Goal: Task Accomplishment & Management: Manage account settings

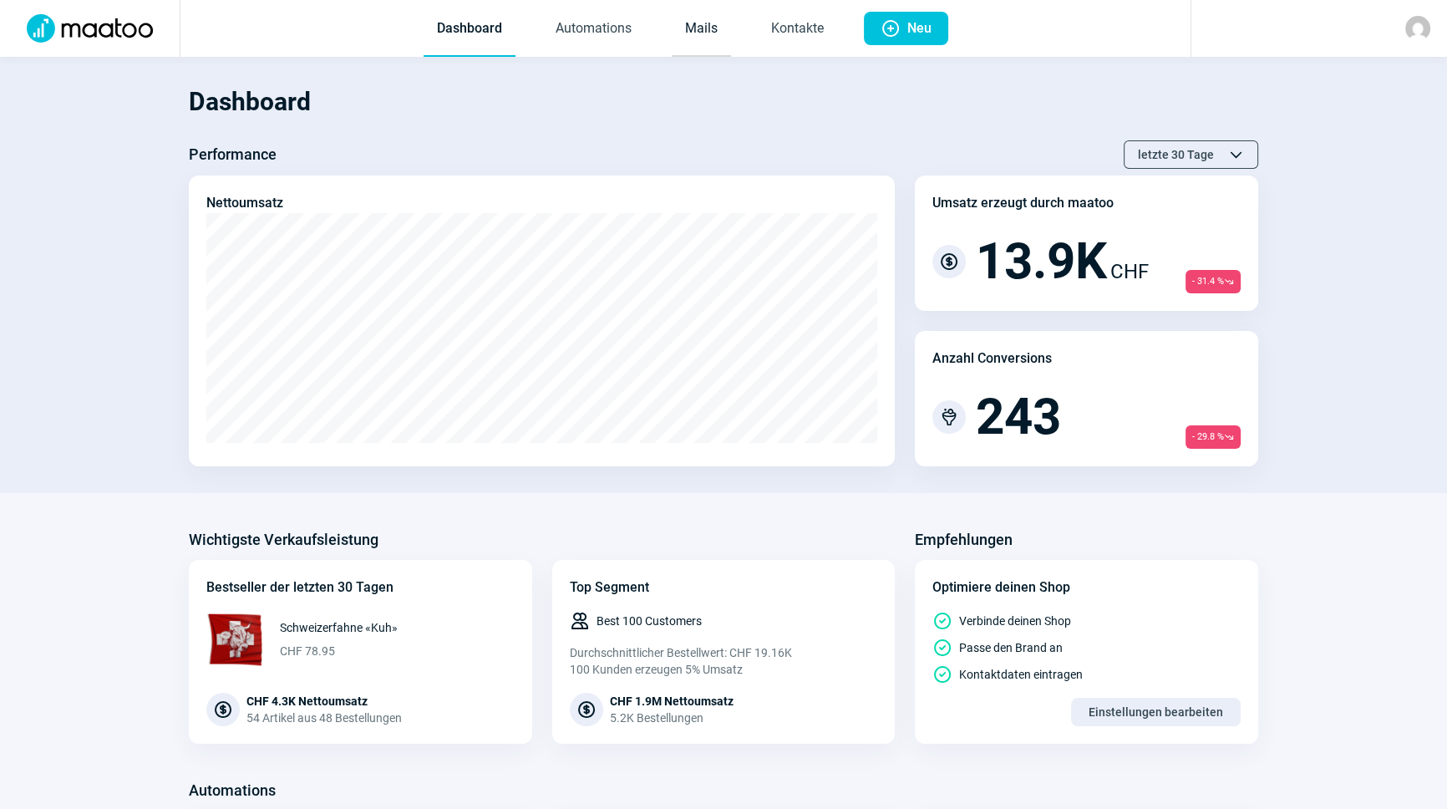
click at [707, 24] on link "Mails" at bounding box center [701, 29] width 59 height 55
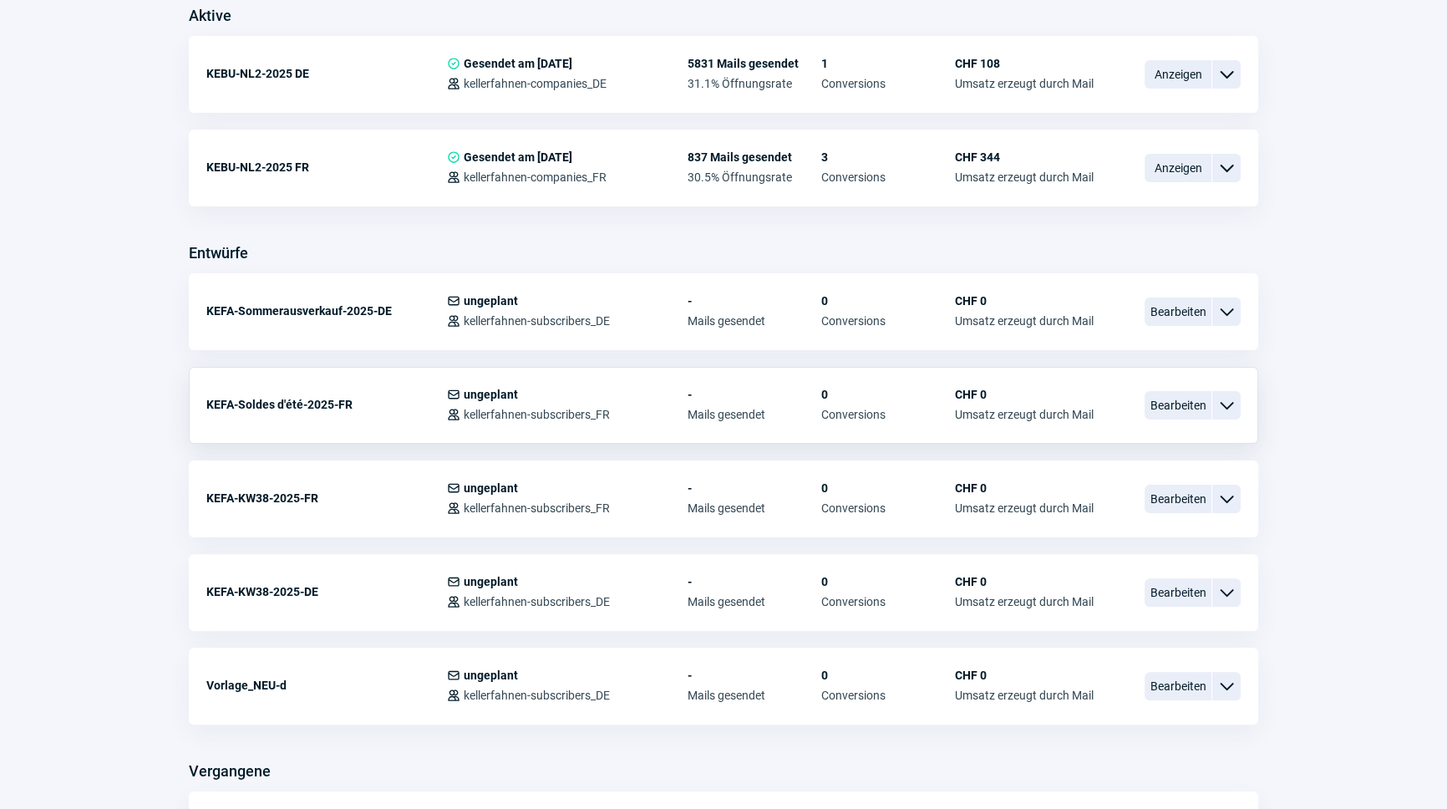
scroll to position [455, 0]
click at [1164, 308] on span "Bearbeiten" at bounding box center [1177, 311] width 67 height 28
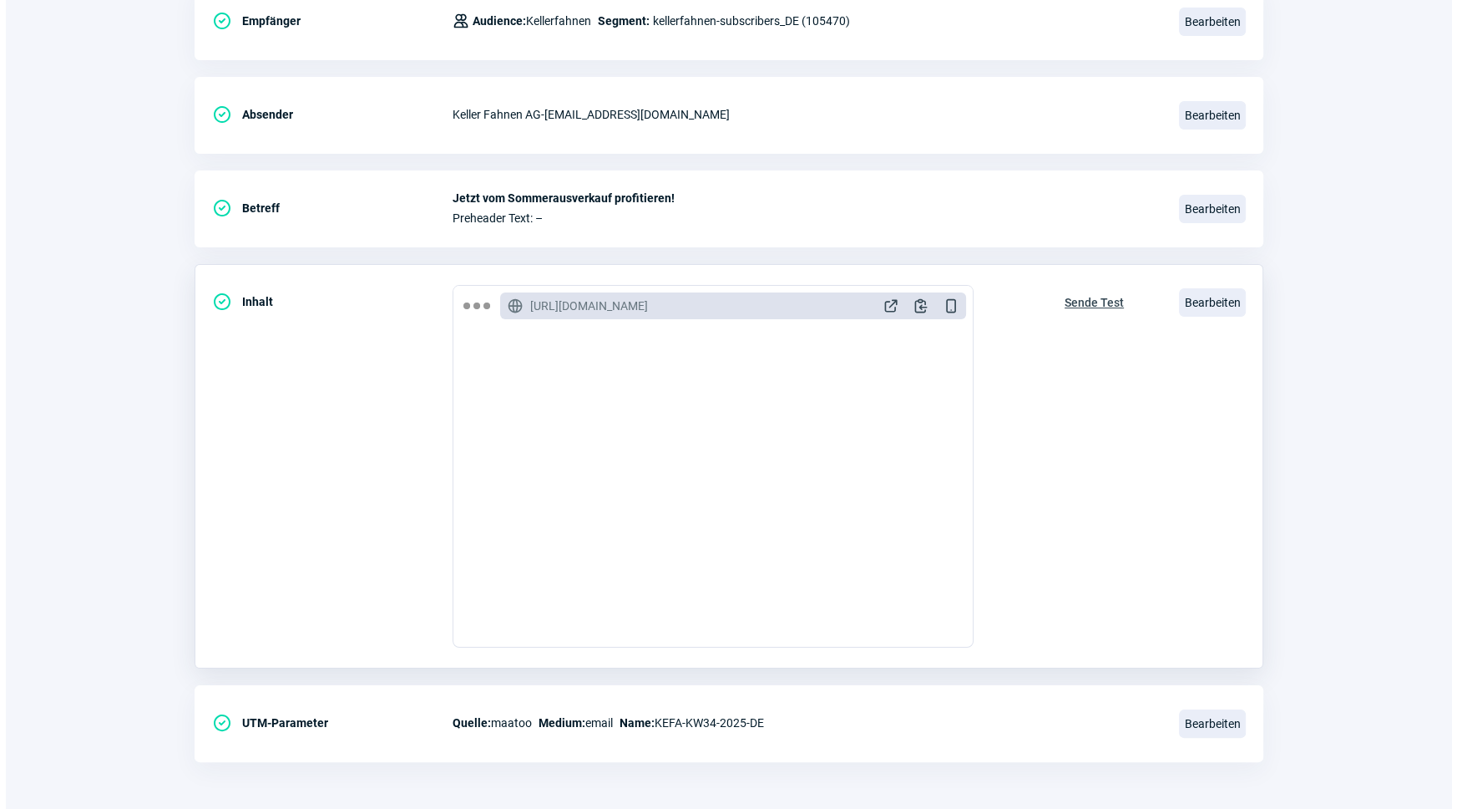
scroll to position [273, 0]
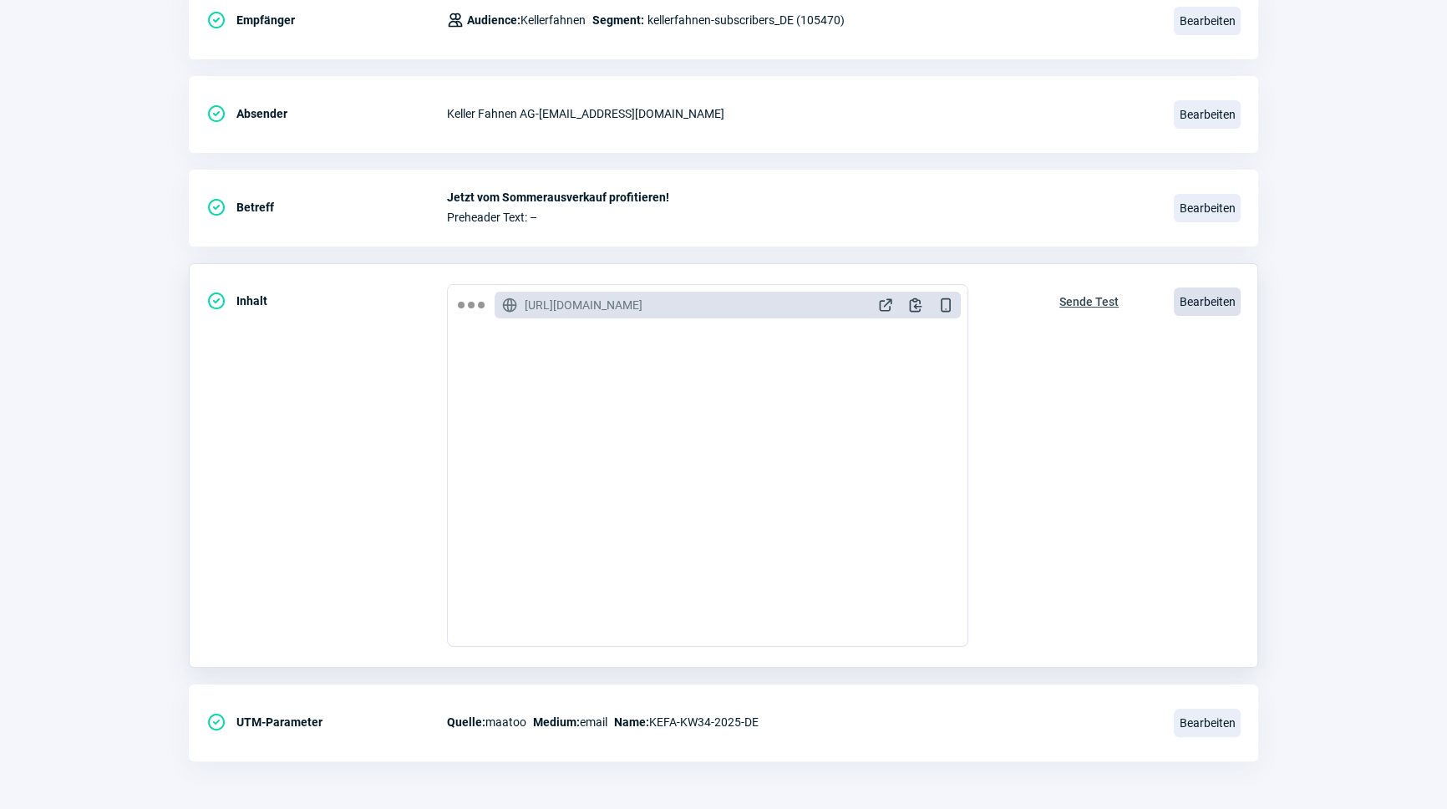
click at [1190, 303] on span "Bearbeiten" at bounding box center [1207, 301] width 67 height 28
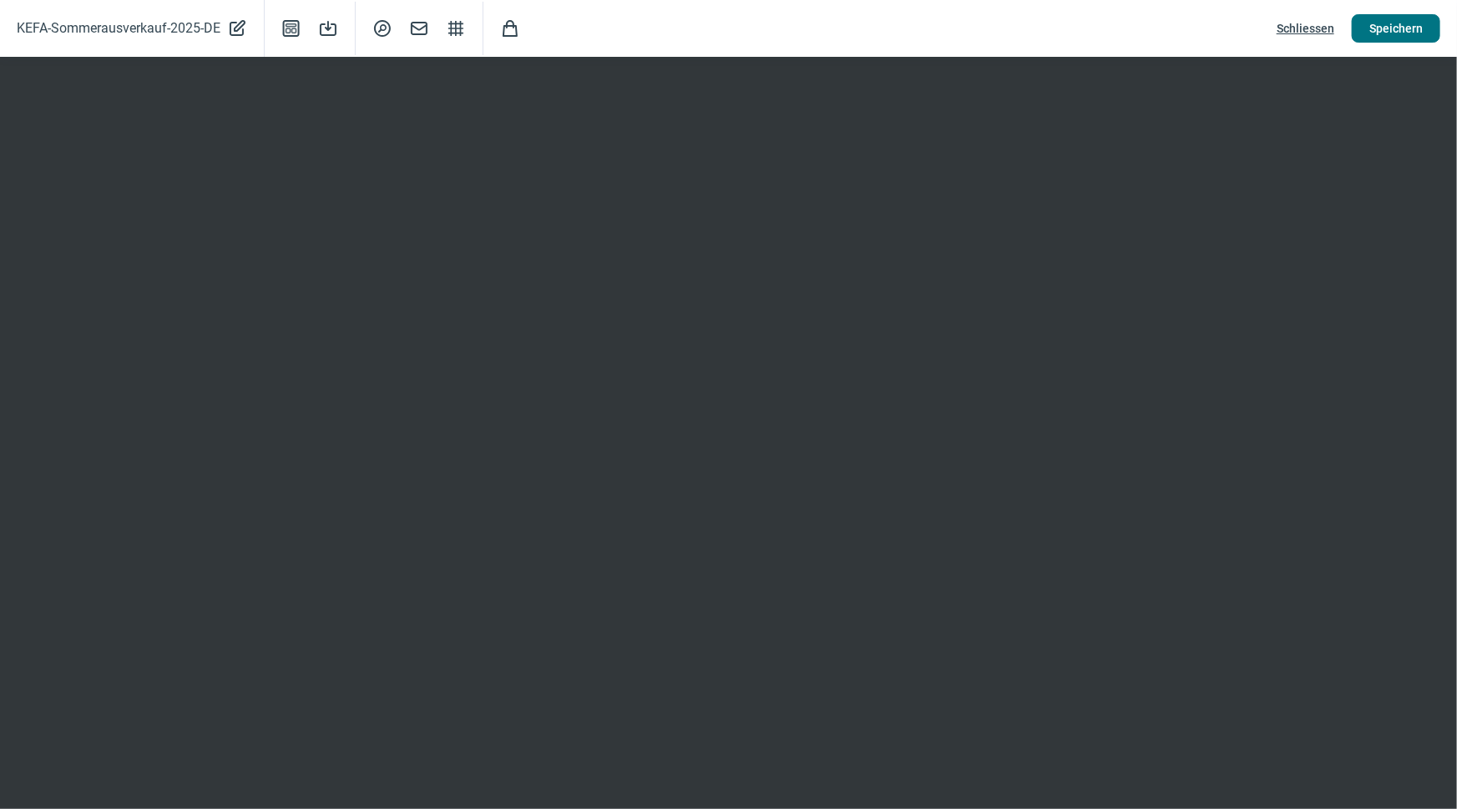
click at [1378, 33] on span "Speichern" at bounding box center [1396, 28] width 53 height 27
click at [1369, 37] on button "Speichern" at bounding box center [1396, 28] width 89 height 28
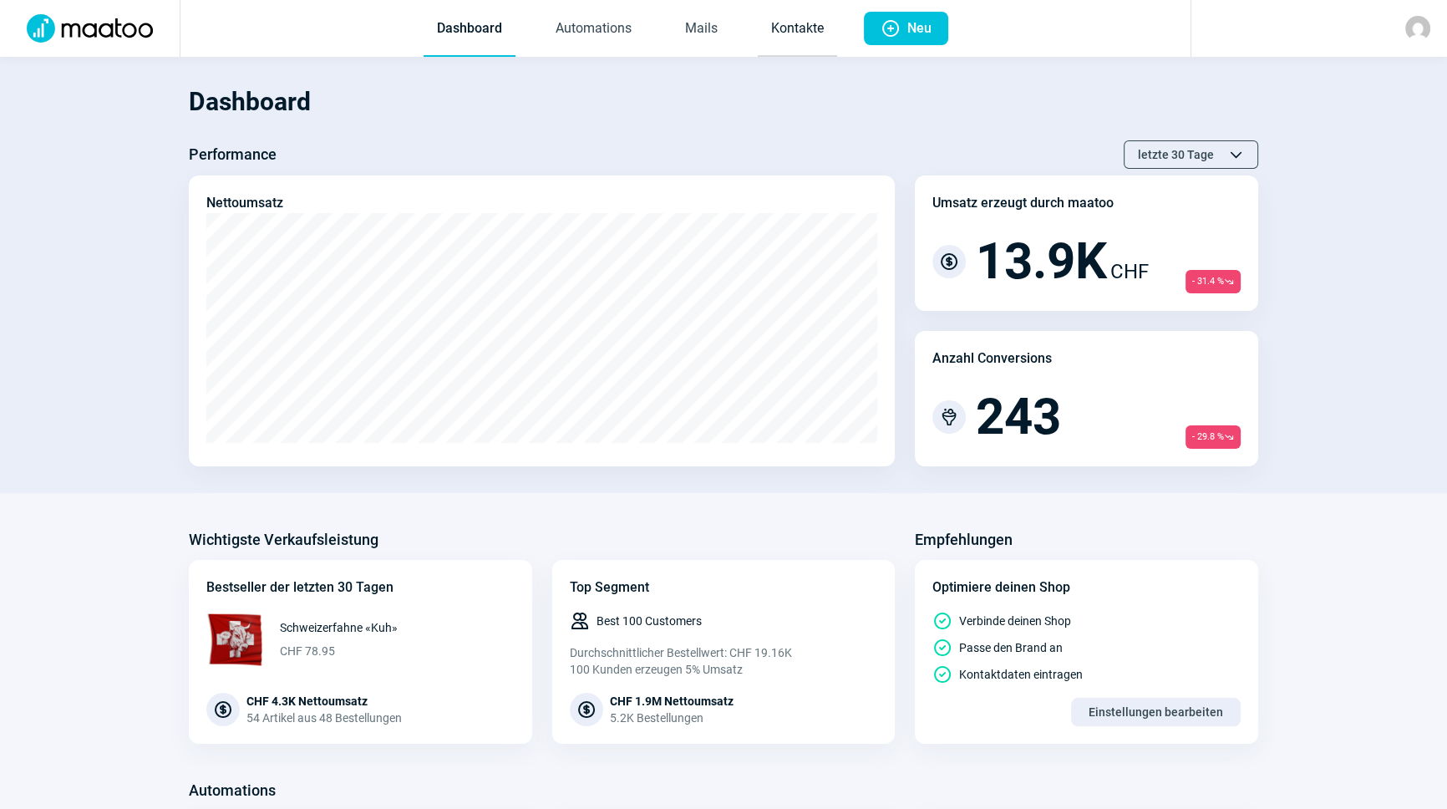
click at [798, 24] on link "Kontakte" at bounding box center [797, 29] width 79 height 55
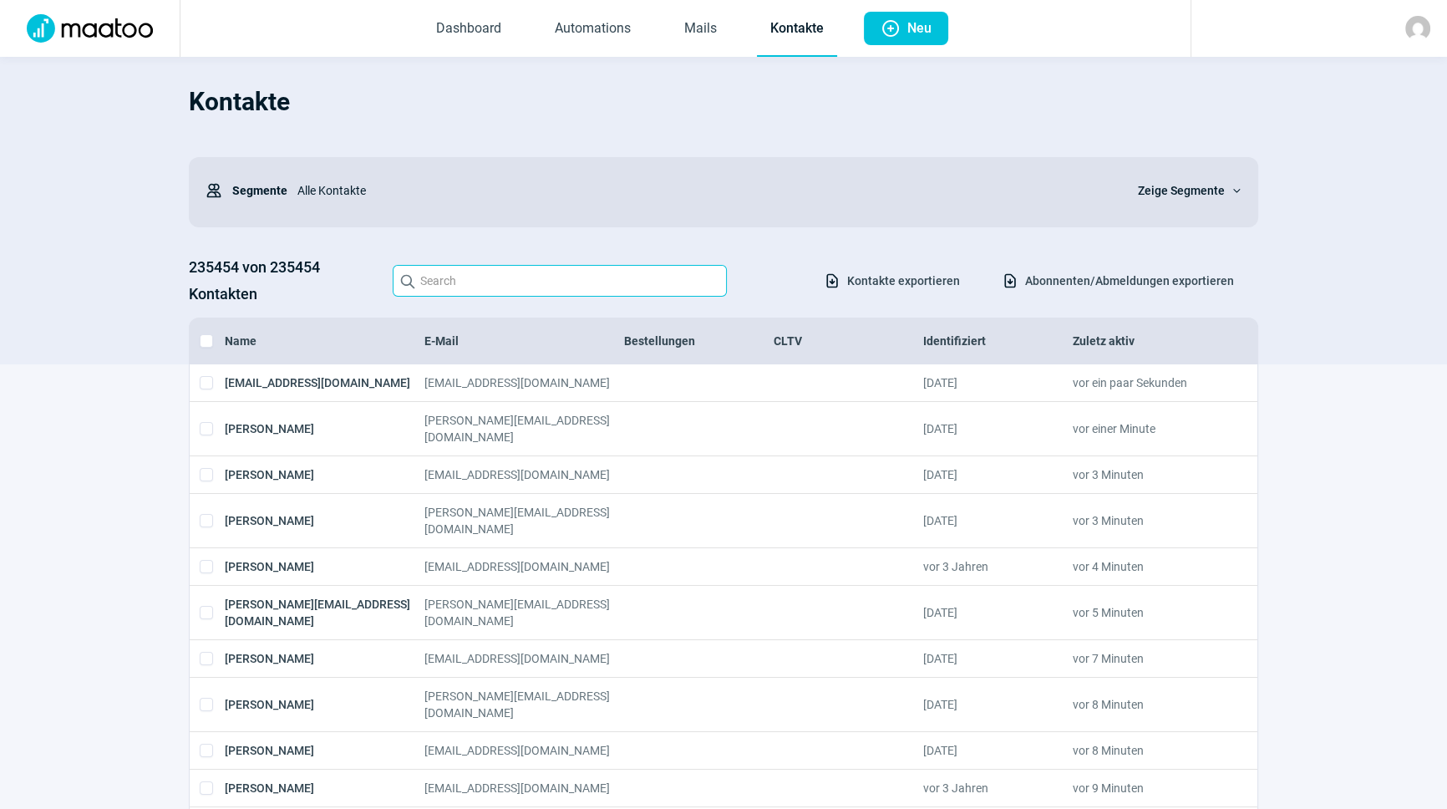
click at [493, 289] on input "Search icon" at bounding box center [560, 281] width 334 height 32
click at [613, 291] on input "Search icon" at bounding box center [560, 281] width 334 height 32
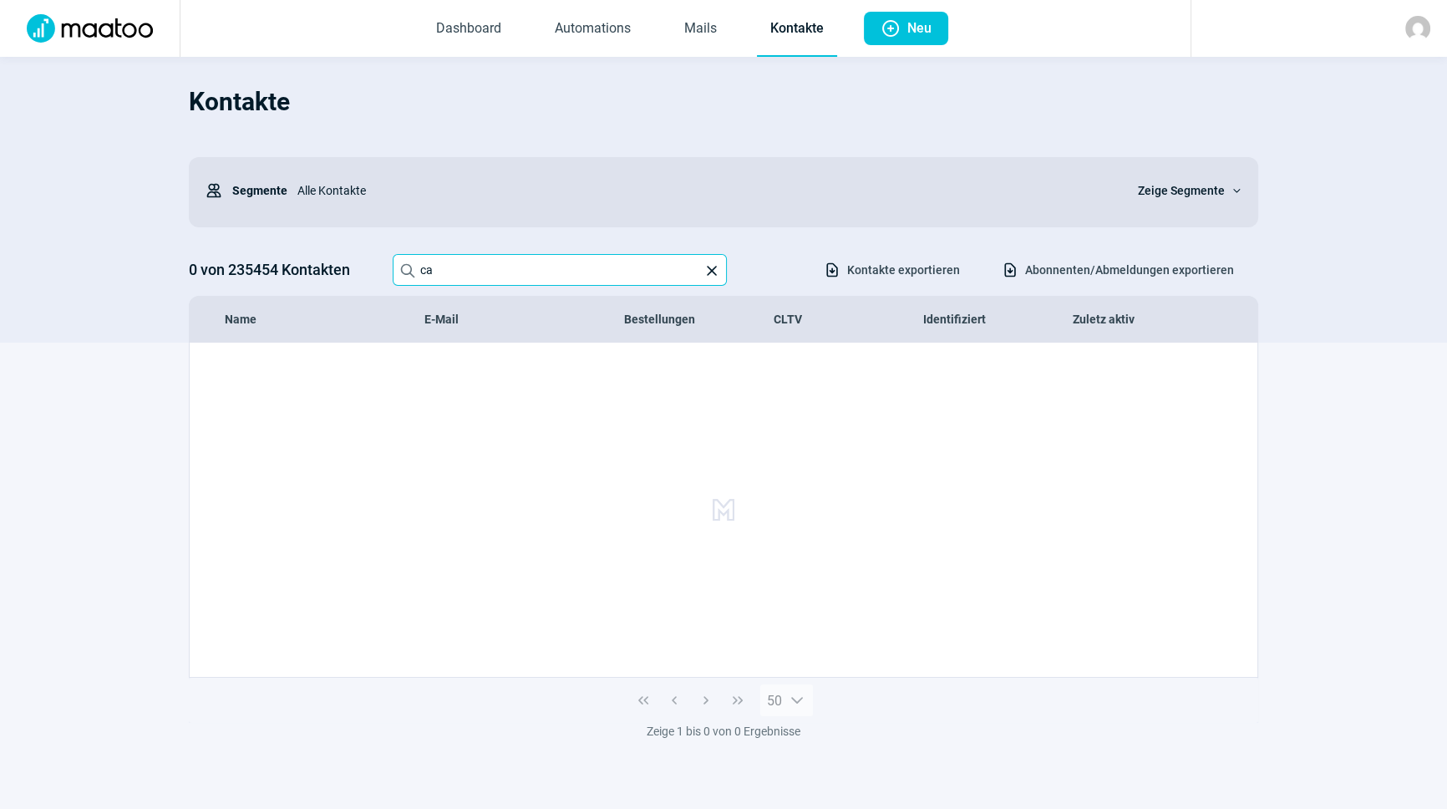
type input "c"
type input "carinamoser007@hotmail"
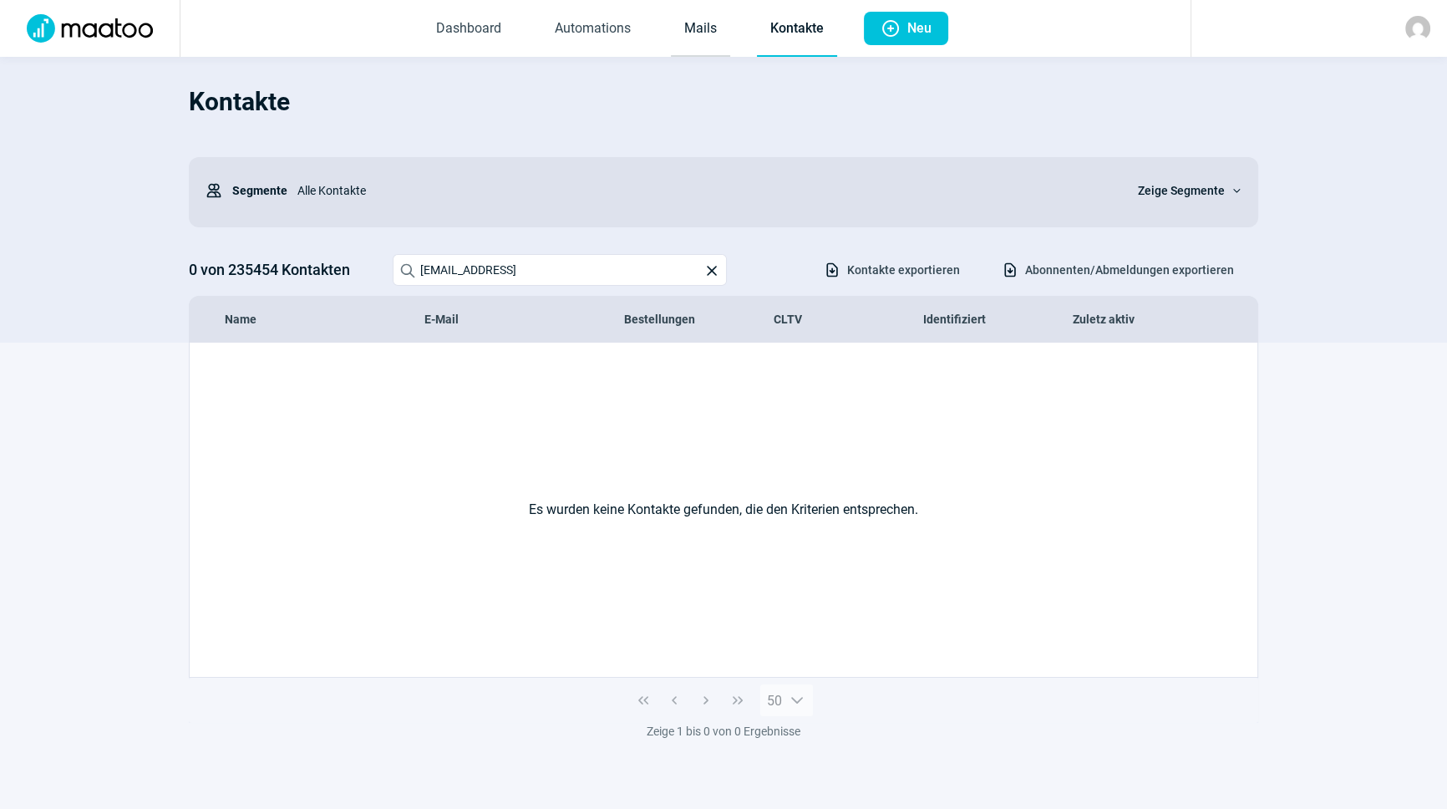
click at [680, 26] on link "Mails" at bounding box center [700, 29] width 59 height 55
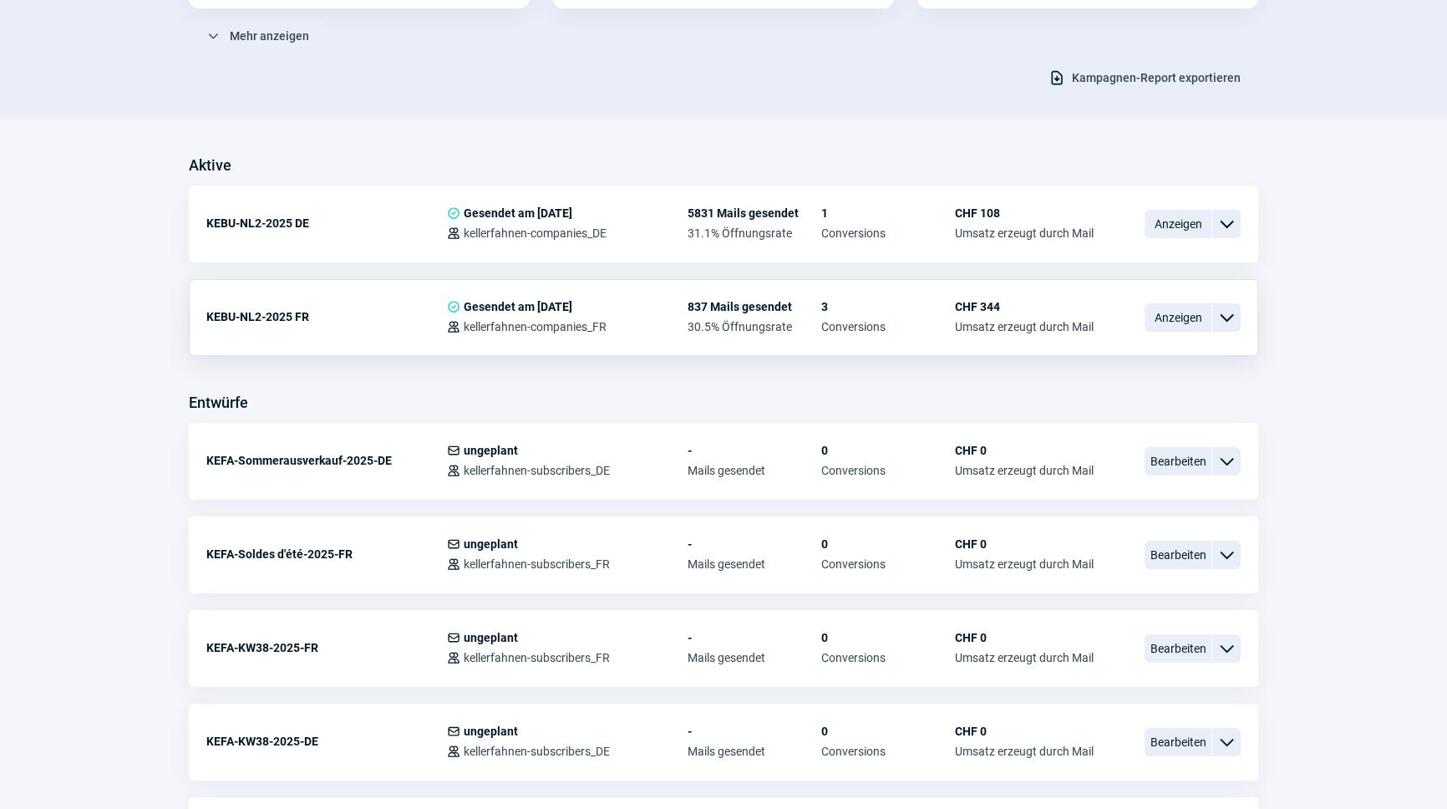
scroll to position [303, 0]
click at [1186, 456] on span "Bearbeiten" at bounding box center [1177, 463] width 67 height 28
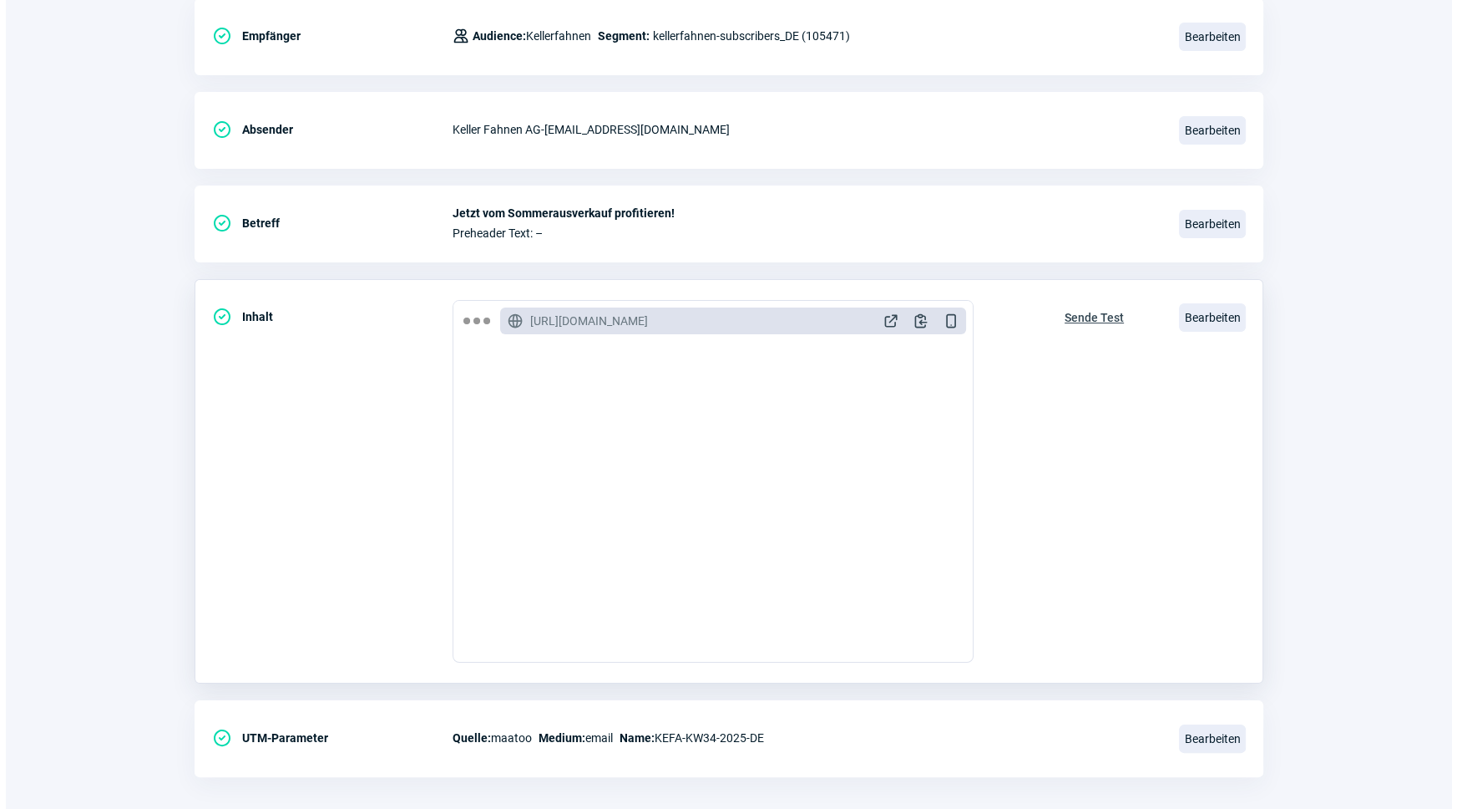
scroll to position [273, 0]
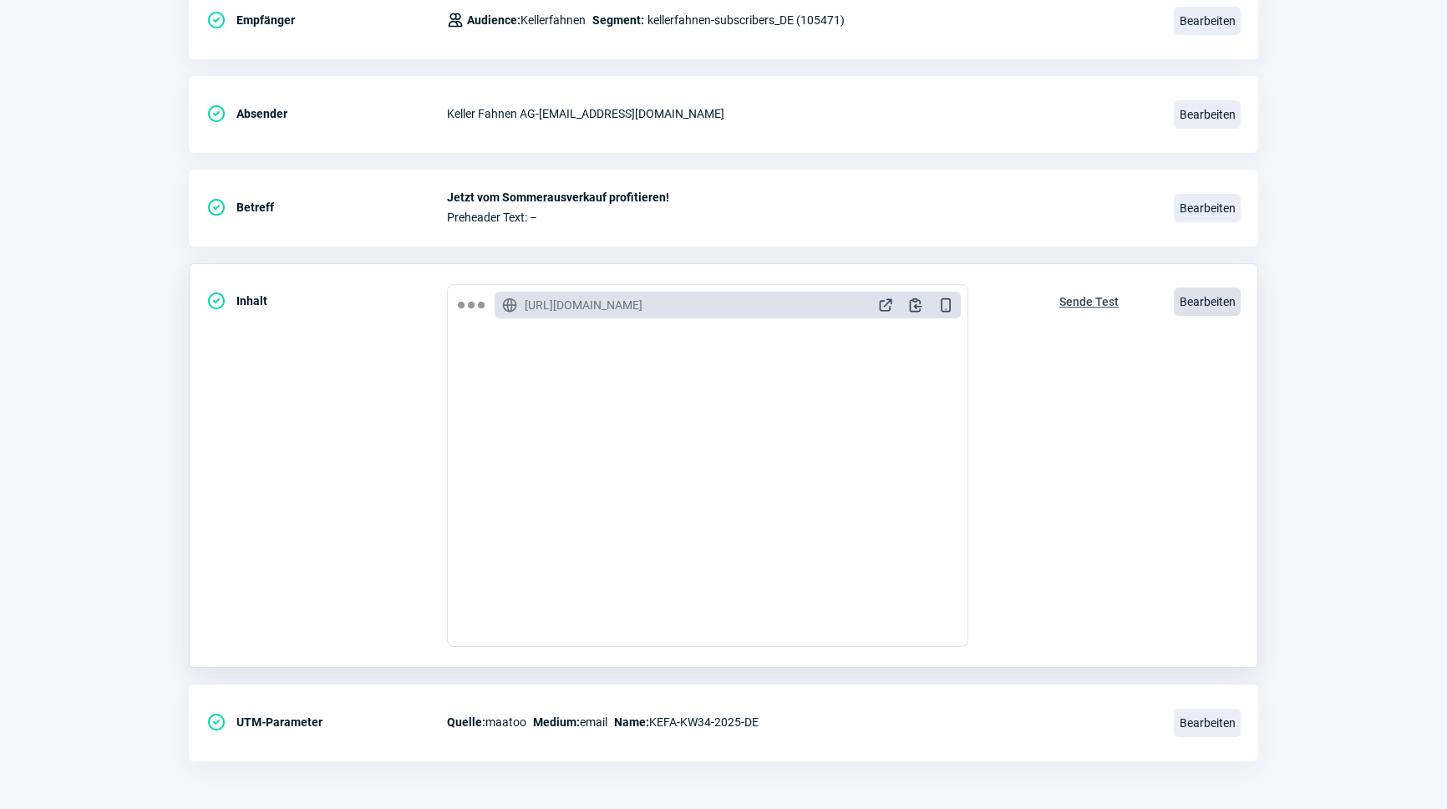
click at [1203, 291] on span "Bearbeiten" at bounding box center [1207, 301] width 67 height 28
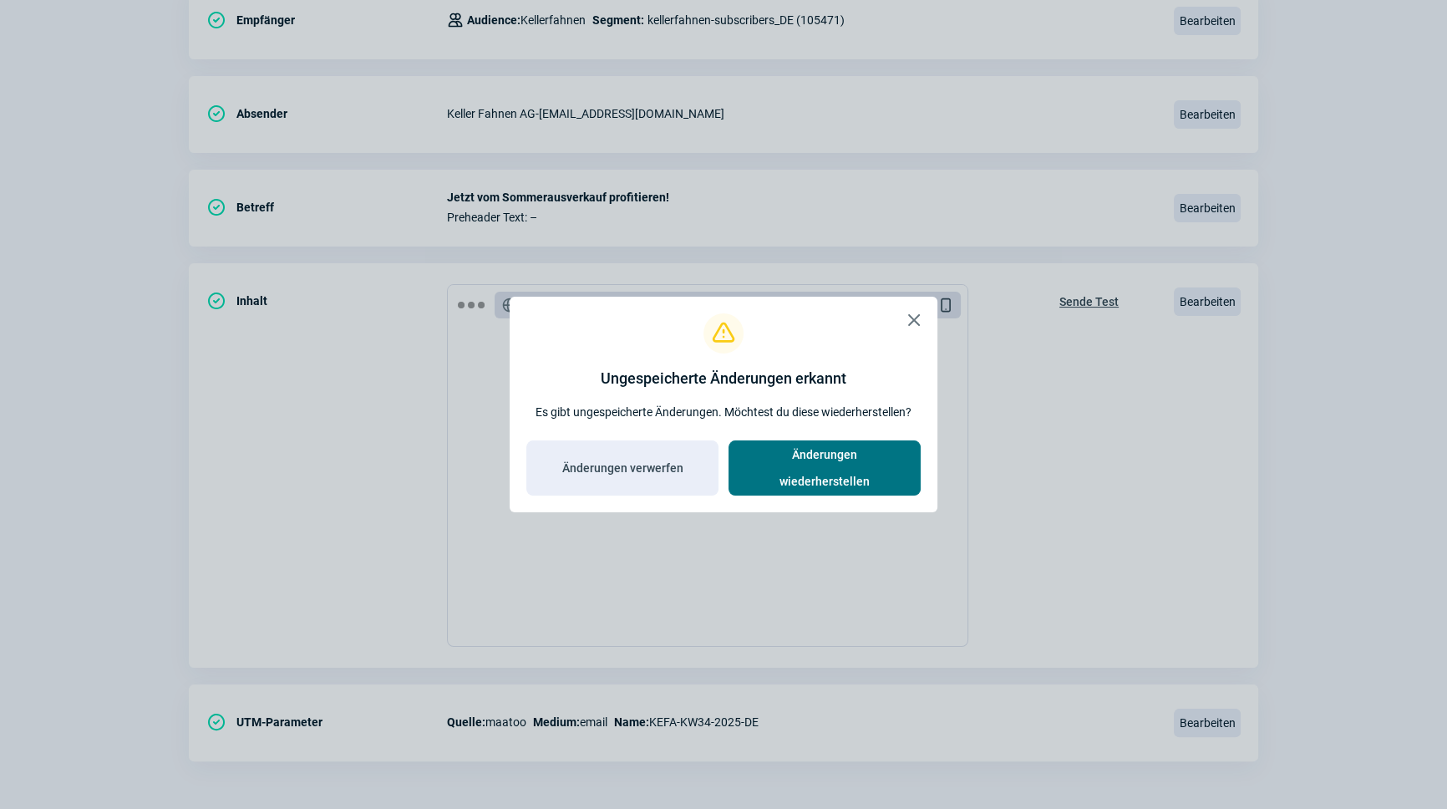
click at [813, 472] on span "Änderungen wiederherstellen" at bounding box center [824, 467] width 157 height 53
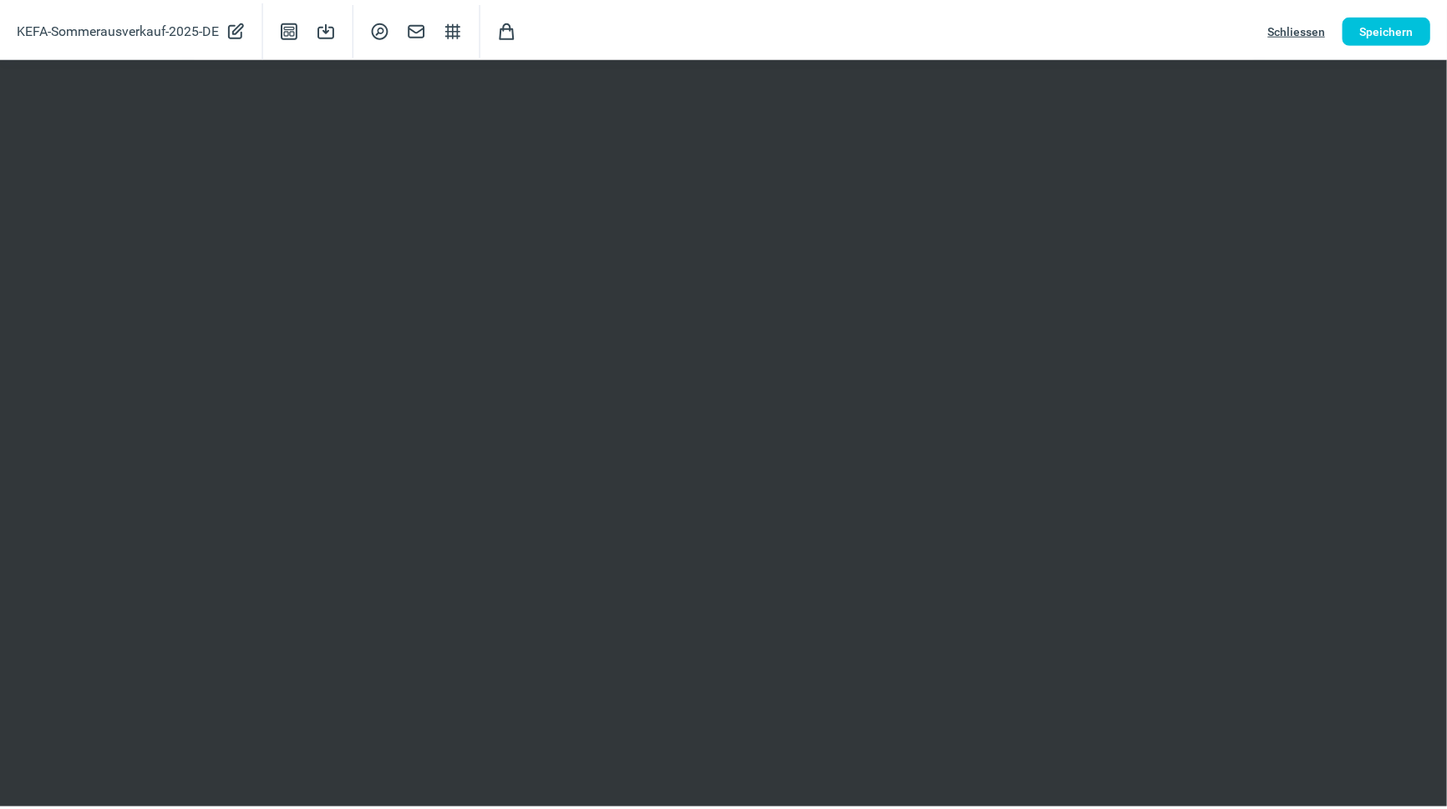
scroll to position [303, 0]
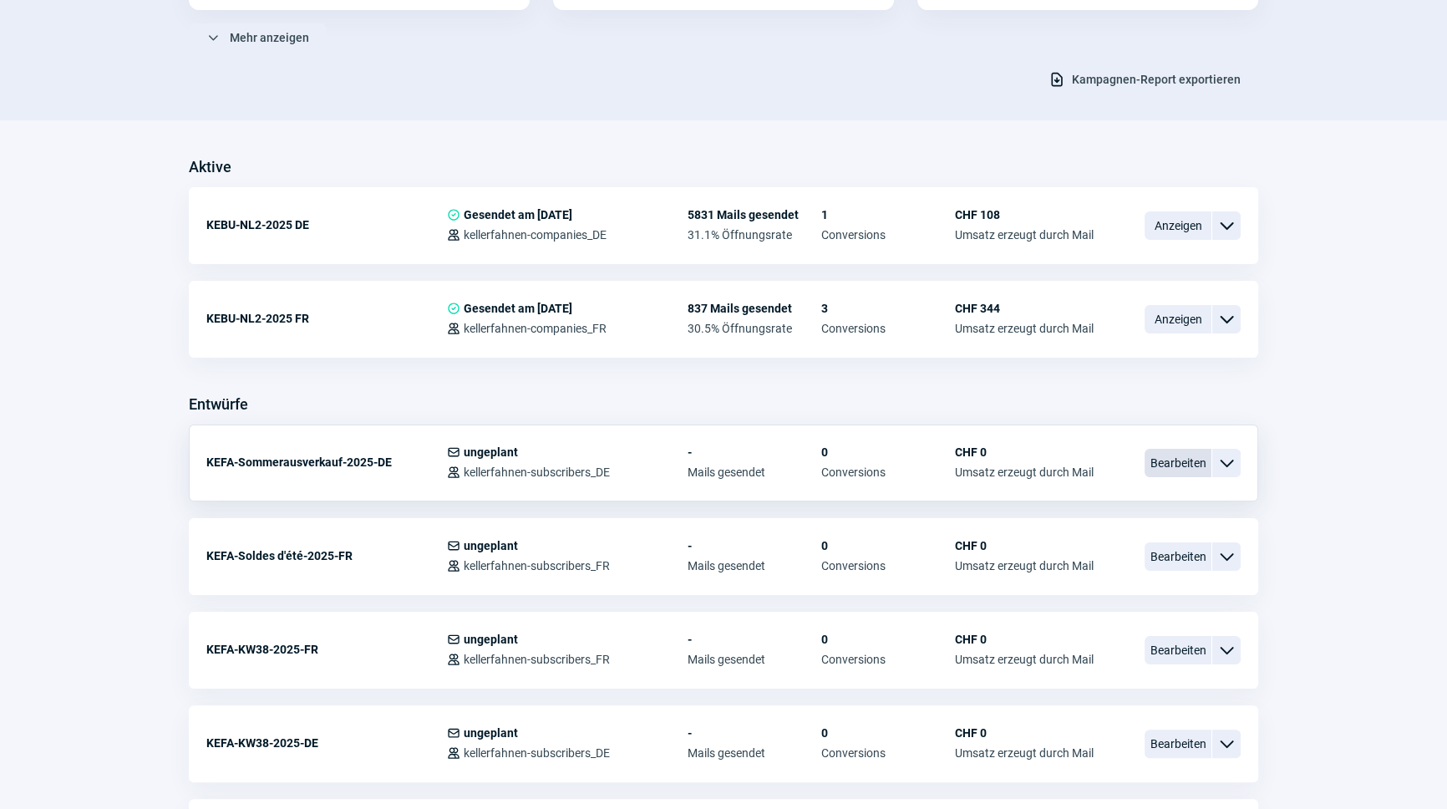
click at [1180, 460] on span "Bearbeiten" at bounding box center [1177, 463] width 67 height 28
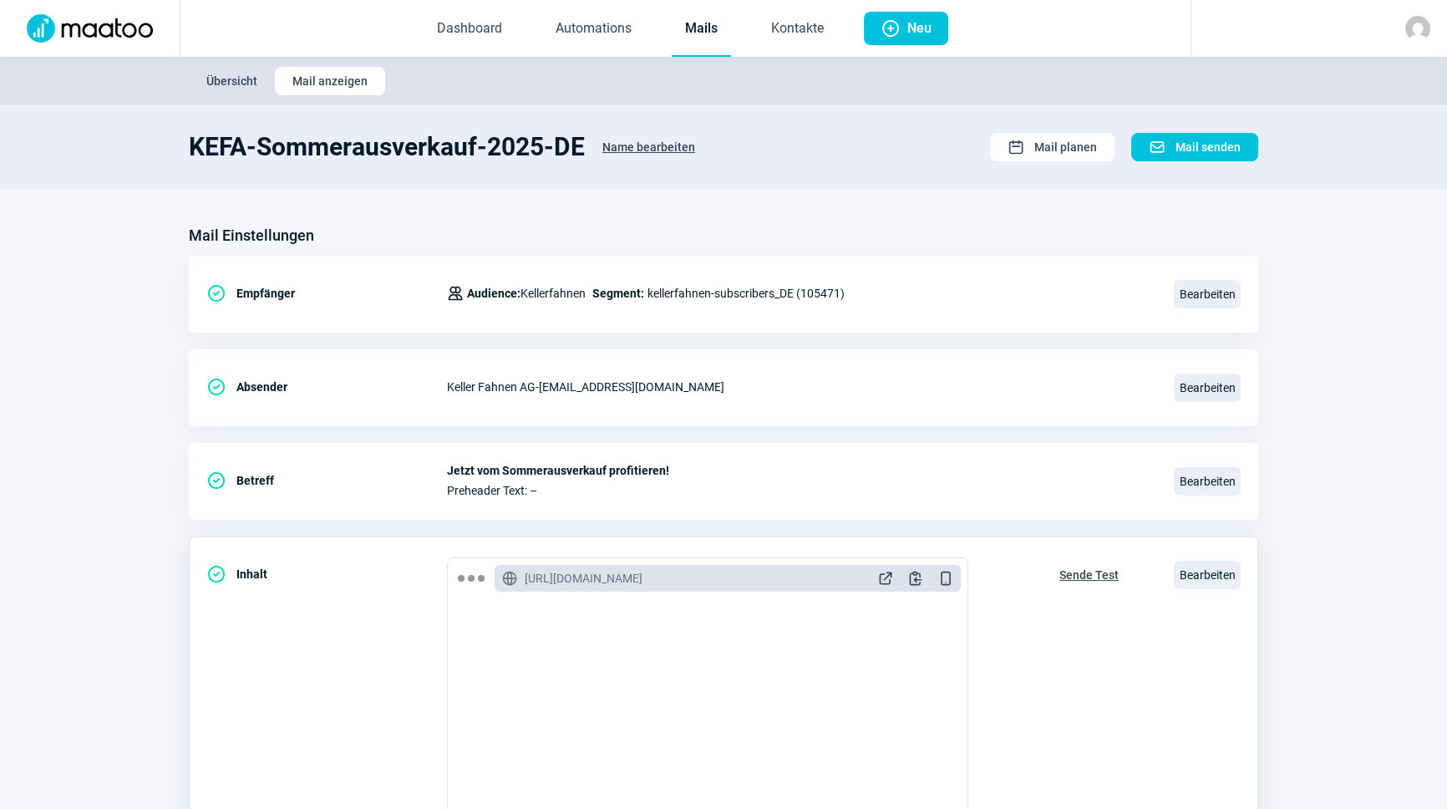
click at [1084, 574] on span "Sende Test" at bounding box center [1088, 574] width 59 height 27
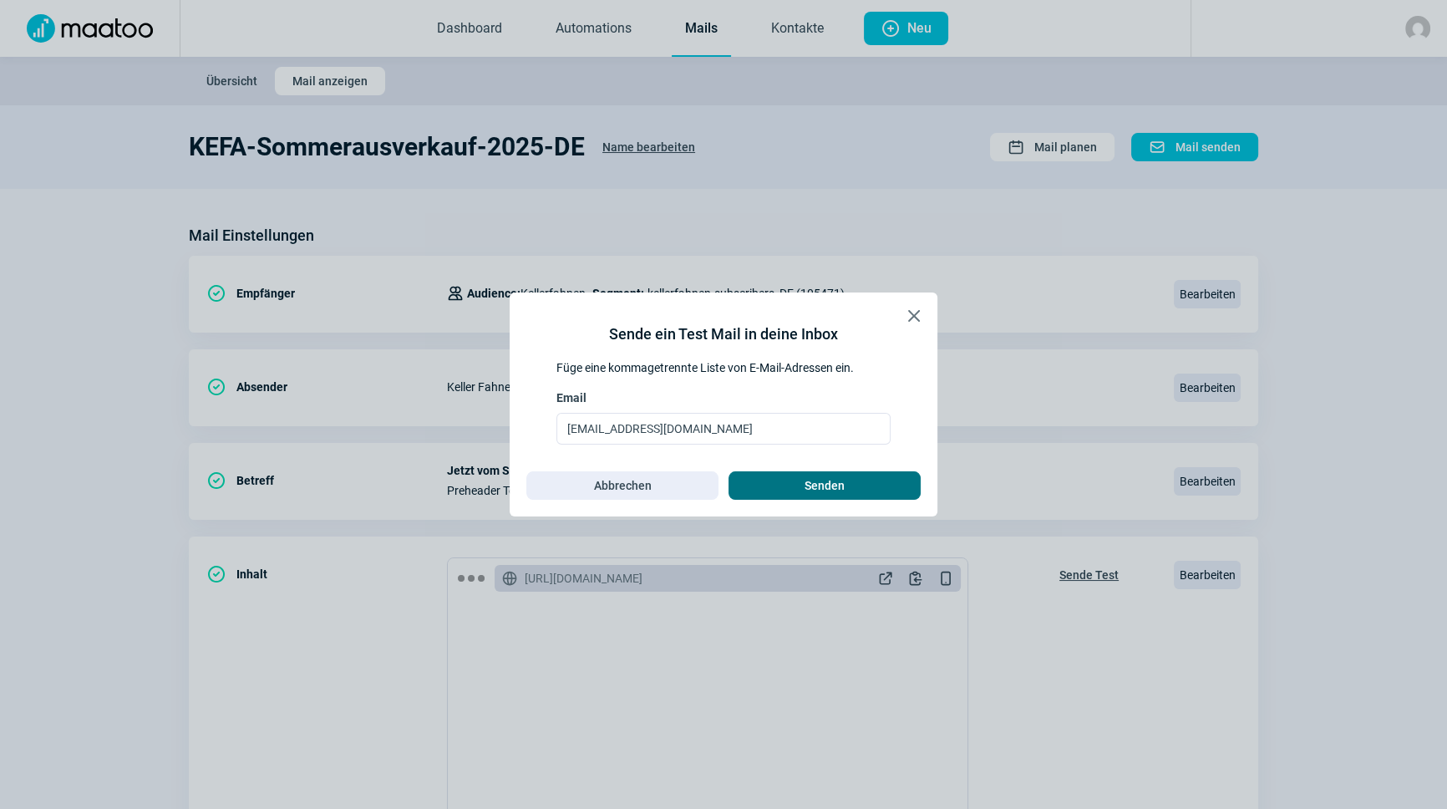
click at [877, 489] on span "Senden" at bounding box center [824, 485] width 157 height 27
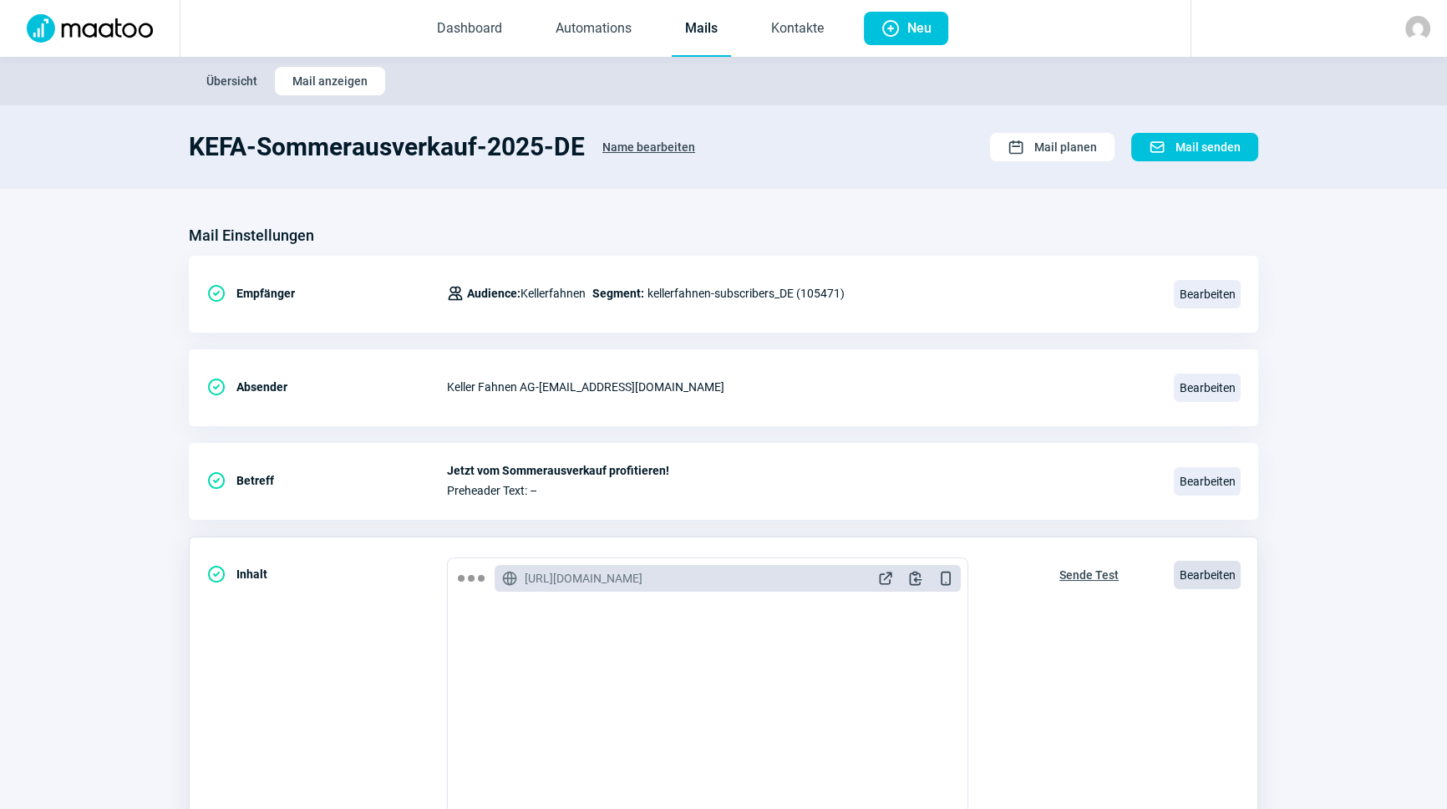
click at [1216, 568] on span "Bearbeiten" at bounding box center [1207, 574] width 67 height 28
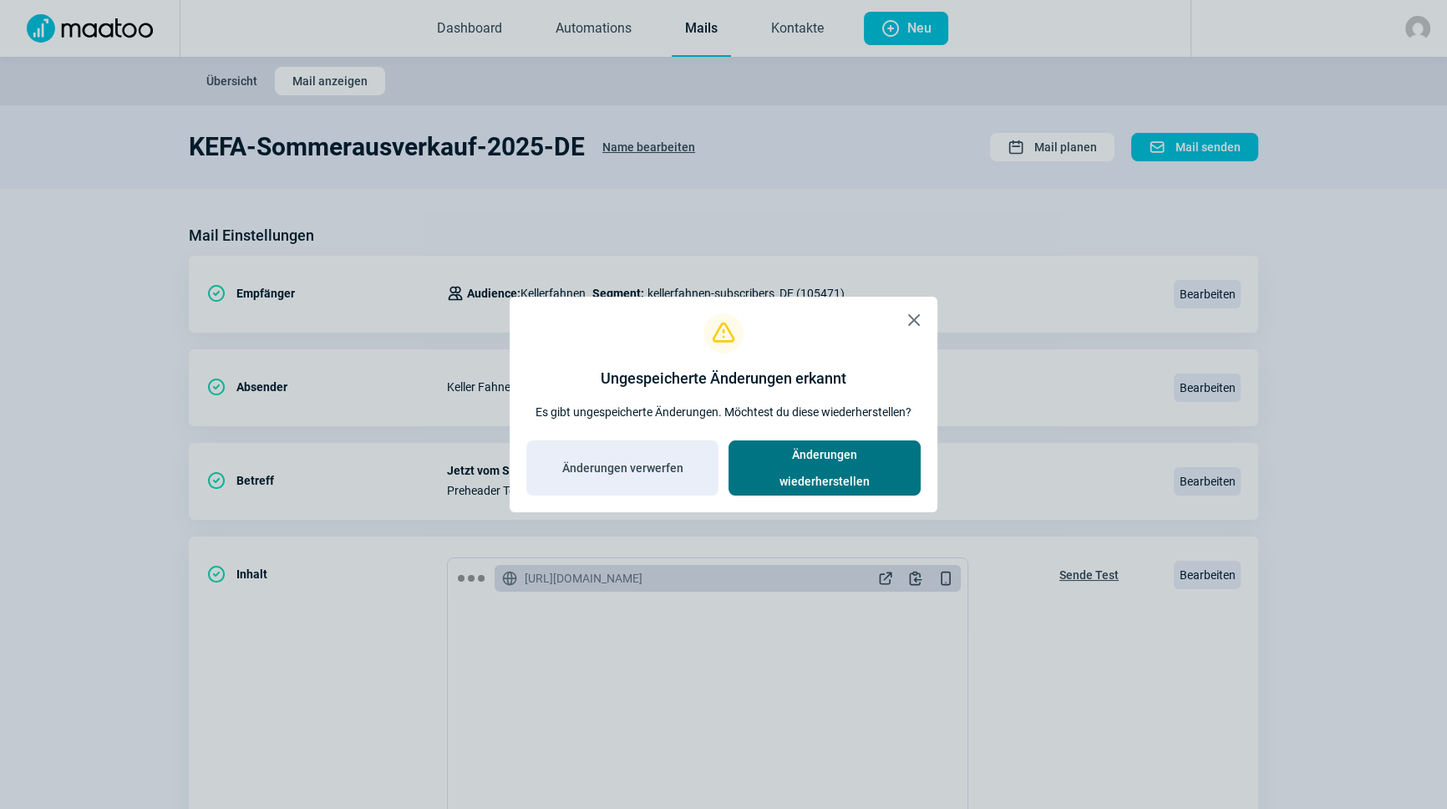
click at [792, 459] on span "Änderungen wiederherstellen" at bounding box center [824, 467] width 157 height 53
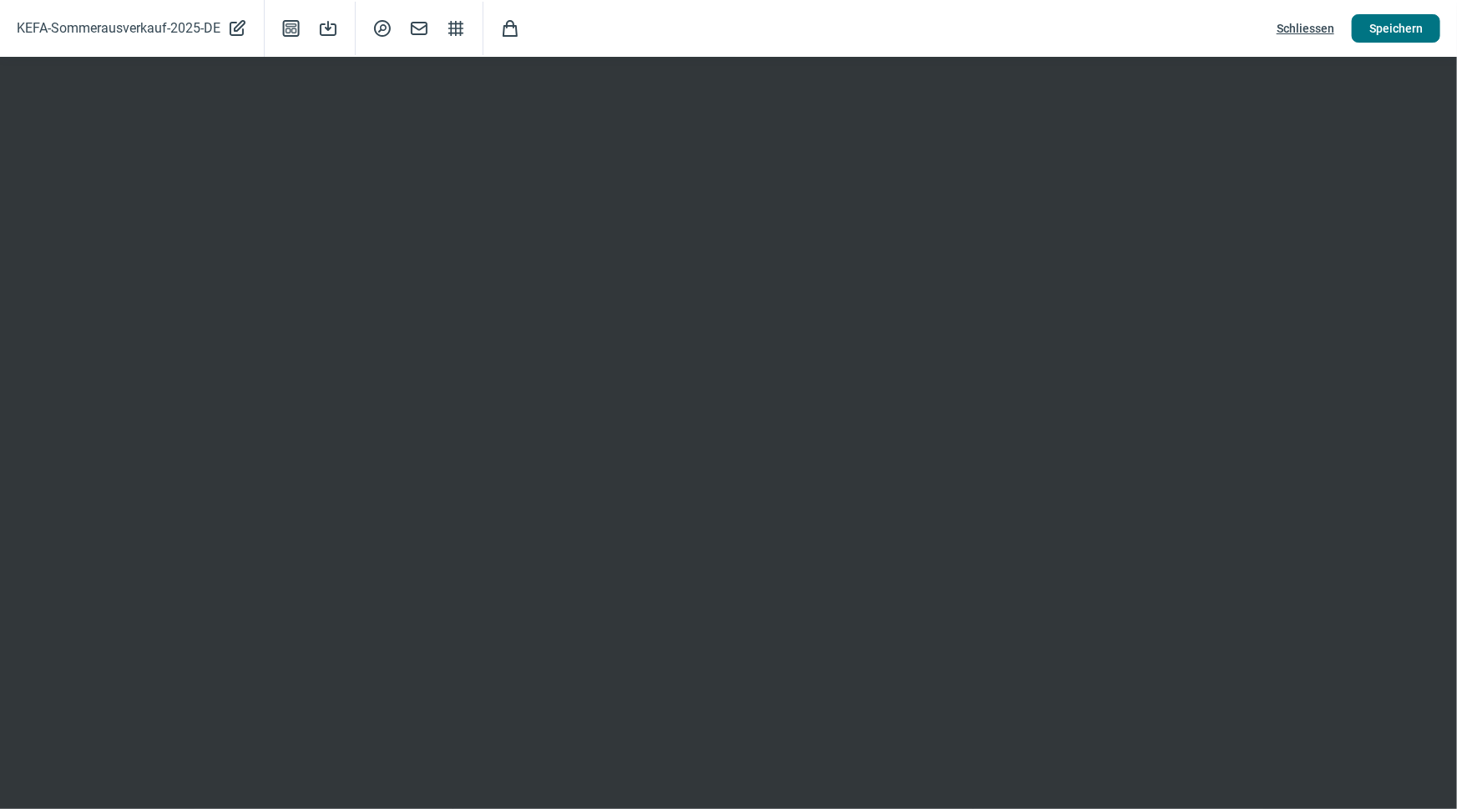
click at [1396, 29] on span "Speichern" at bounding box center [1396, 28] width 53 height 27
click at [1402, 28] on span "Speichern" at bounding box center [1396, 28] width 53 height 27
click at [1305, 29] on span "Schliessen" at bounding box center [1306, 28] width 58 height 27
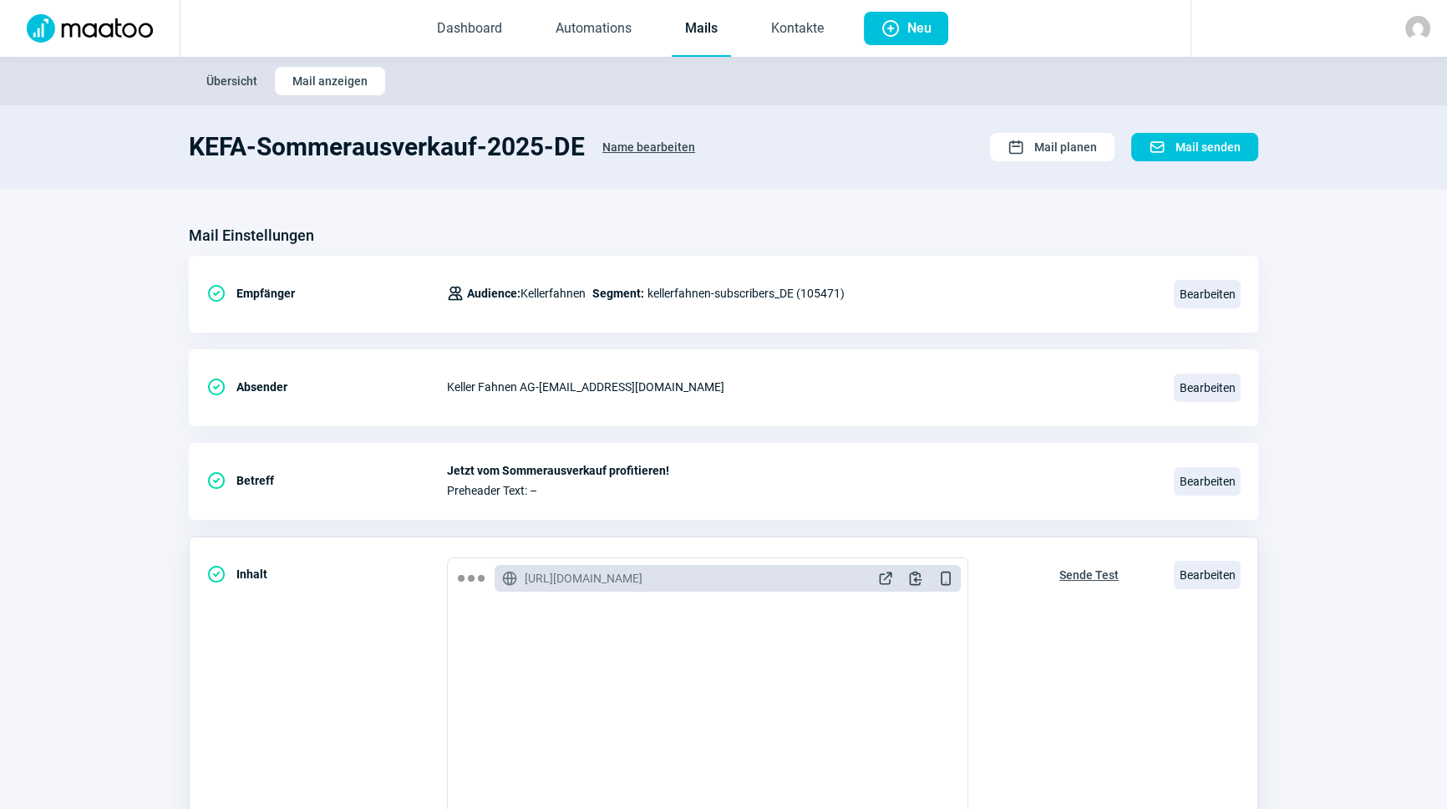
click at [1100, 567] on span "Sende Test" at bounding box center [1088, 574] width 59 height 27
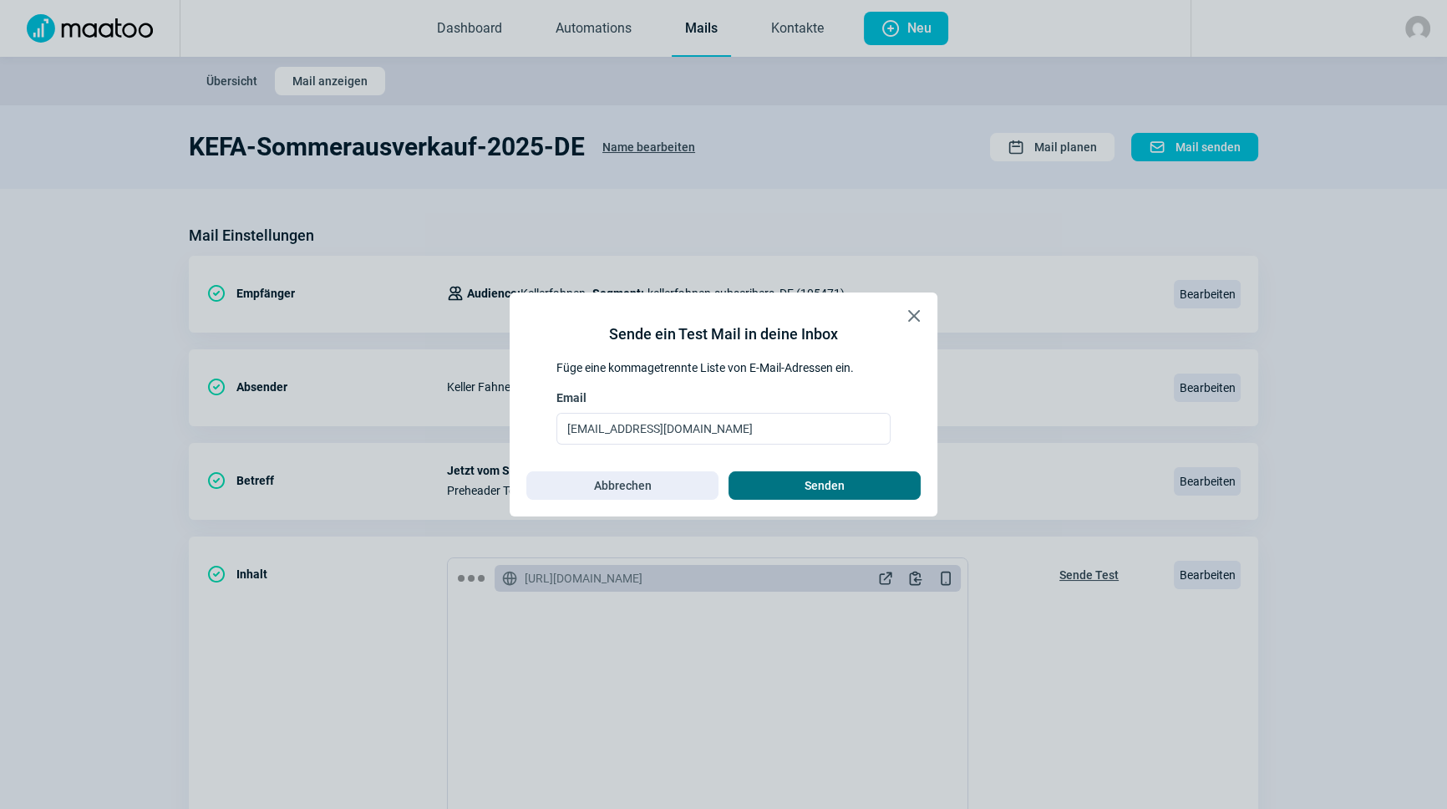
click at [859, 483] on span "Senden" at bounding box center [824, 485] width 157 height 27
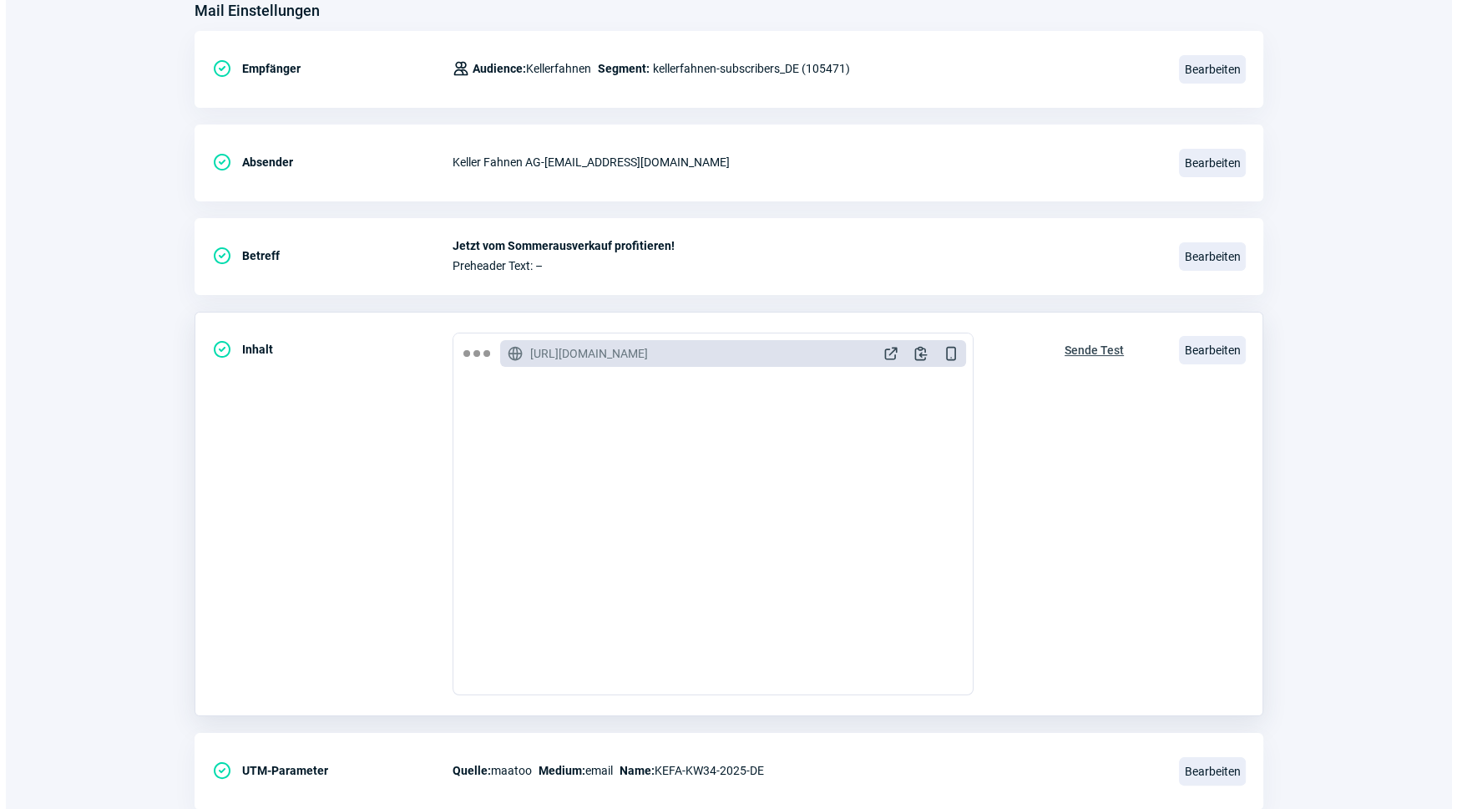
scroll to position [197, 0]
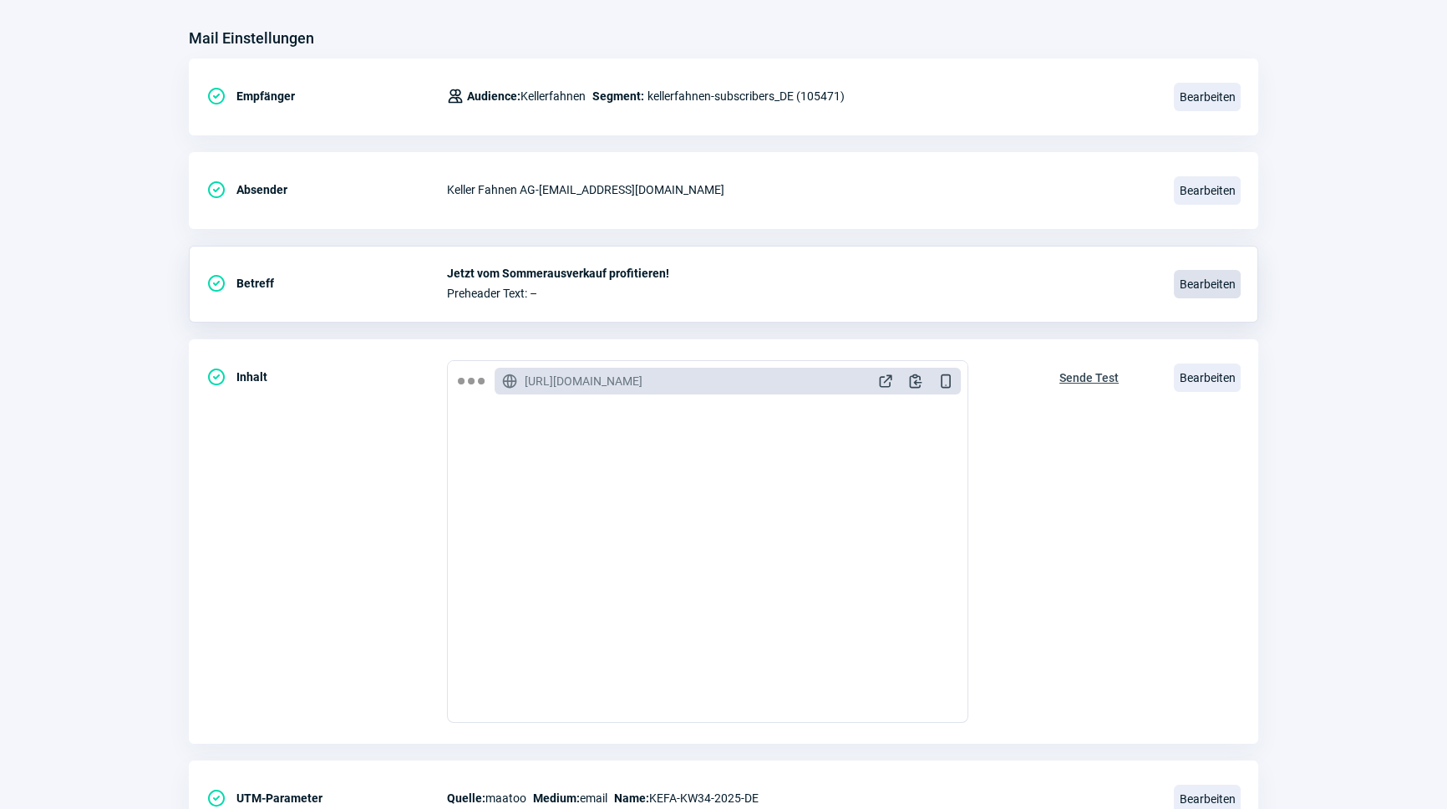
click at [1199, 288] on span "Bearbeiten" at bounding box center [1207, 284] width 67 height 28
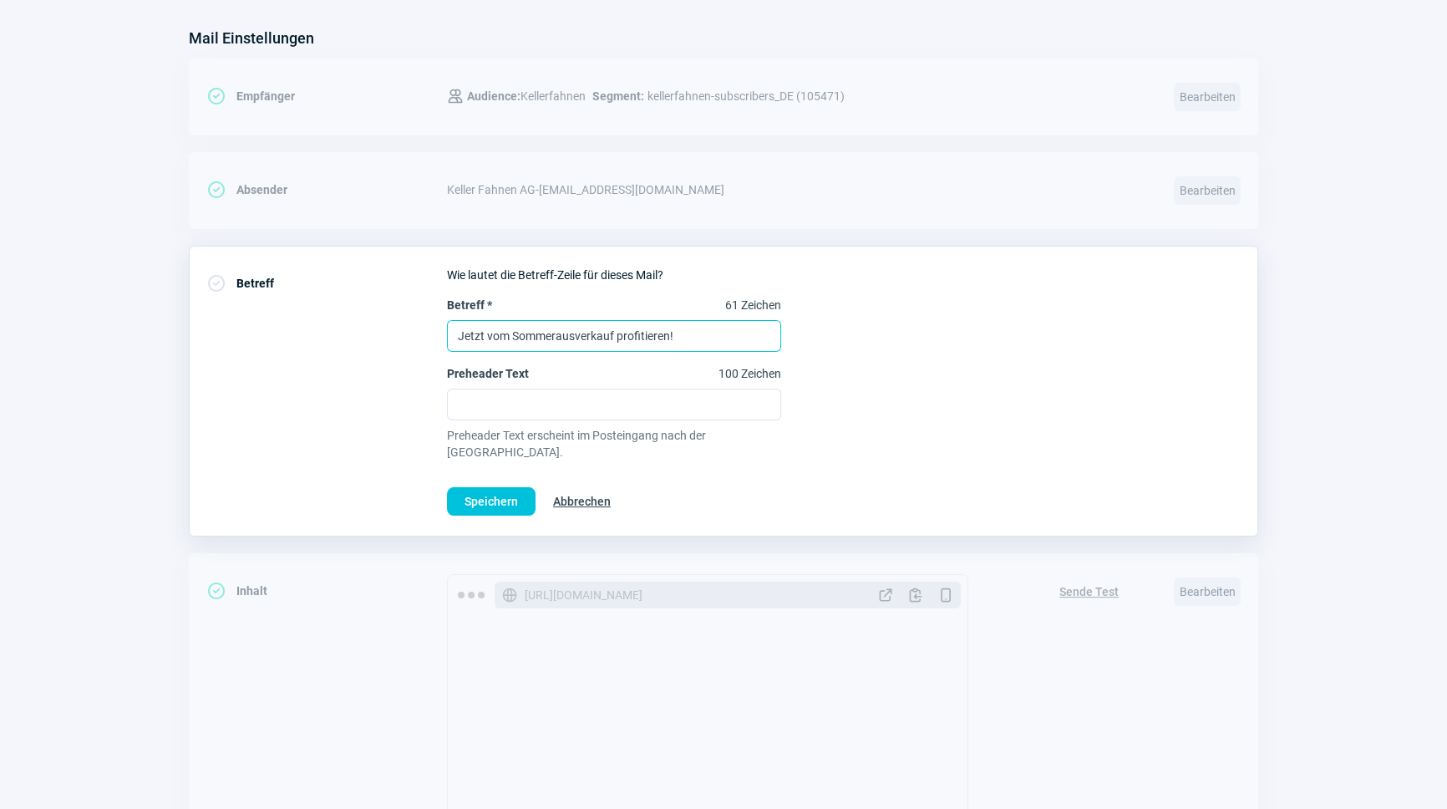
click at [509, 337] on input "Jetzt vom Sommerausverkauf profitieren!" at bounding box center [614, 336] width 334 height 32
click at [654, 333] on input "Jetzt Sommerausverkauf profitieren!" at bounding box center [614, 336] width 334 height 32
click at [590, 333] on input "Jetzt Sommerausverkauf profitieren!" at bounding box center [614, 336] width 334 height 32
click at [502, 327] on input "Jetzt Sommerausverkauf!" at bounding box center [614, 336] width 334 height 32
drag, startPoint x: 484, startPoint y: 337, endPoint x: 413, endPoint y: 333, distance: 71.9
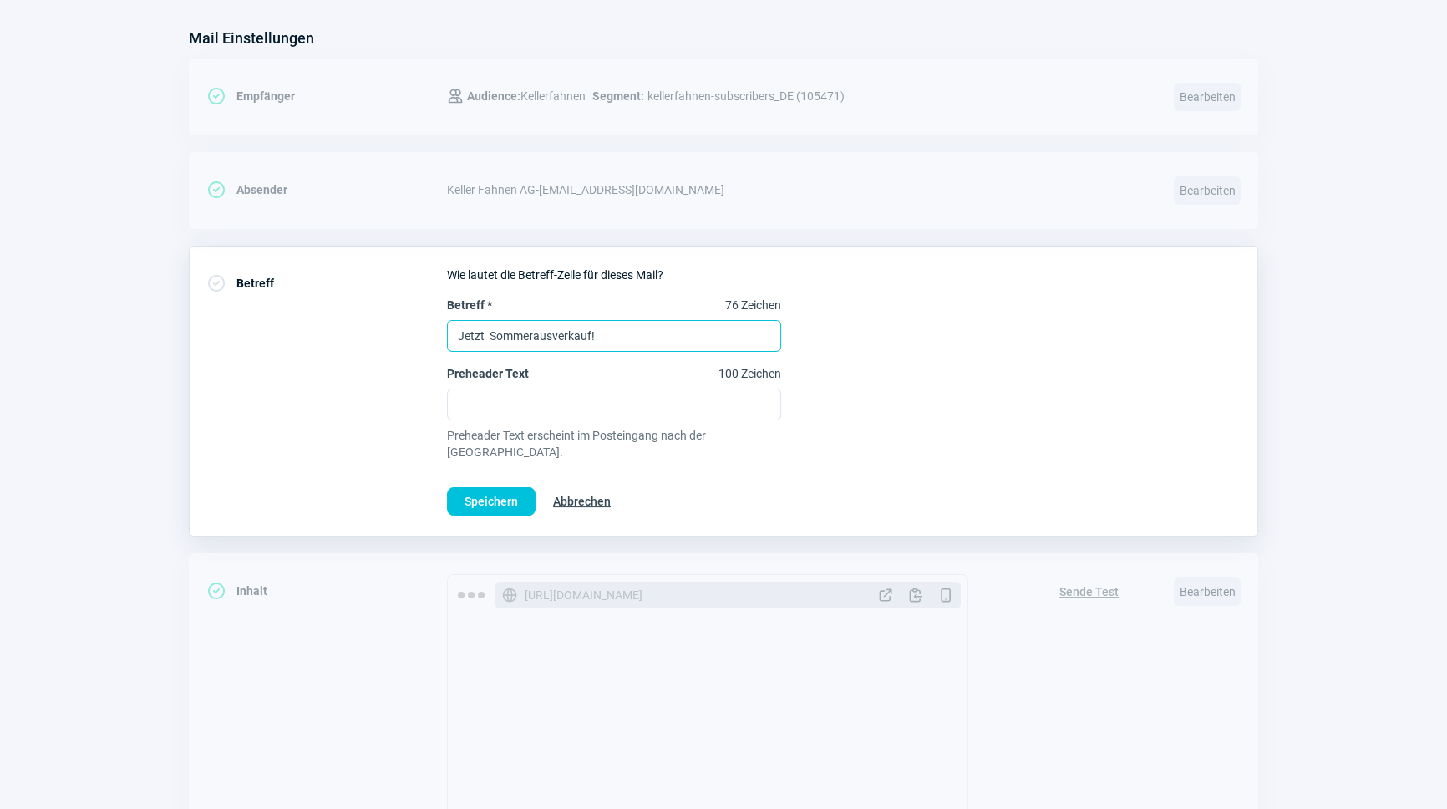
click at [413, 333] on div "CheckCircle icon Betreff Wie lautet die Betreff-Zeile für dieses Mail? Betreff …" at bounding box center [723, 391] width 1069 height 291
type input "Profitieren Sie jetzt von unserem Sommerausverkauf!"
click at [476, 488] on span "Speichern" at bounding box center [490, 501] width 53 height 27
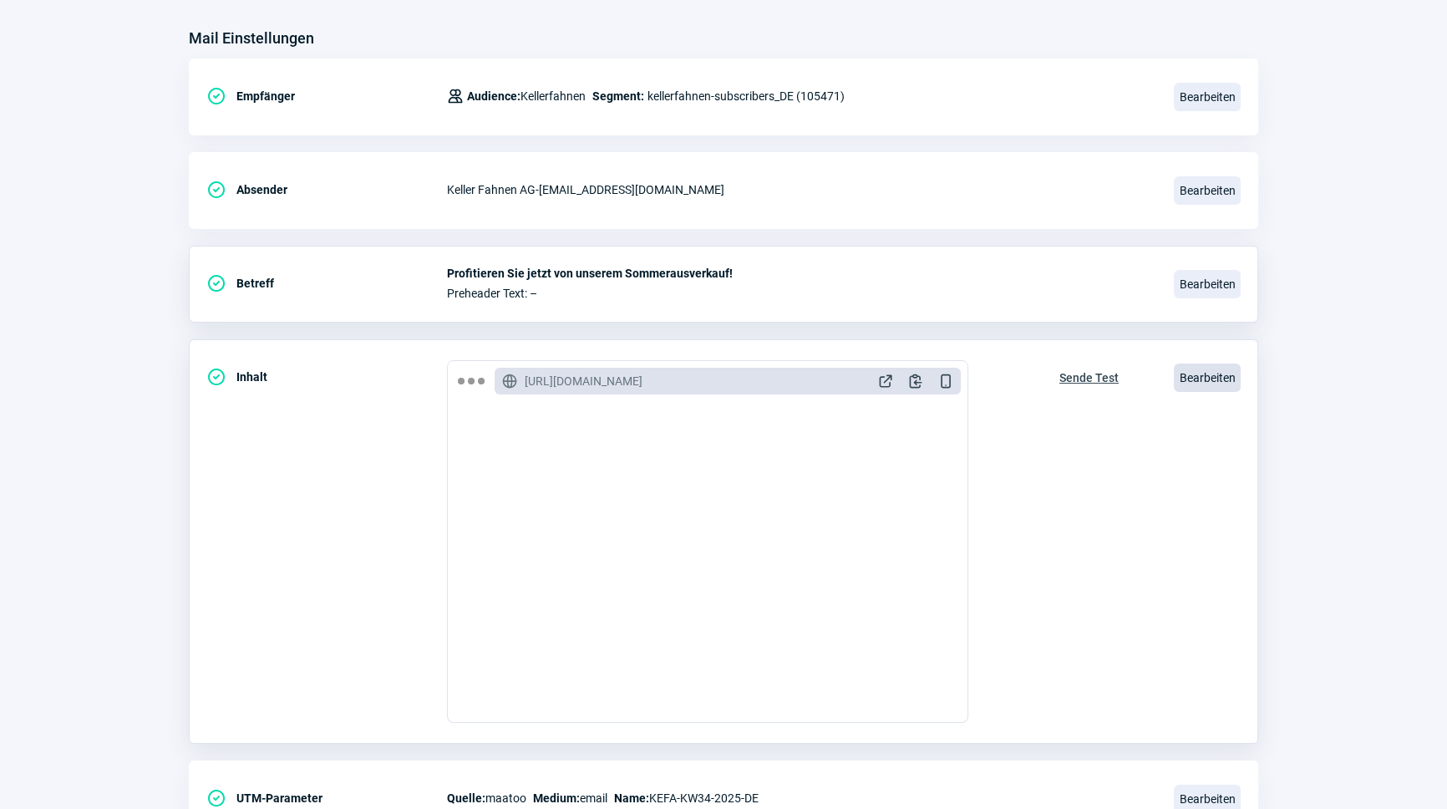
click at [1188, 380] on span "Bearbeiten" at bounding box center [1207, 377] width 67 height 28
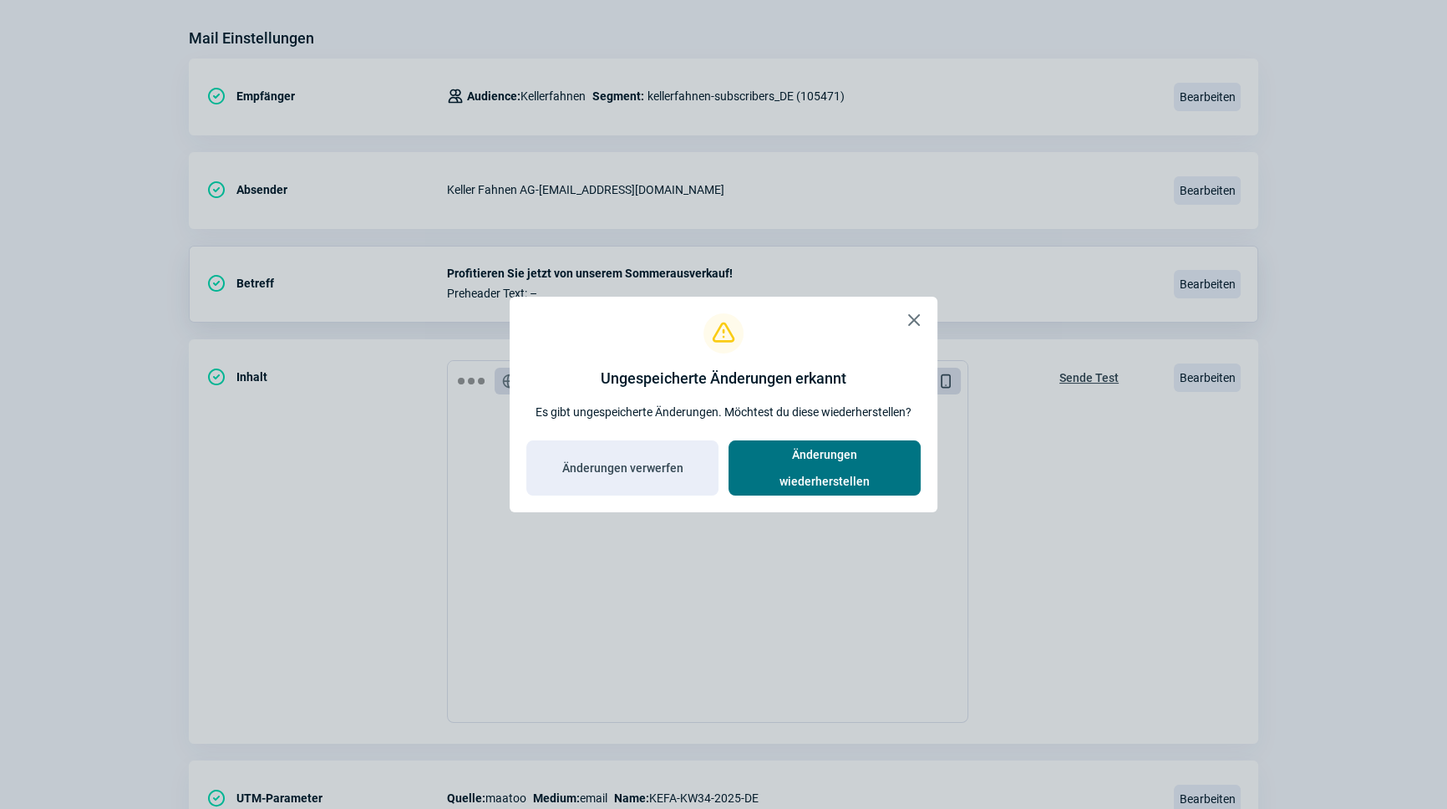
click at [844, 464] on span "Änderungen wiederherstellen" at bounding box center [824, 467] width 157 height 53
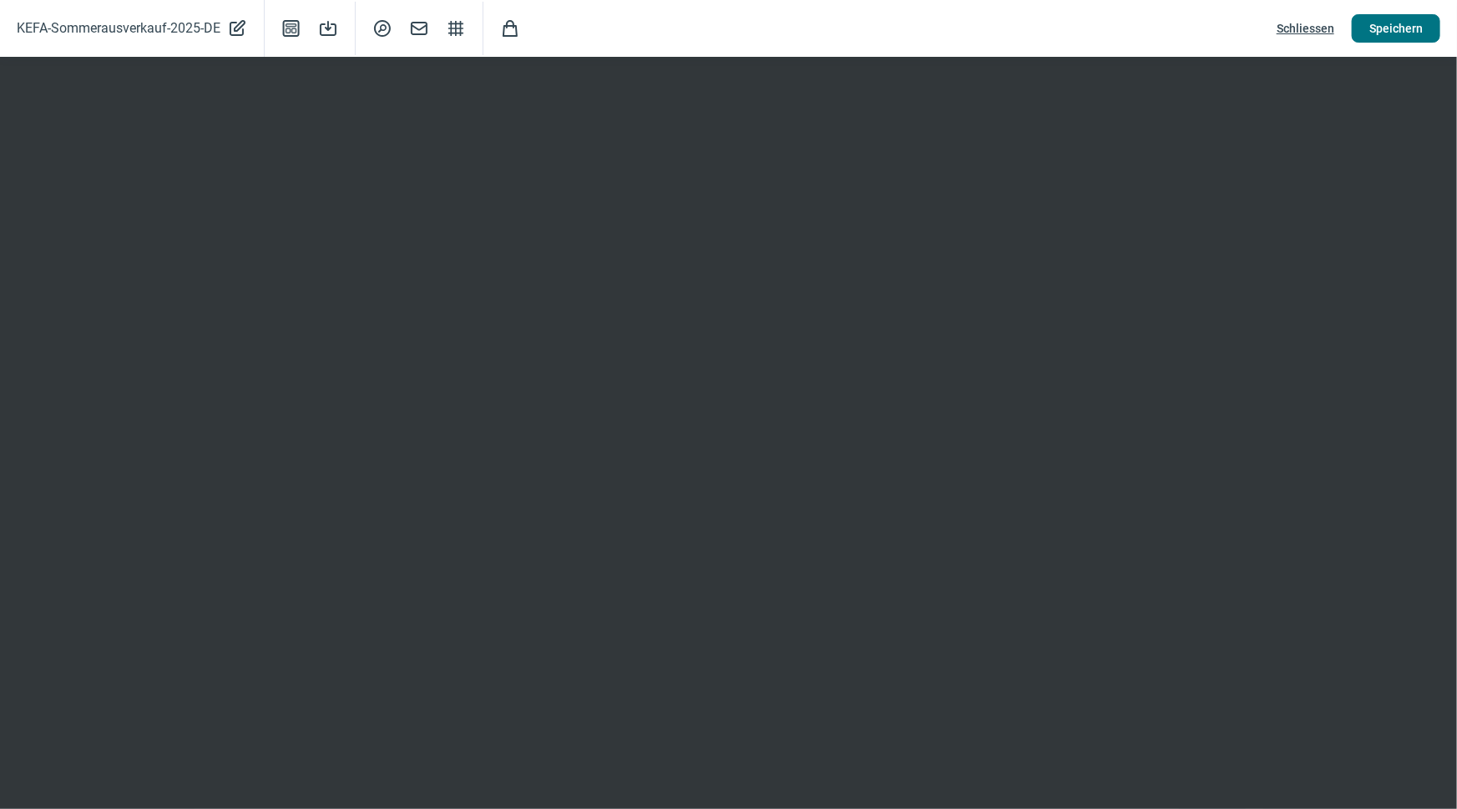
click at [1402, 24] on span "Speichern" at bounding box center [1396, 28] width 53 height 27
click at [1319, 29] on span "Schliessen" at bounding box center [1306, 28] width 58 height 27
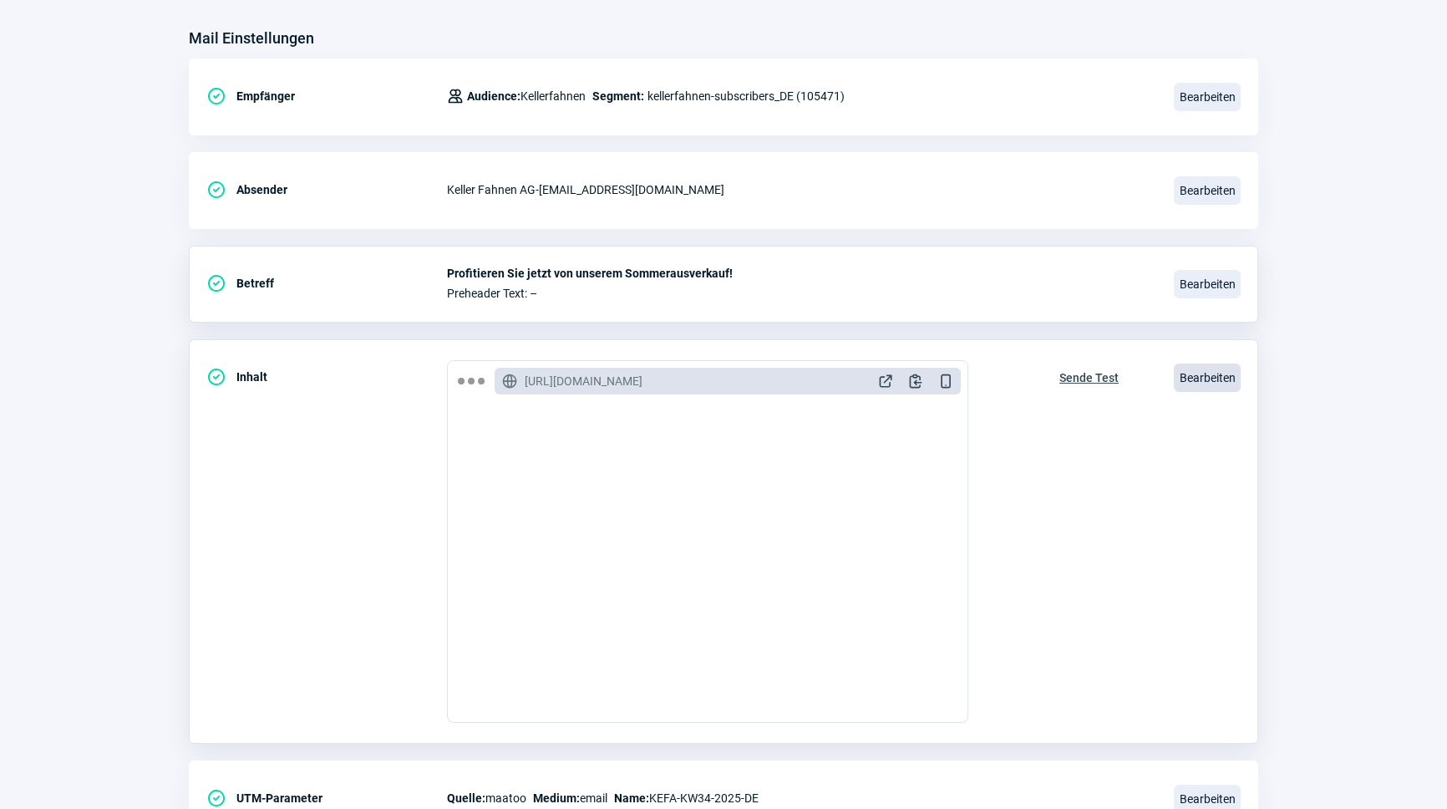
click at [1205, 369] on span "Bearbeiten" at bounding box center [1207, 377] width 67 height 28
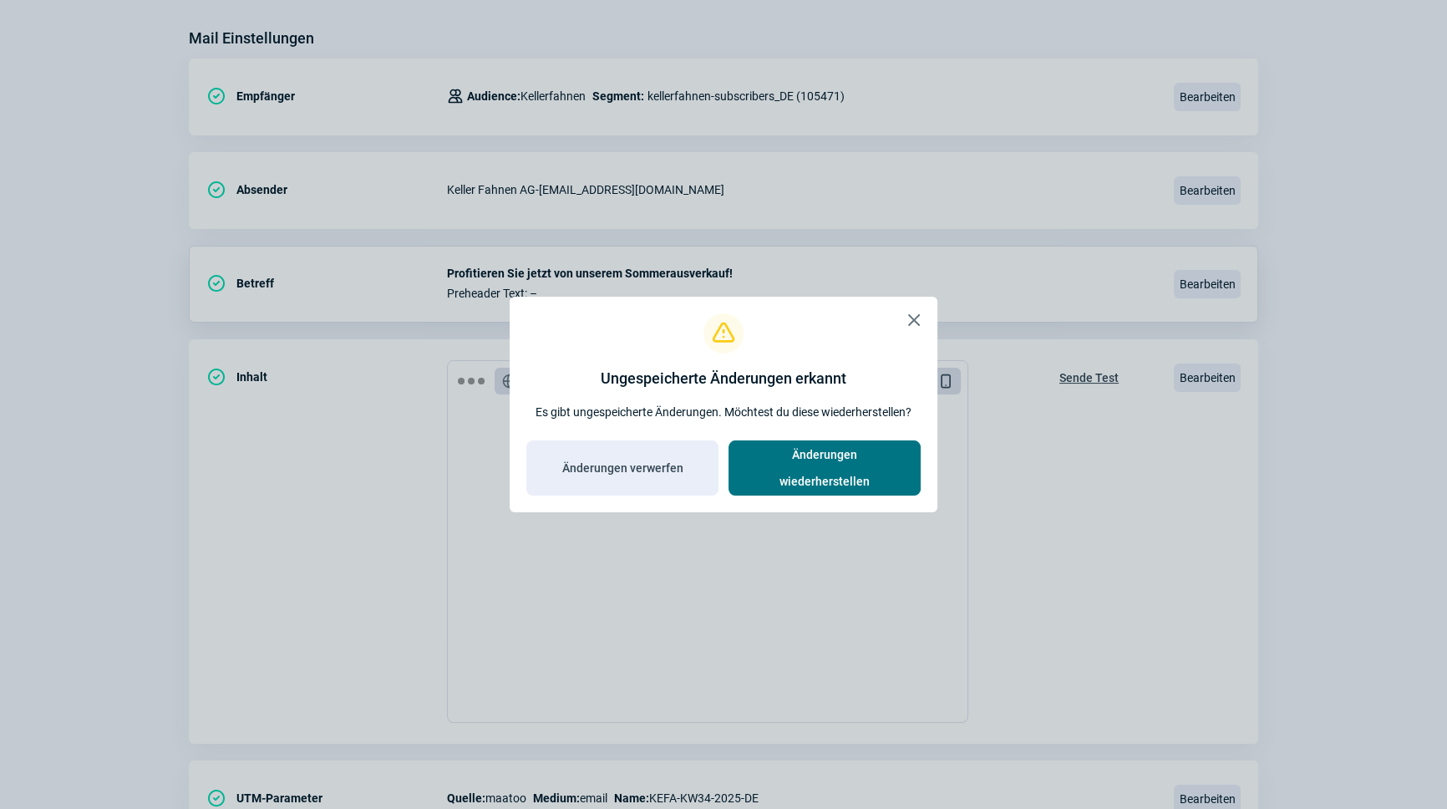
click at [839, 469] on span "Änderungen wiederherstellen" at bounding box center [824, 467] width 157 height 53
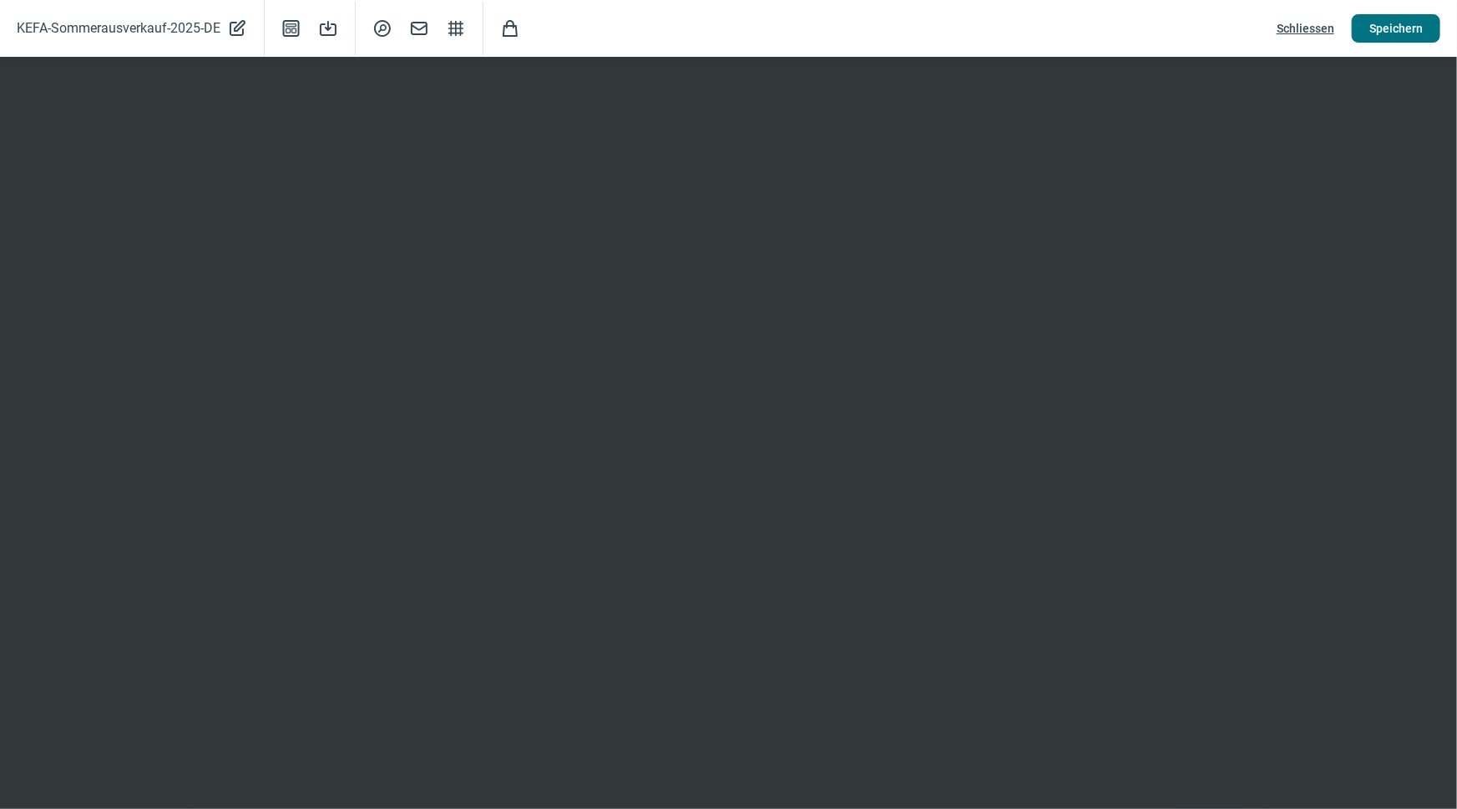
click at [1386, 18] on span "Speichern" at bounding box center [1396, 28] width 53 height 27
click at [1421, 41] on span "Speichern" at bounding box center [1396, 28] width 53 height 27
click at [1324, 25] on span "Schliessen" at bounding box center [1306, 28] width 58 height 27
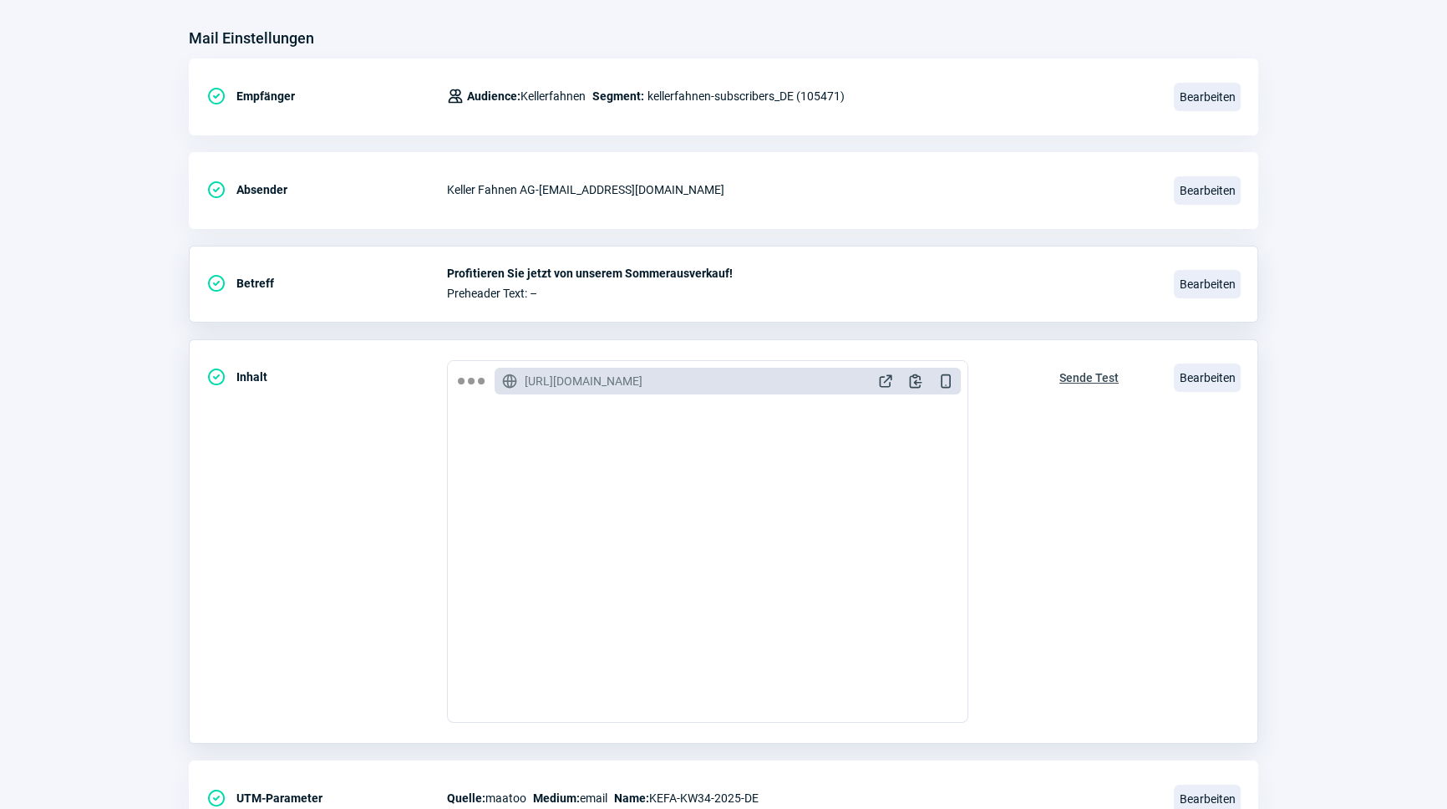
click at [1105, 371] on span "Sende Test" at bounding box center [1088, 377] width 59 height 27
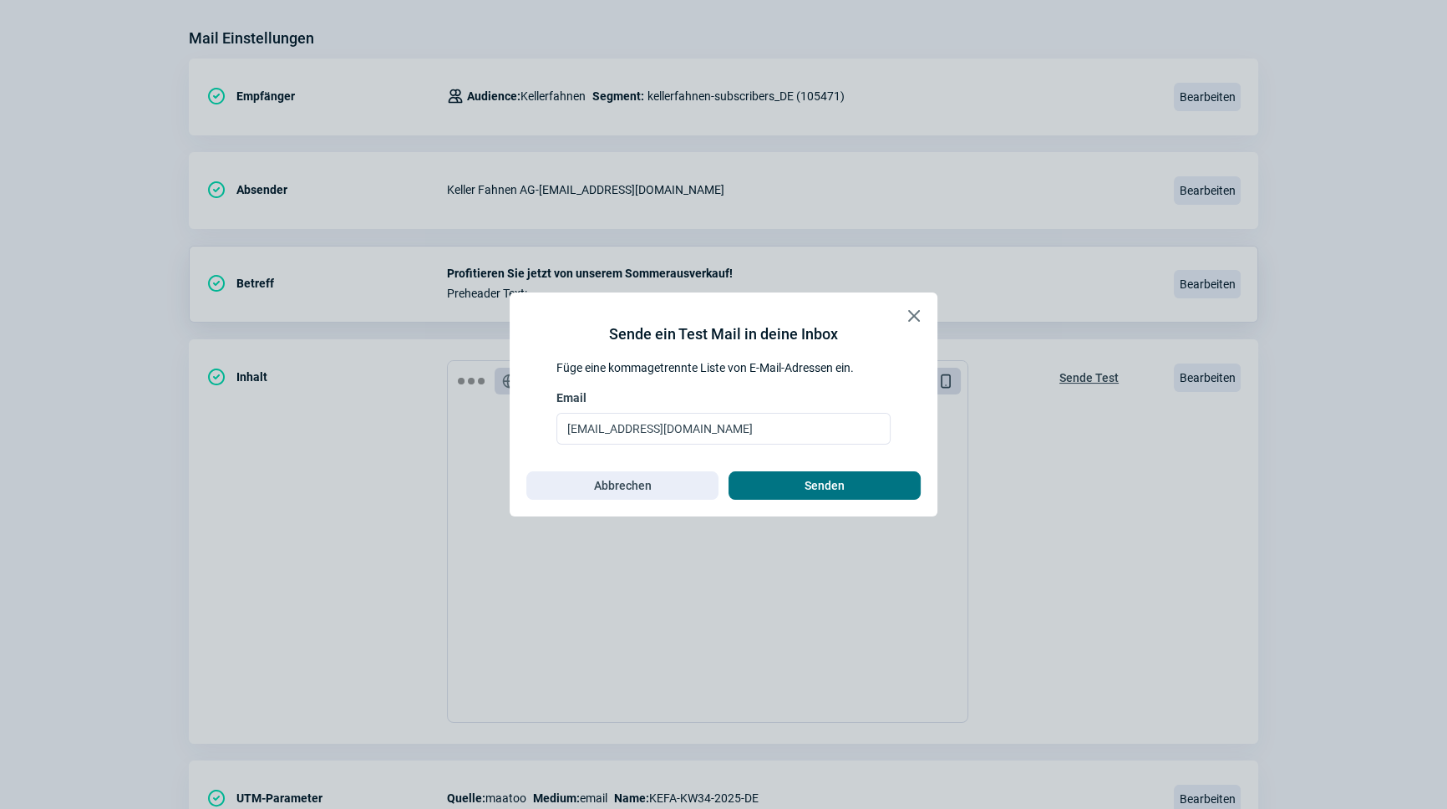
click at [800, 483] on span "Senden" at bounding box center [824, 485] width 157 height 27
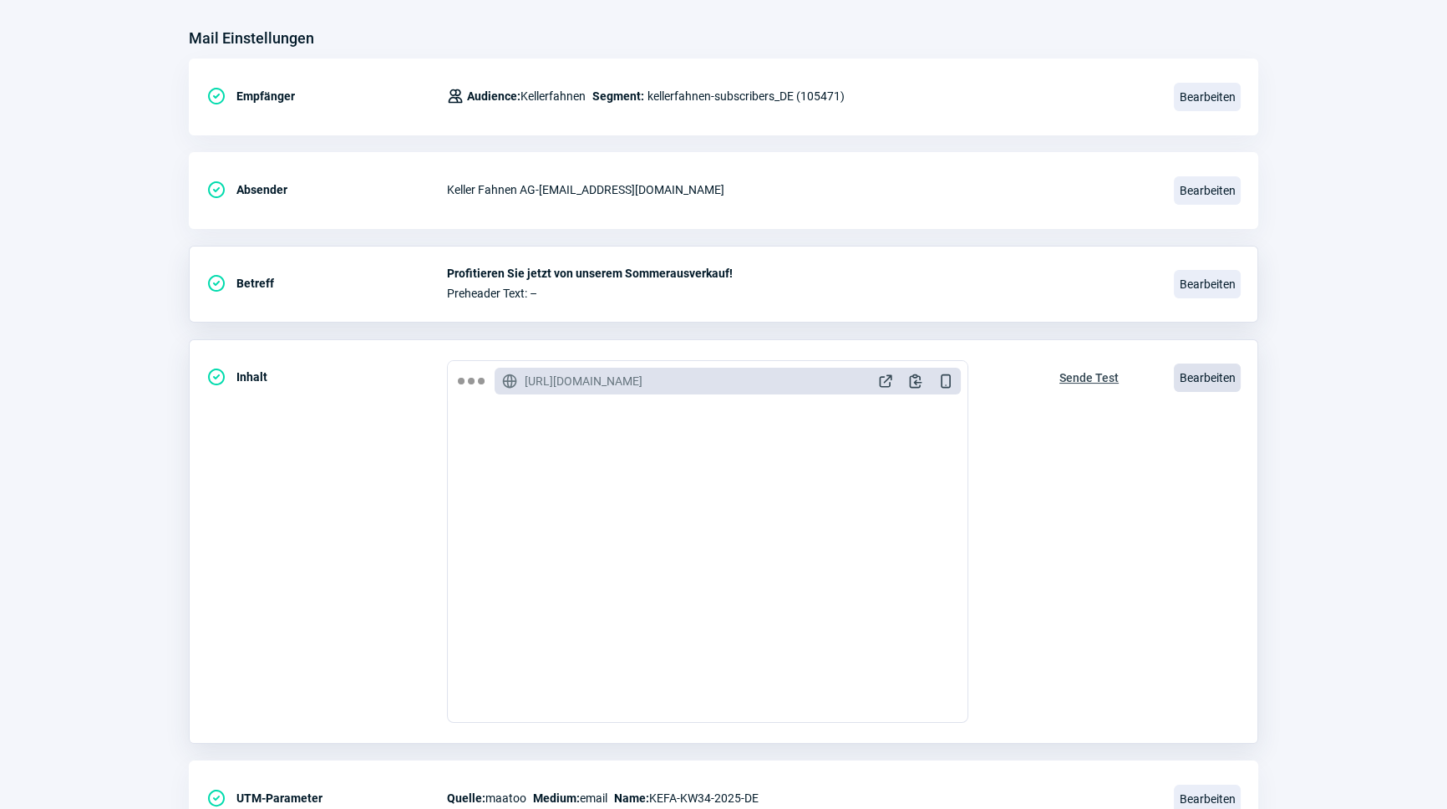
click at [1202, 373] on span "Bearbeiten" at bounding box center [1207, 377] width 67 height 28
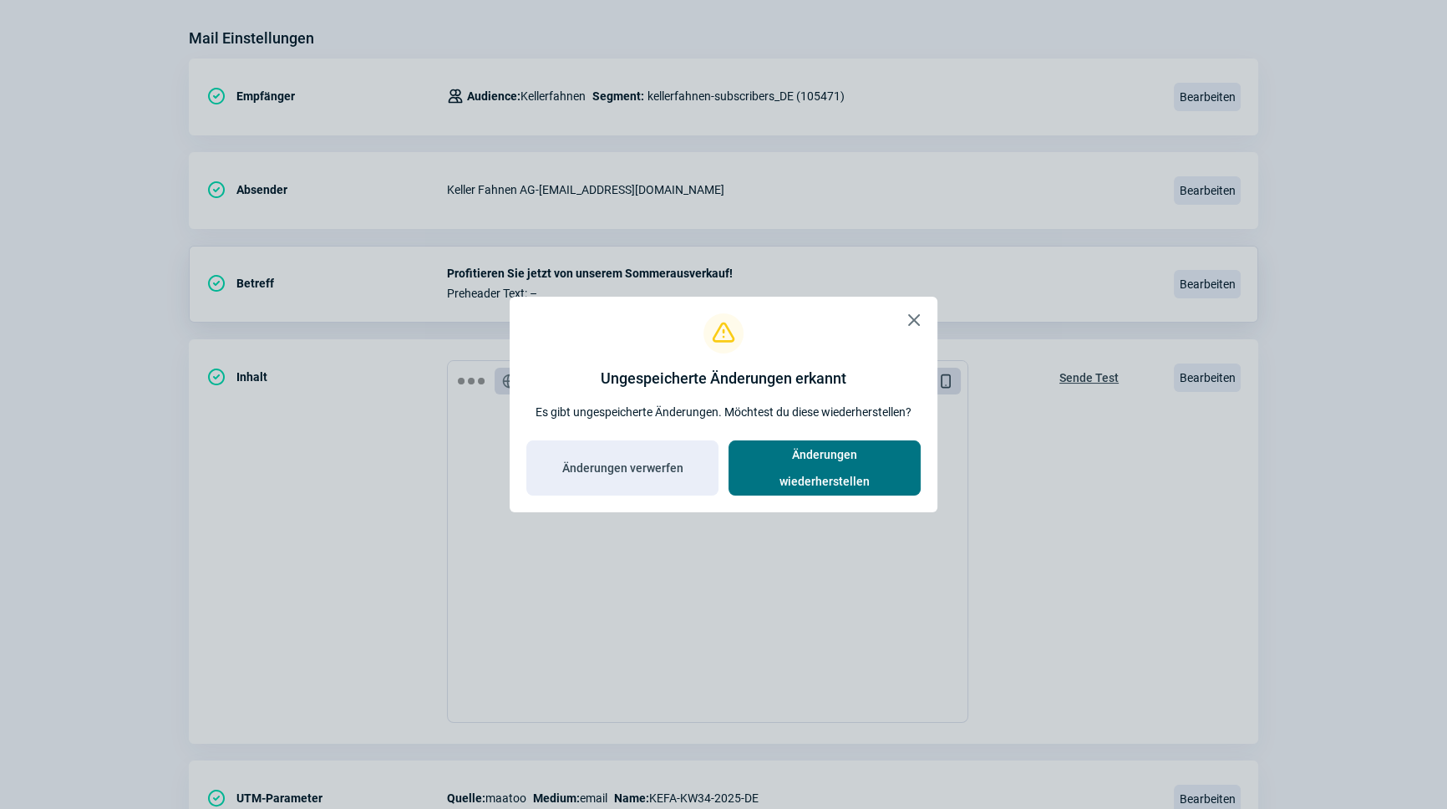
click at [801, 455] on span "Änderungen wiederherstellen" at bounding box center [824, 467] width 157 height 53
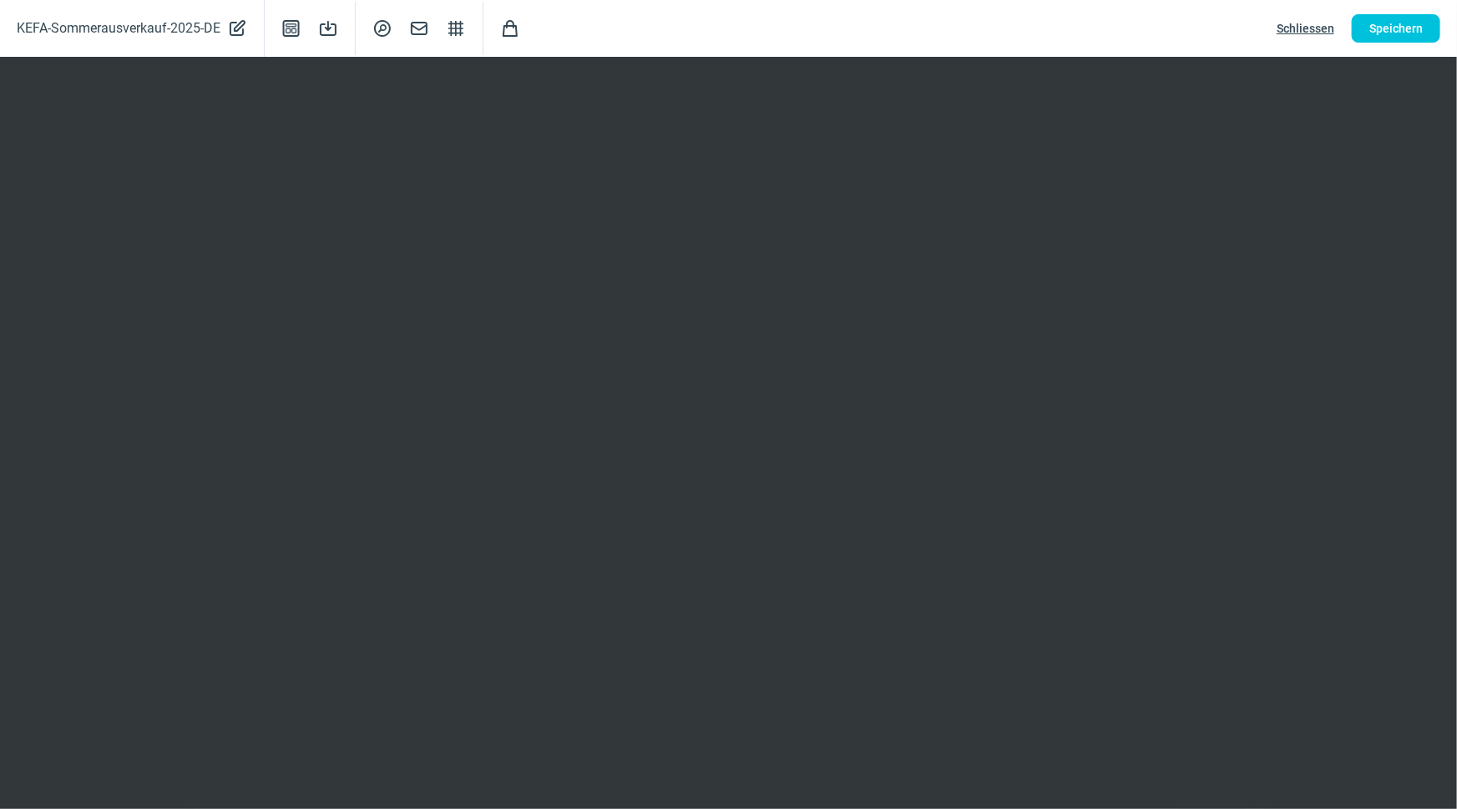
click at [1314, 28] on span "Schliessen" at bounding box center [1306, 28] width 58 height 27
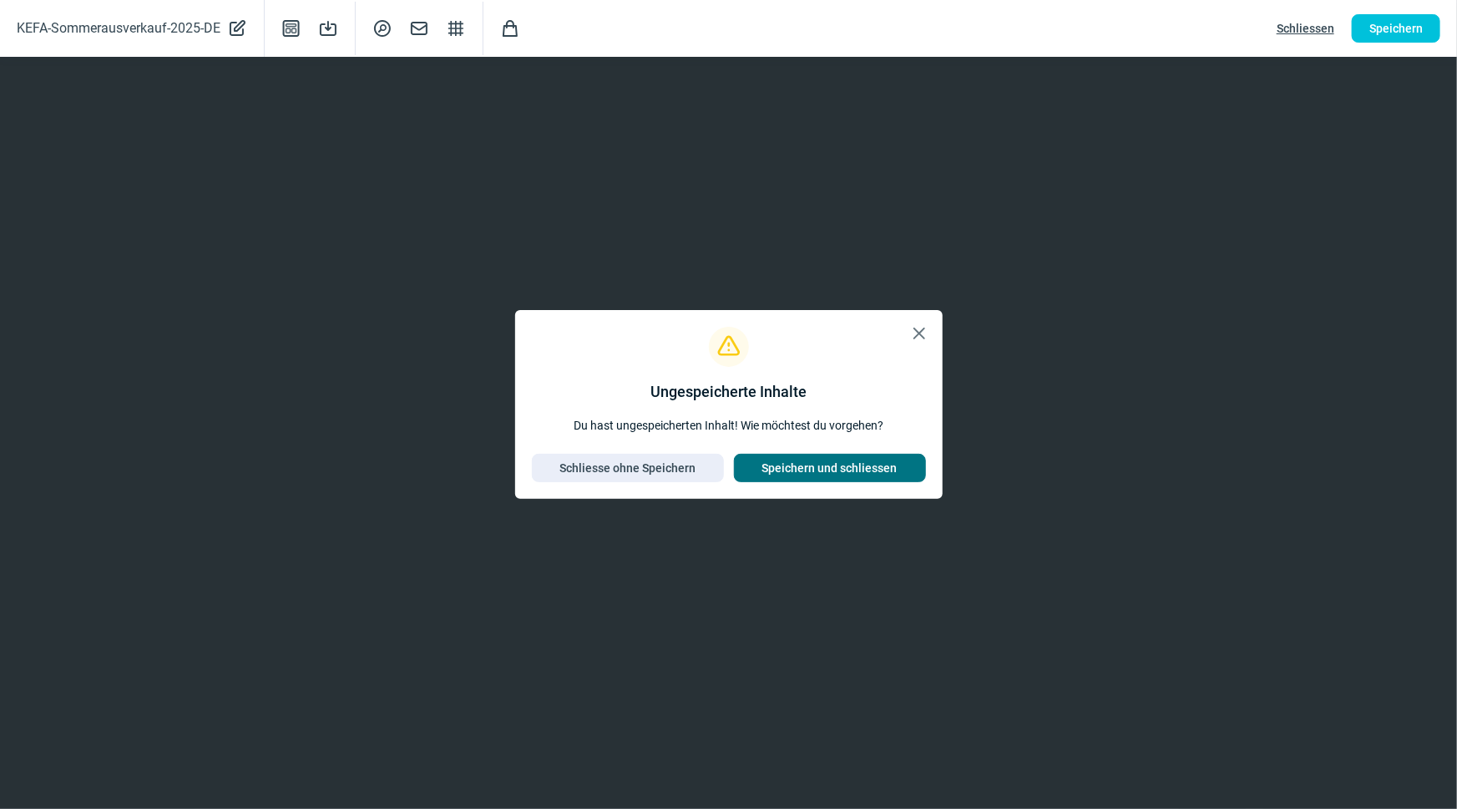
click at [856, 464] on span "Speichern und schliessen" at bounding box center [830, 467] width 135 height 27
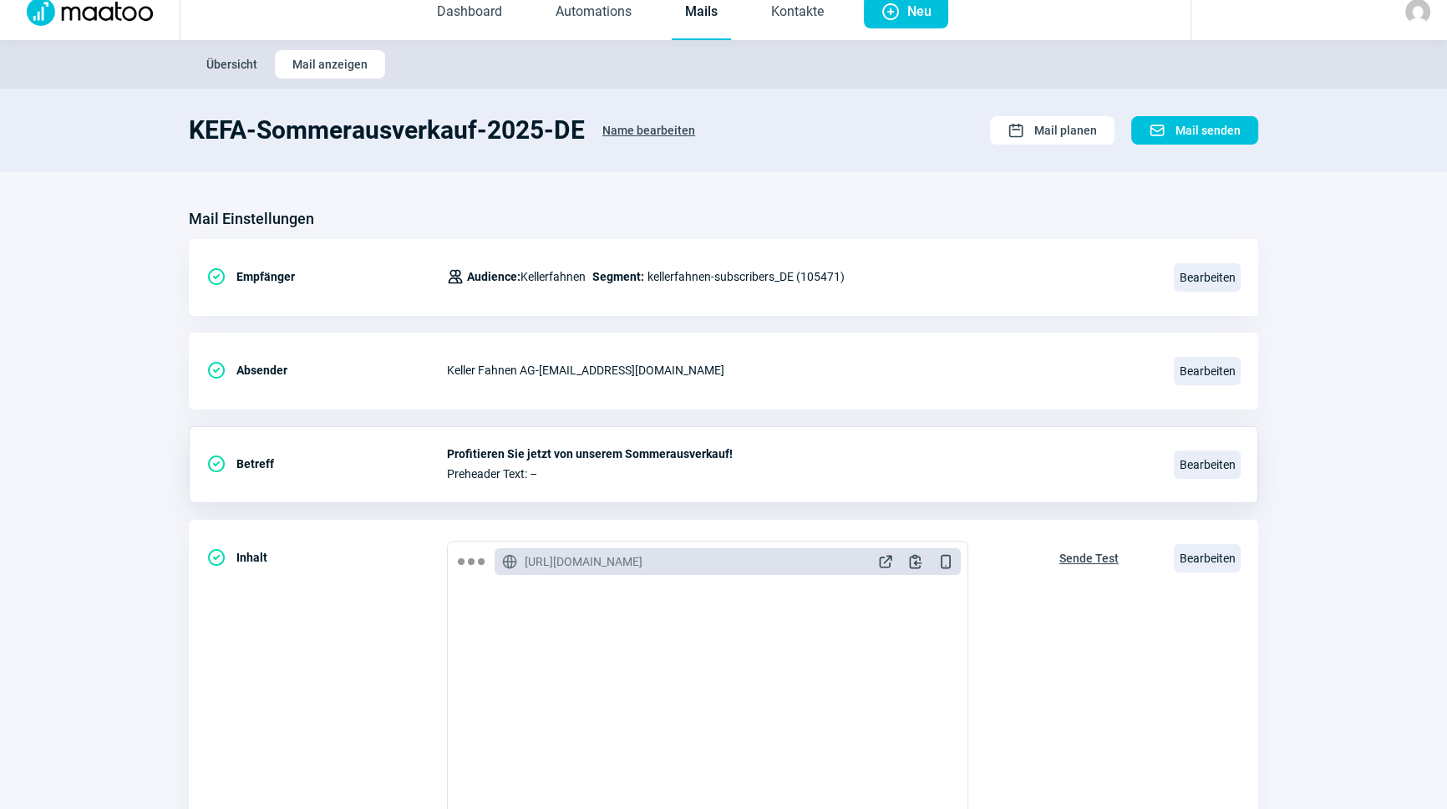
scroll to position [0, 0]
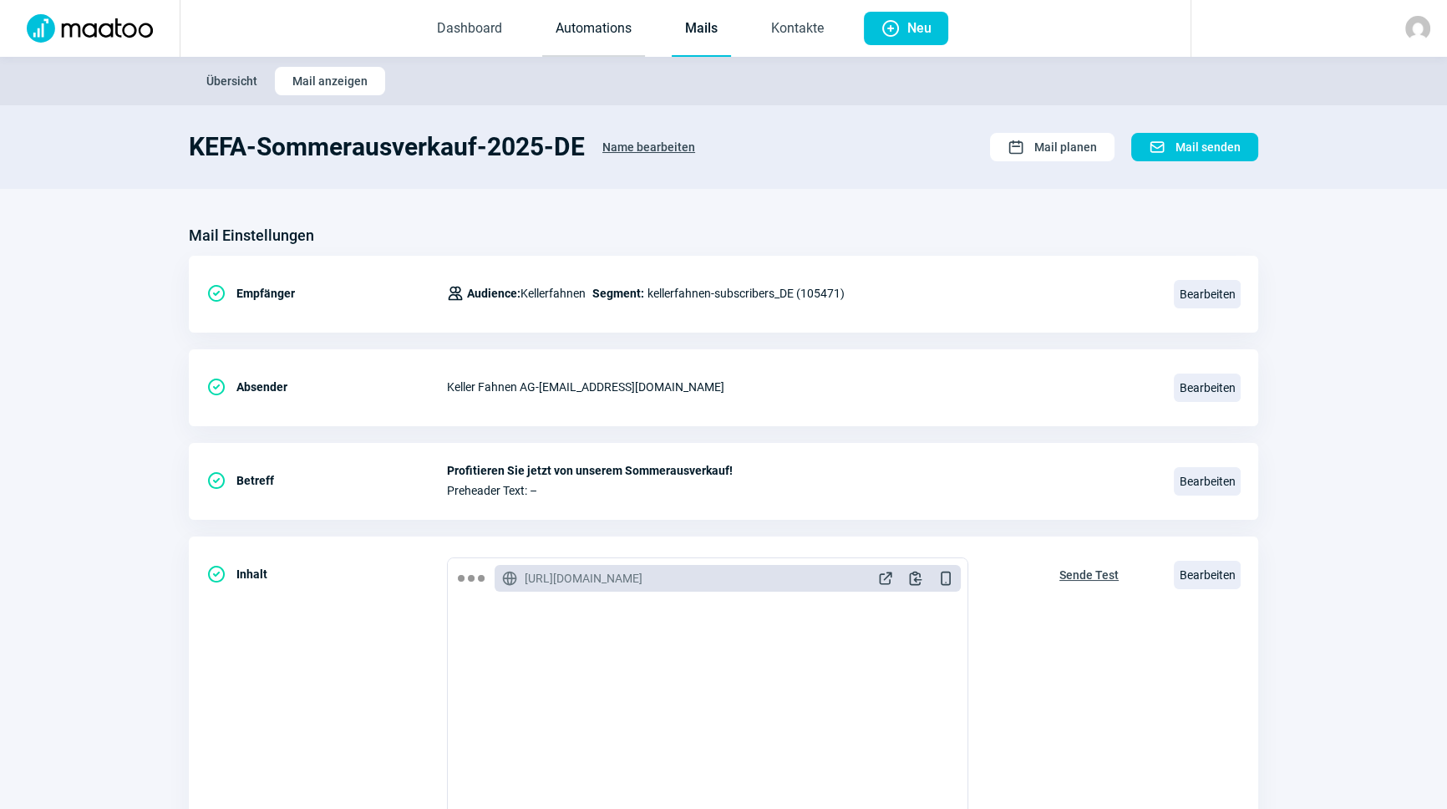
click at [597, 38] on link "Automations" at bounding box center [593, 29] width 103 height 55
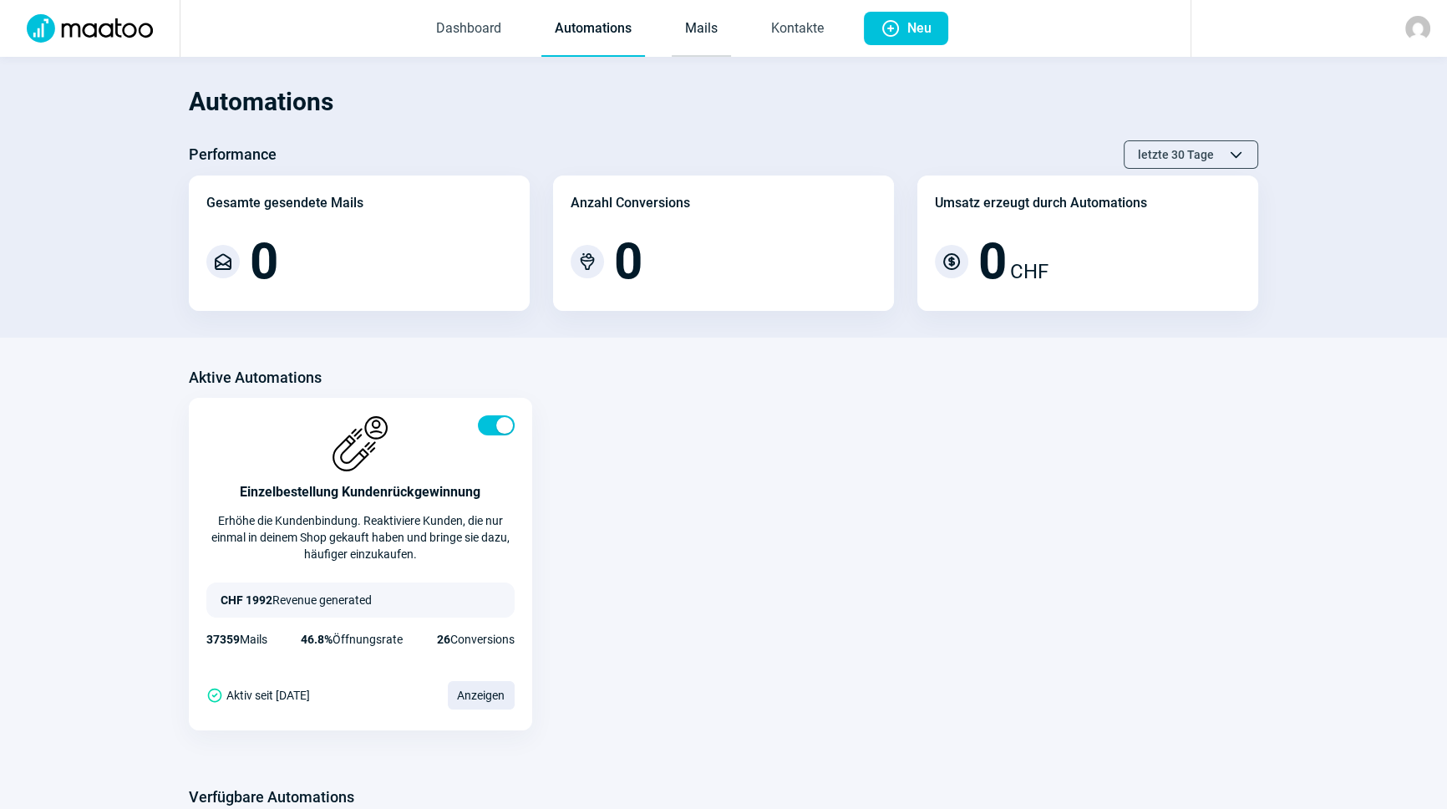
click at [714, 30] on link "Mails" at bounding box center [701, 29] width 59 height 55
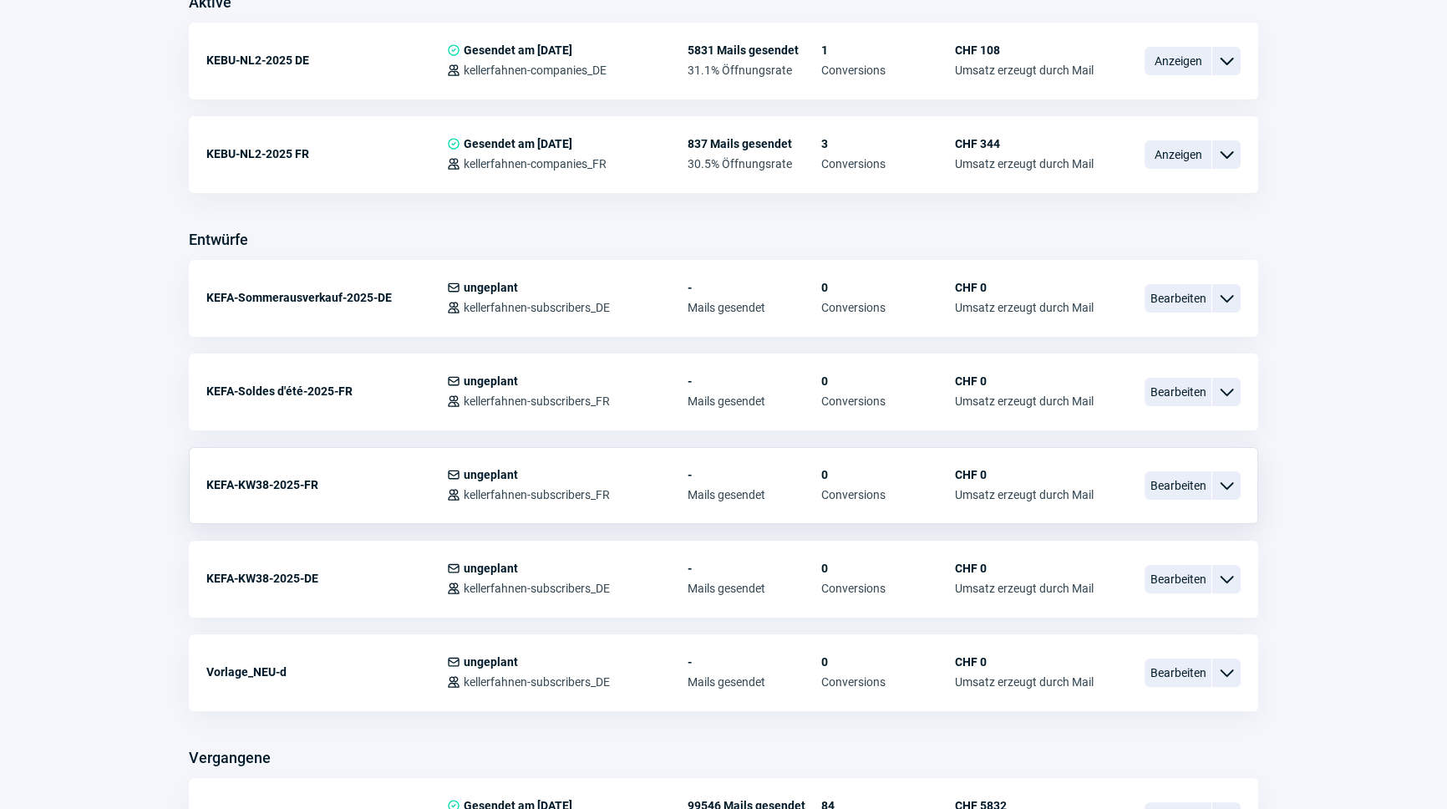
scroll to position [455, 0]
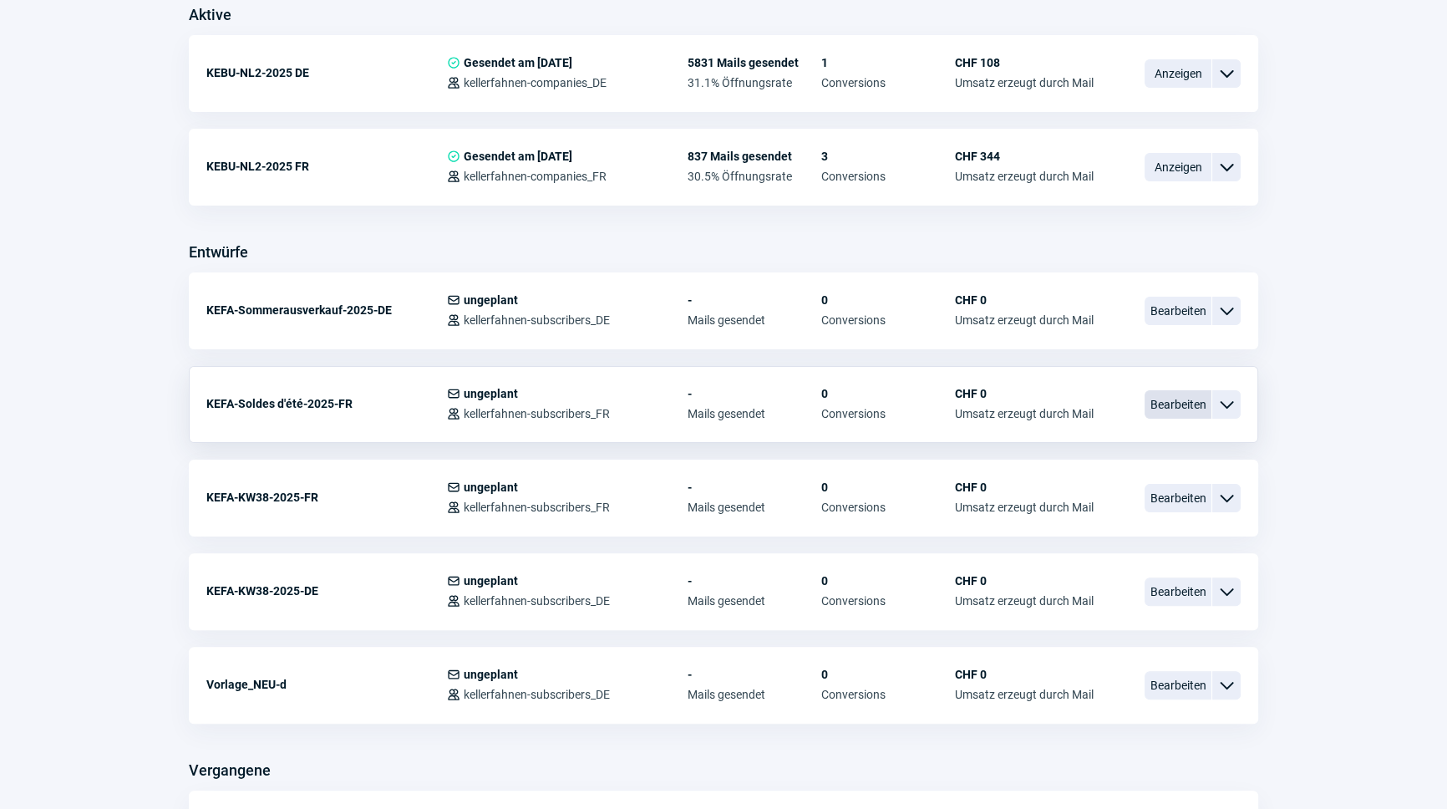
click at [1180, 395] on span "Bearbeiten" at bounding box center [1177, 404] width 67 height 28
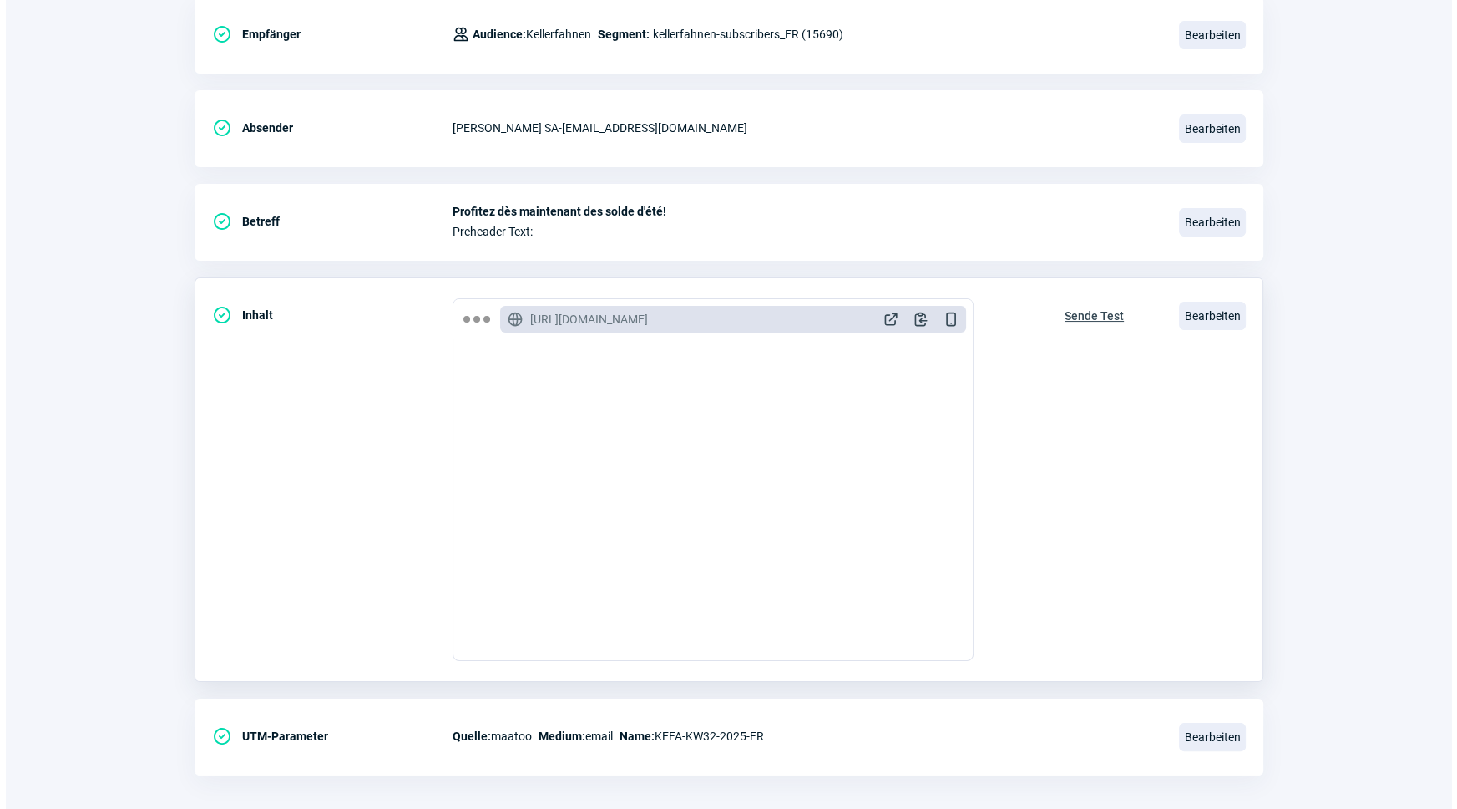
scroll to position [273, 0]
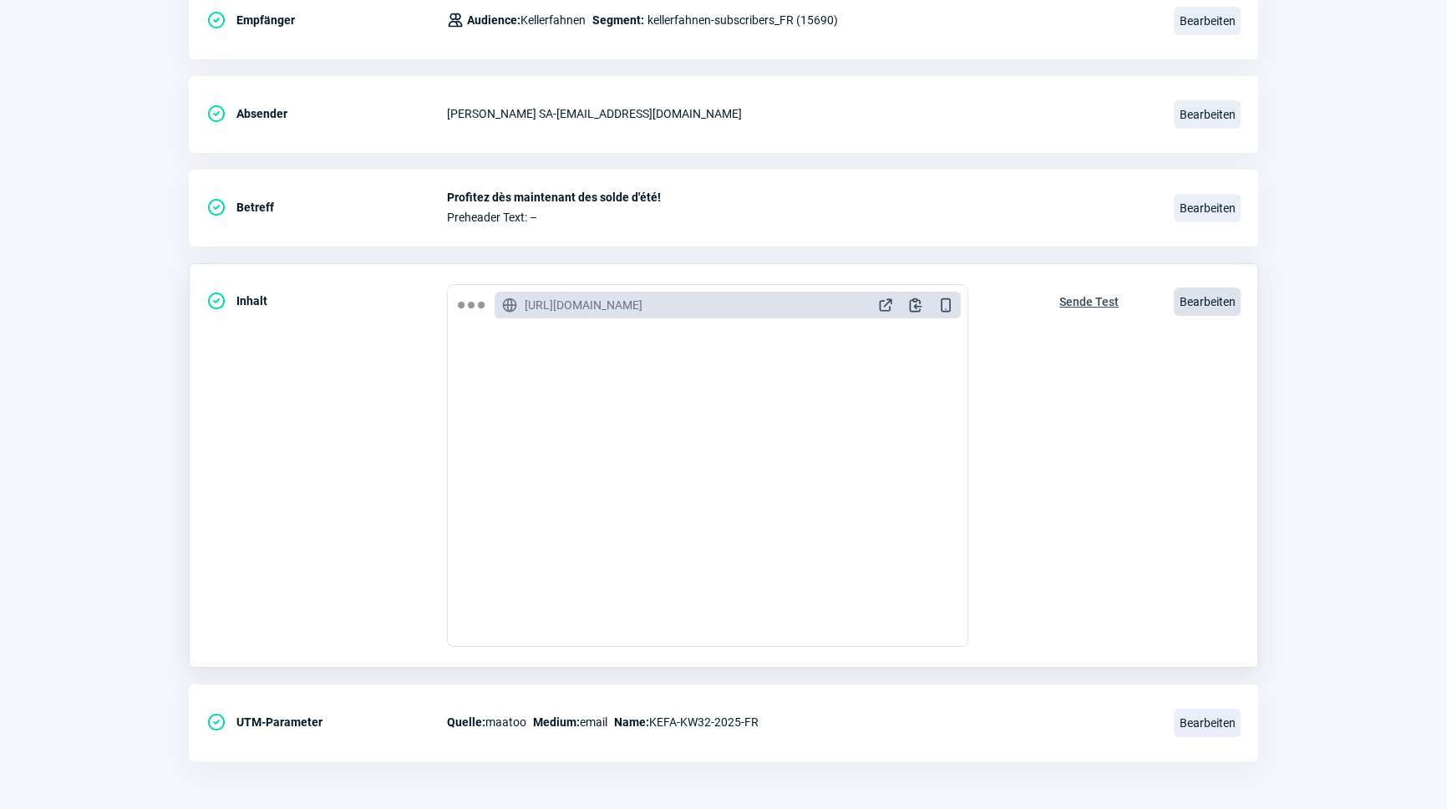
click at [1199, 303] on span "Bearbeiten" at bounding box center [1207, 301] width 67 height 28
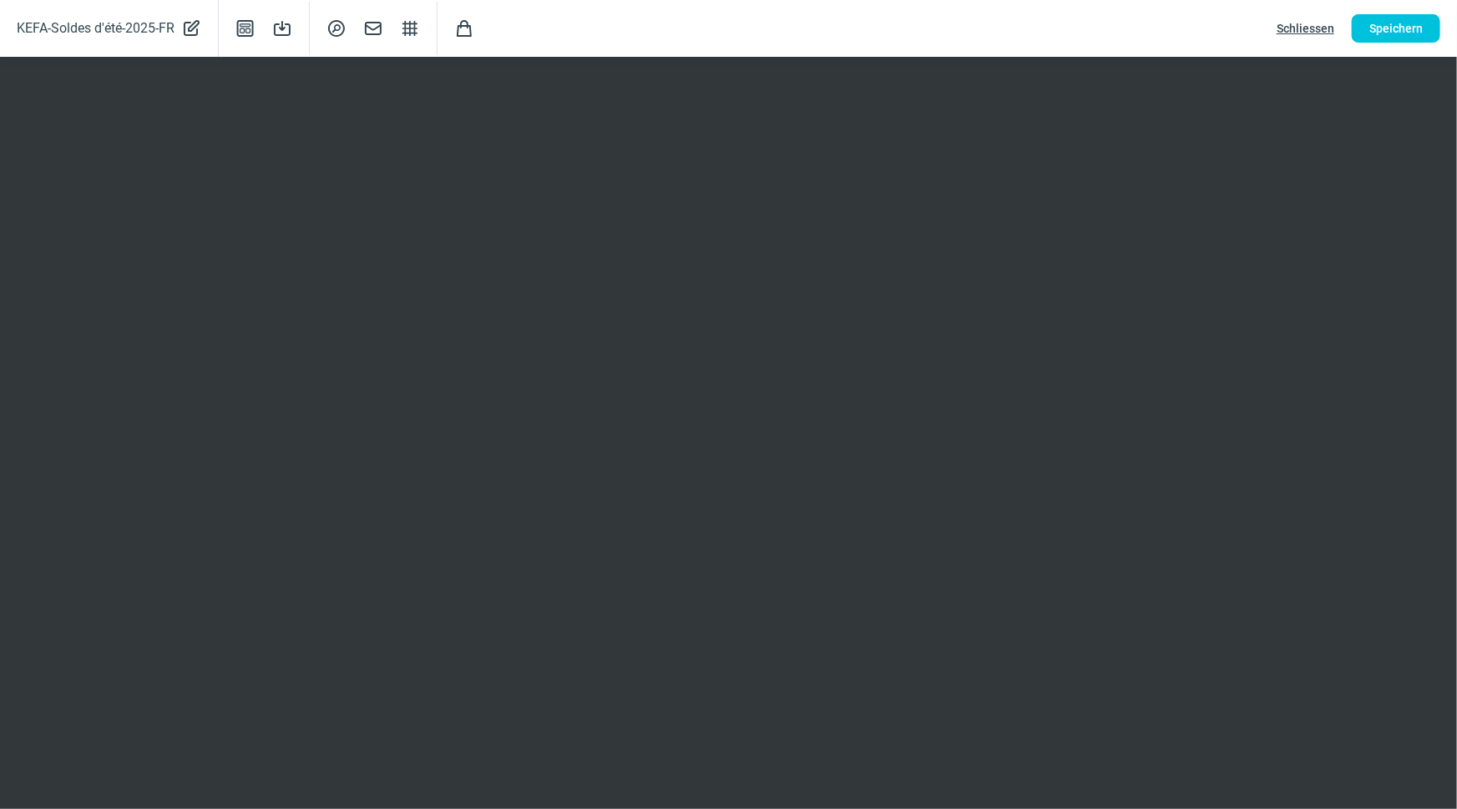
click at [1310, 33] on span "Schliessen" at bounding box center [1306, 28] width 58 height 27
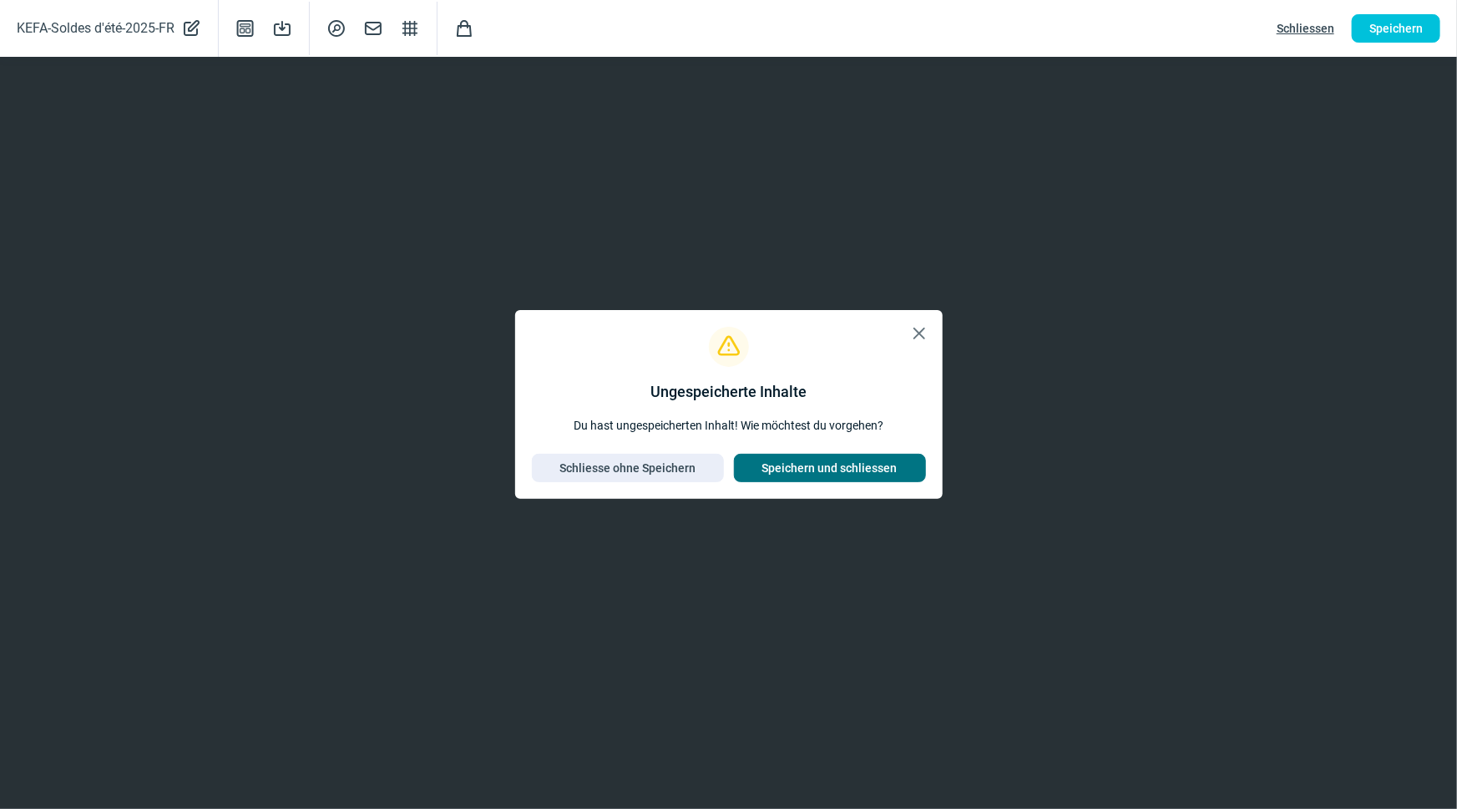
click at [869, 461] on span "Speichern und schliessen" at bounding box center [830, 467] width 135 height 27
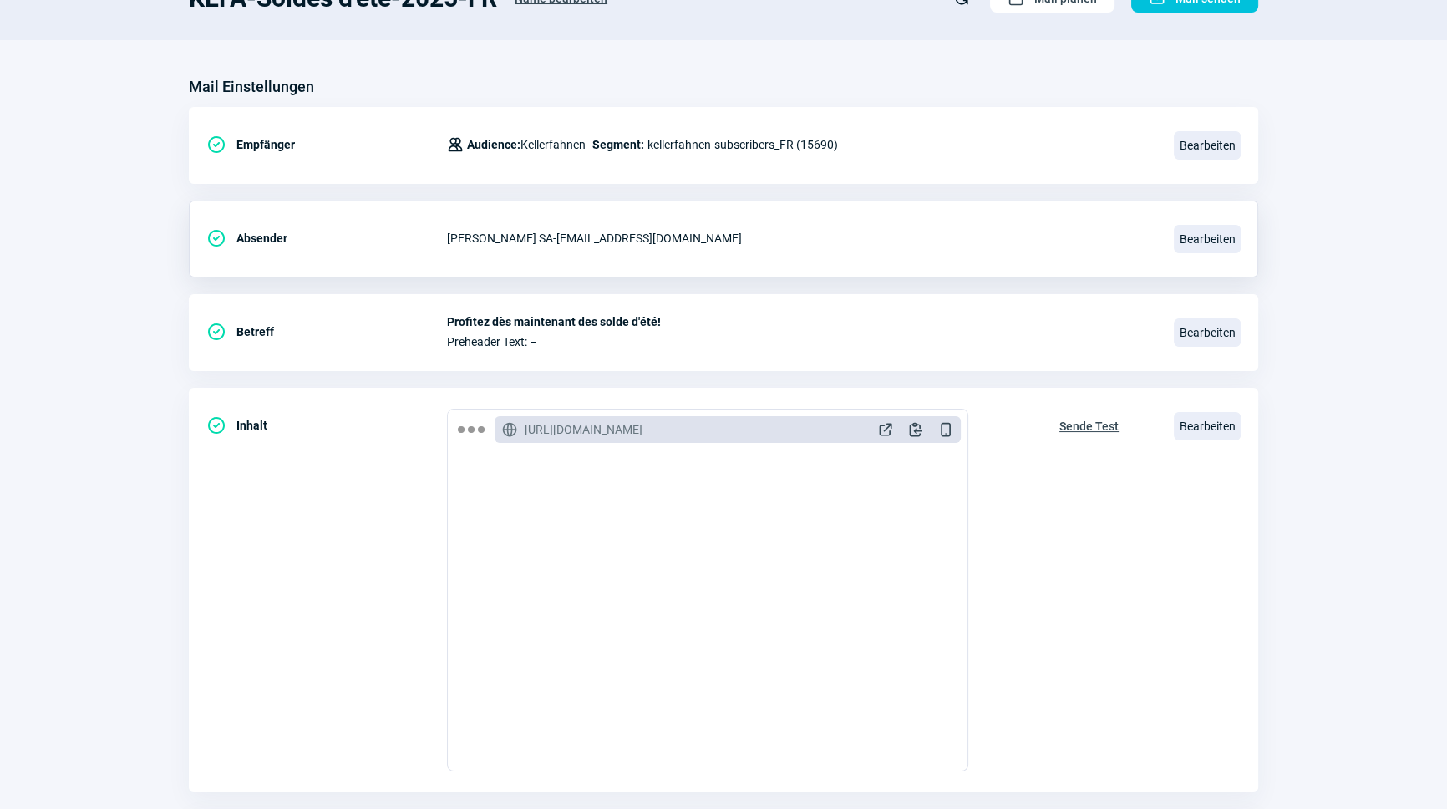
scroll to position [0, 0]
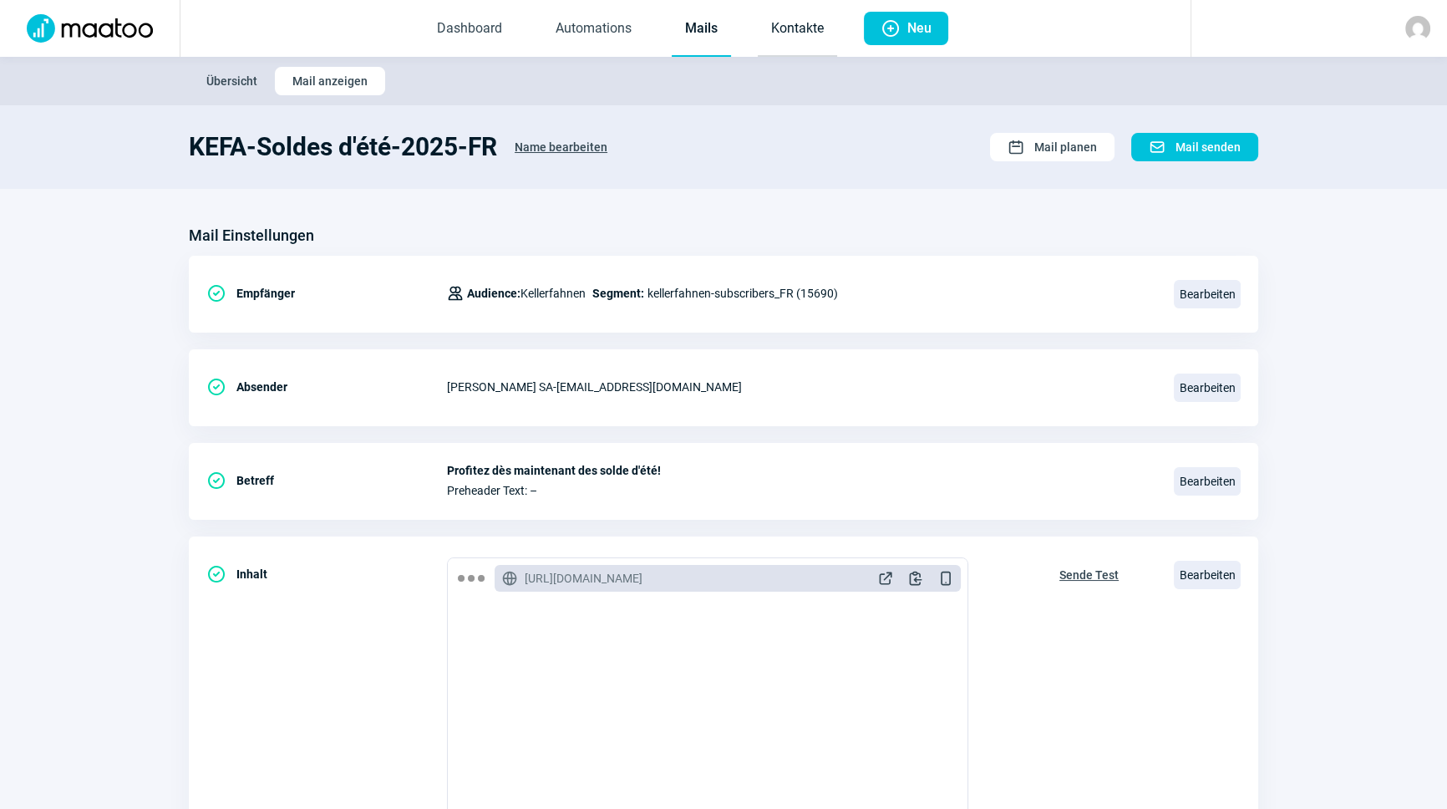
click at [763, 29] on link "Kontakte" at bounding box center [797, 29] width 79 height 55
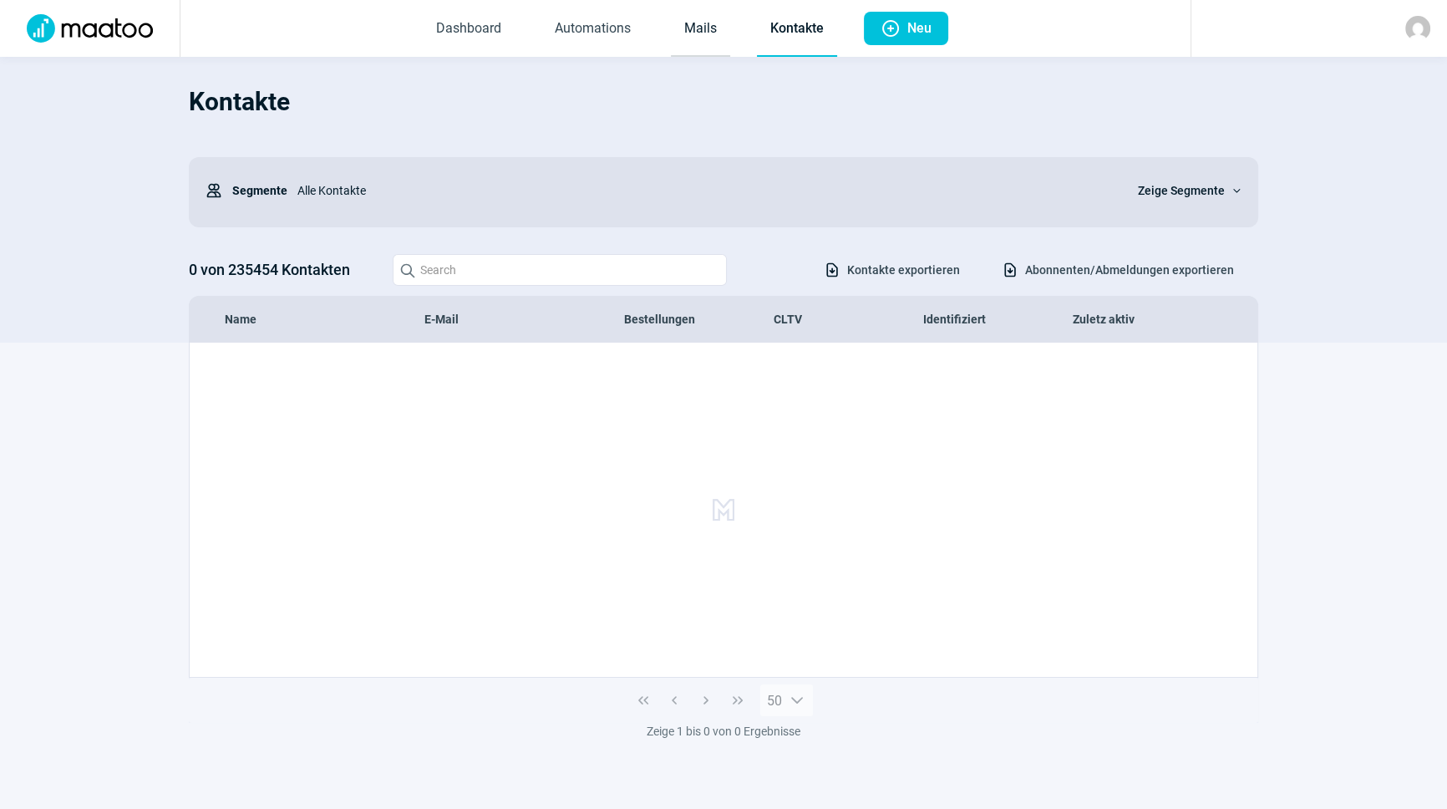
click at [710, 27] on link "Mails" at bounding box center [700, 29] width 59 height 55
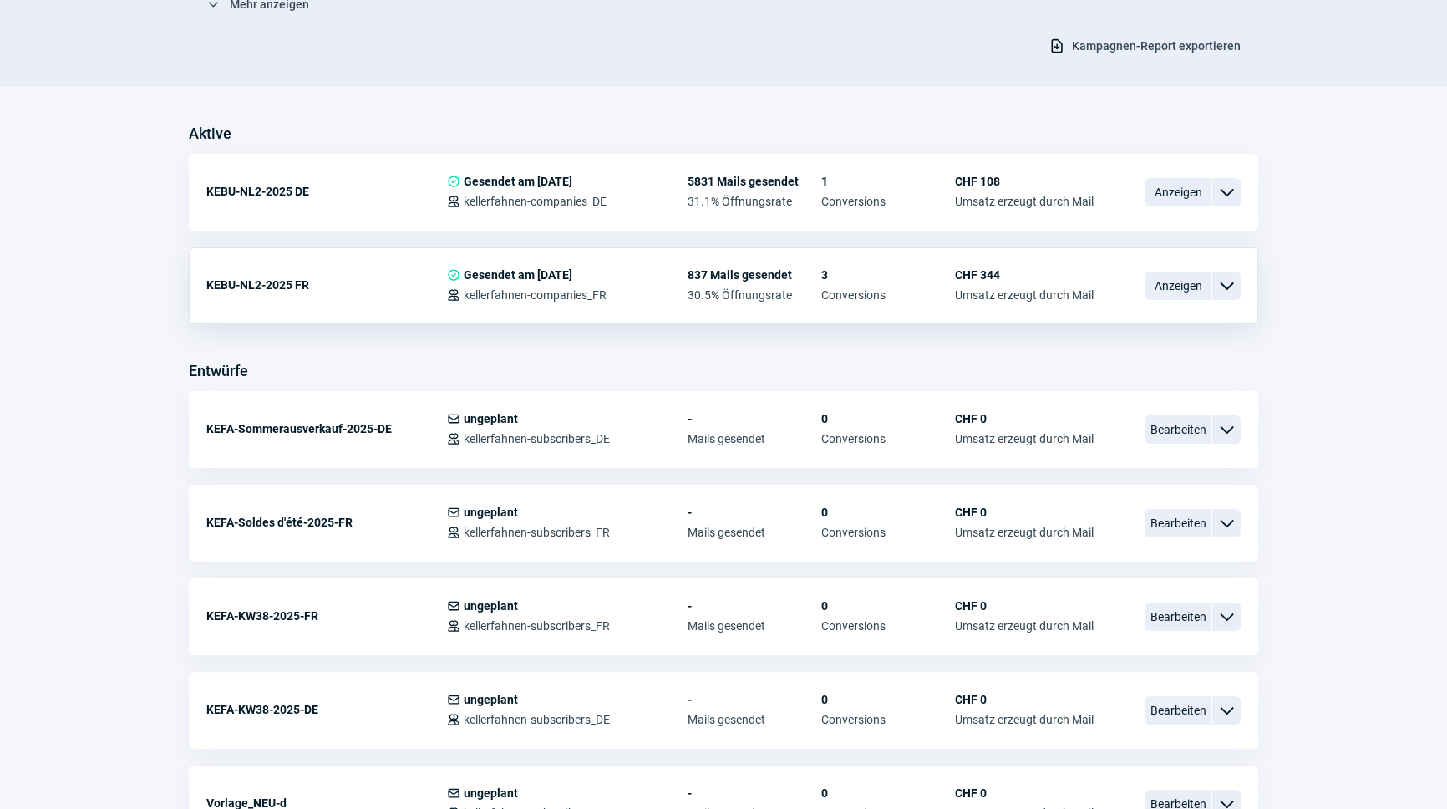
scroll to position [303, 0]
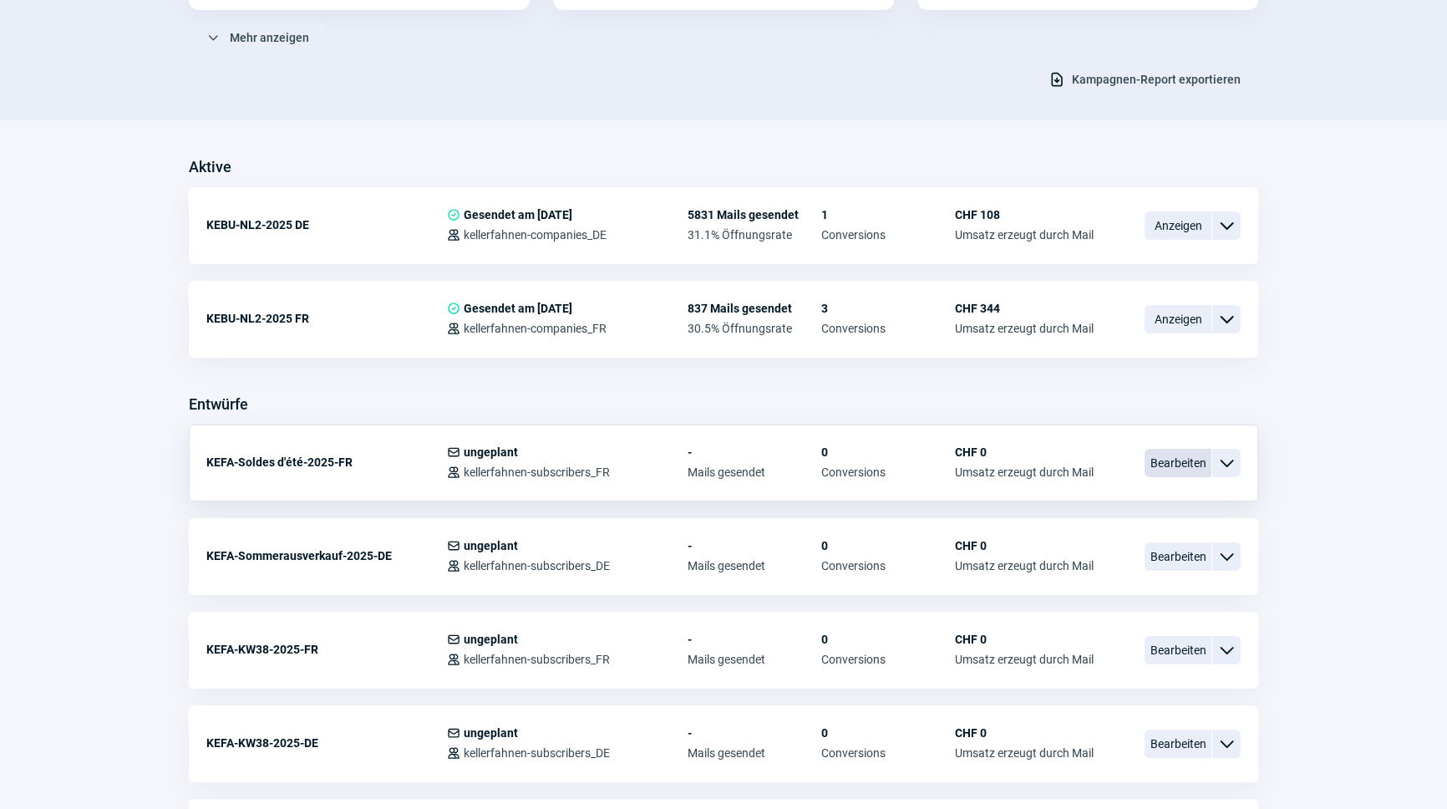
click at [1204, 465] on span "Bearbeiten" at bounding box center [1177, 463] width 67 height 28
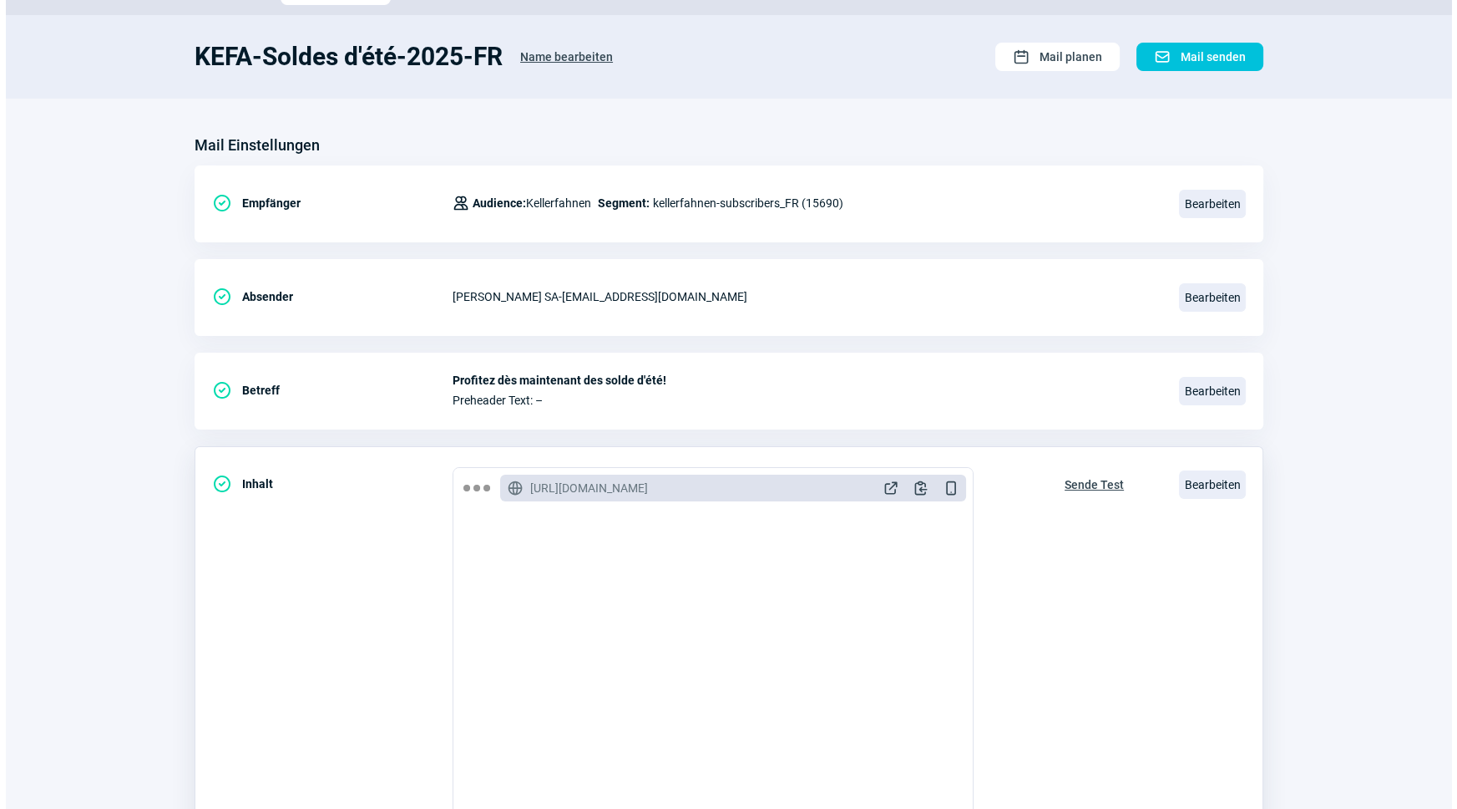
scroll to position [227, 0]
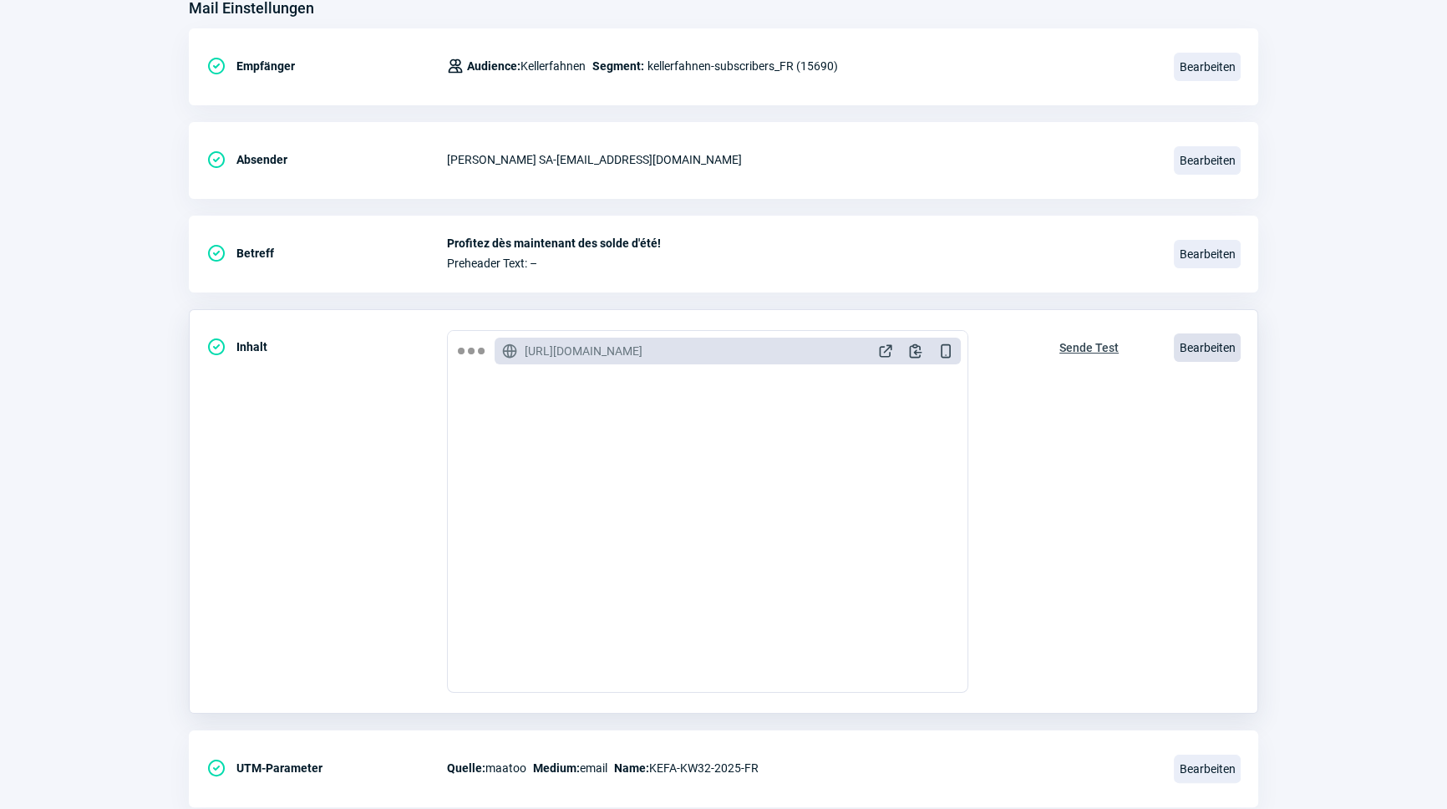
click at [1205, 348] on span "Bearbeiten" at bounding box center [1207, 347] width 67 height 28
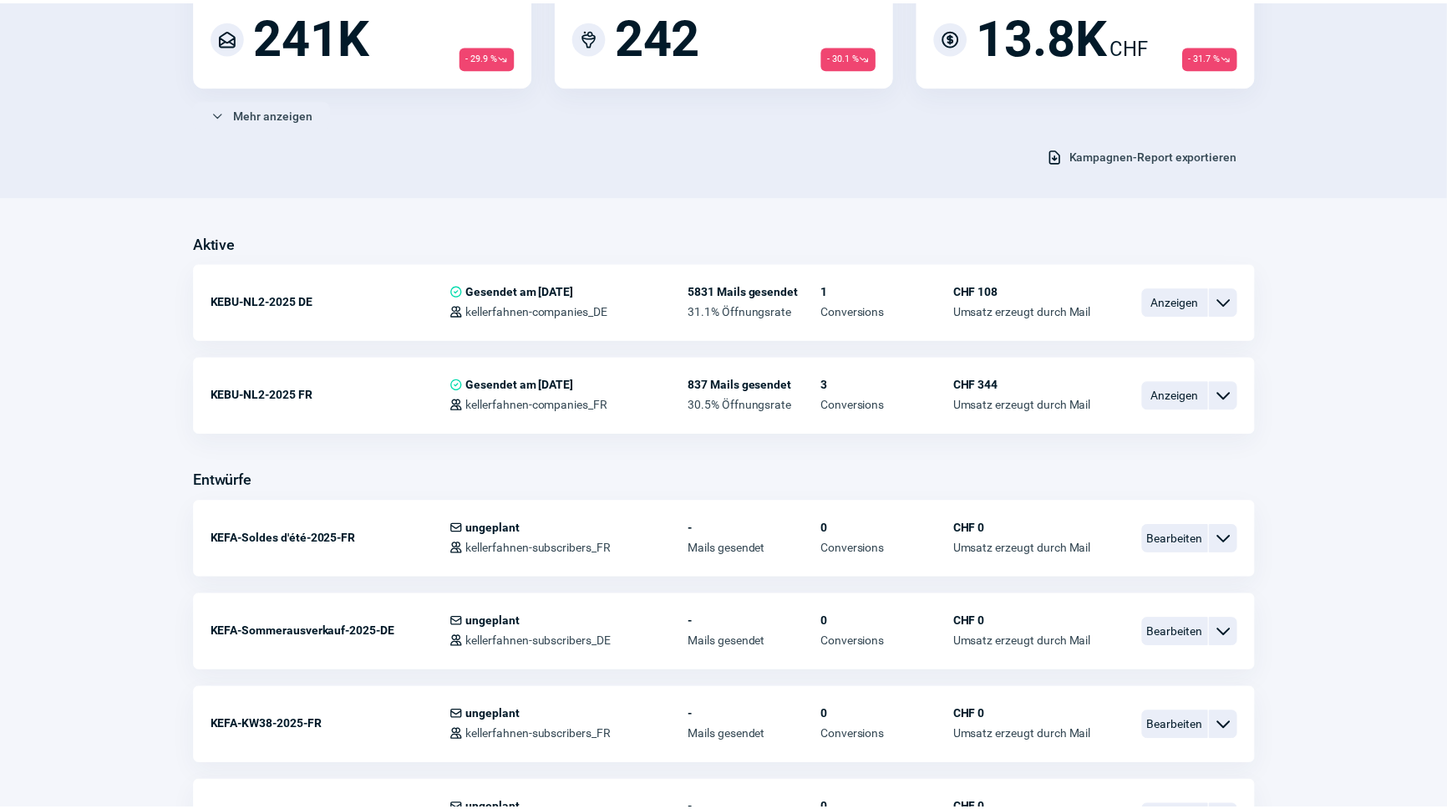
scroll to position [303, 0]
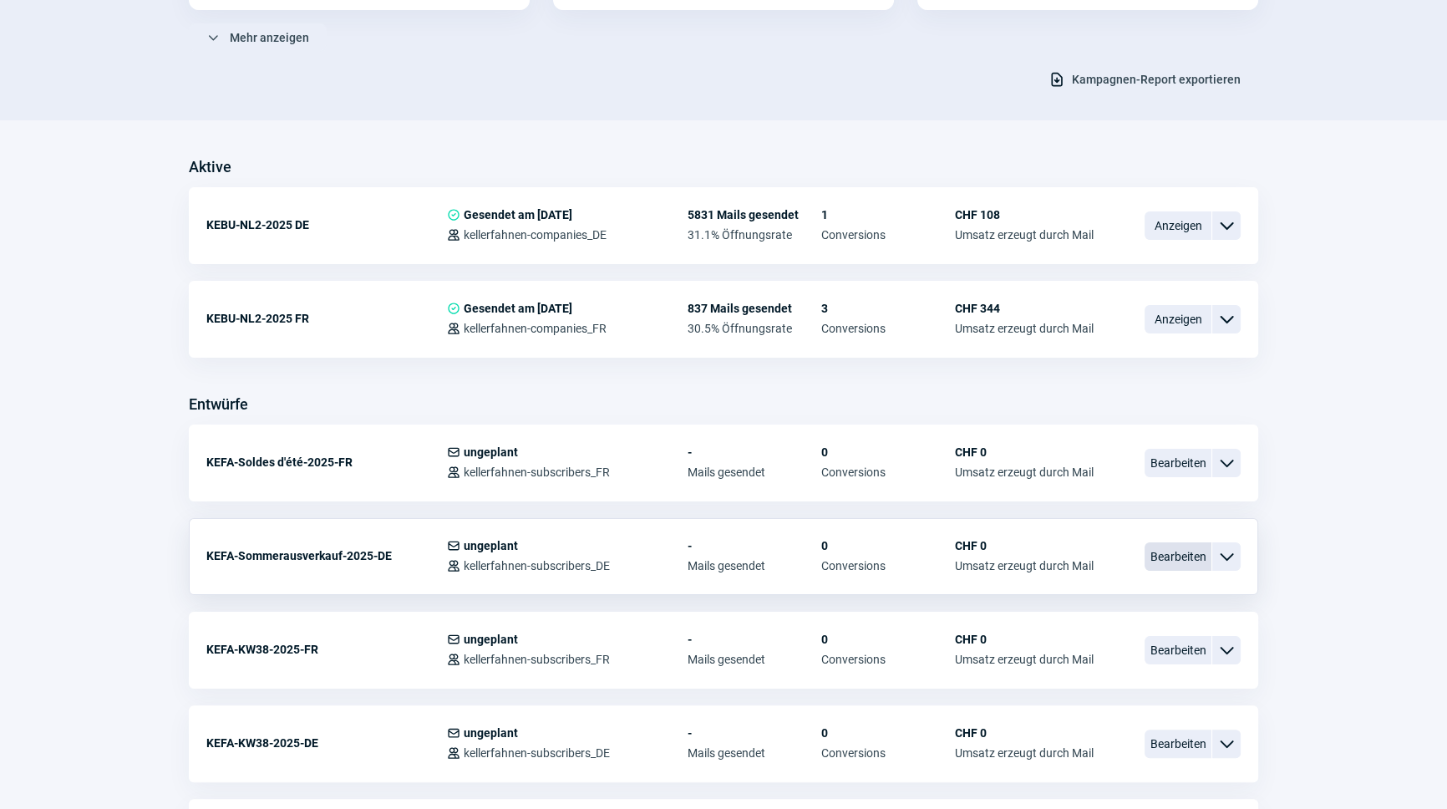
click at [1197, 555] on span "Bearbeiten" at bounding box center [1177, 556] width 67 height 28
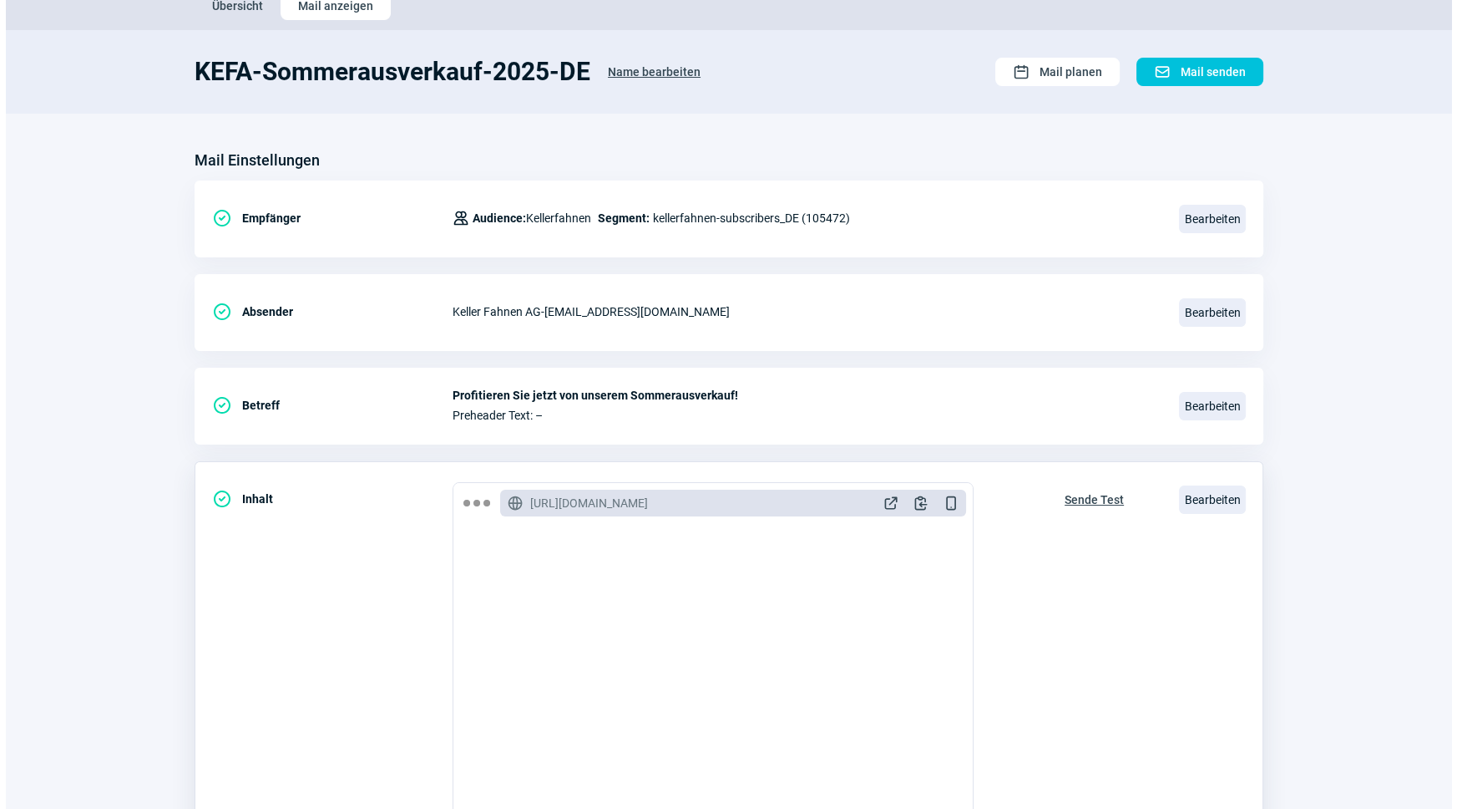
scroll to position [273, 0]
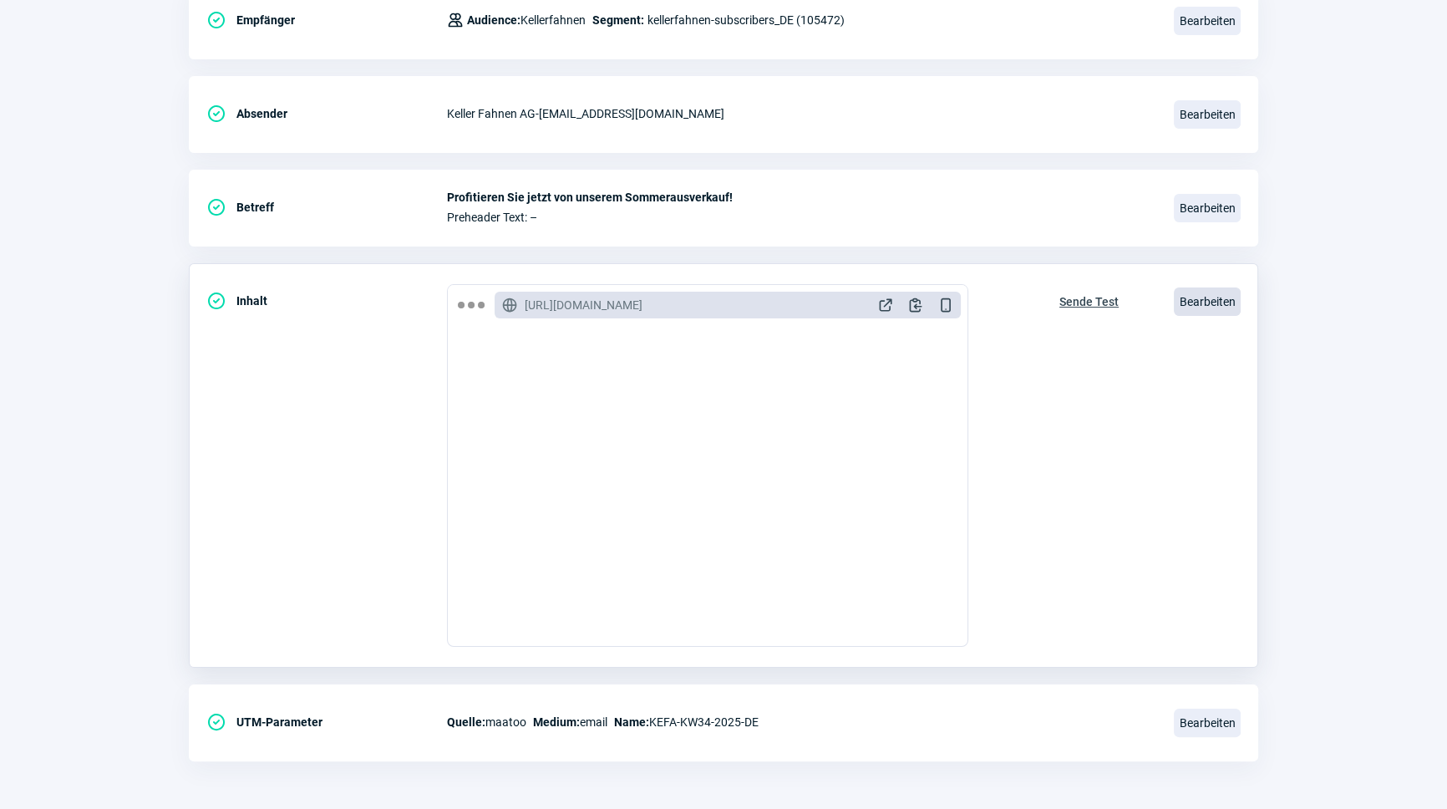
click at [1220, 298] on span "Bearbeiten" at bounding box center [1207, 301] width 67 height 28
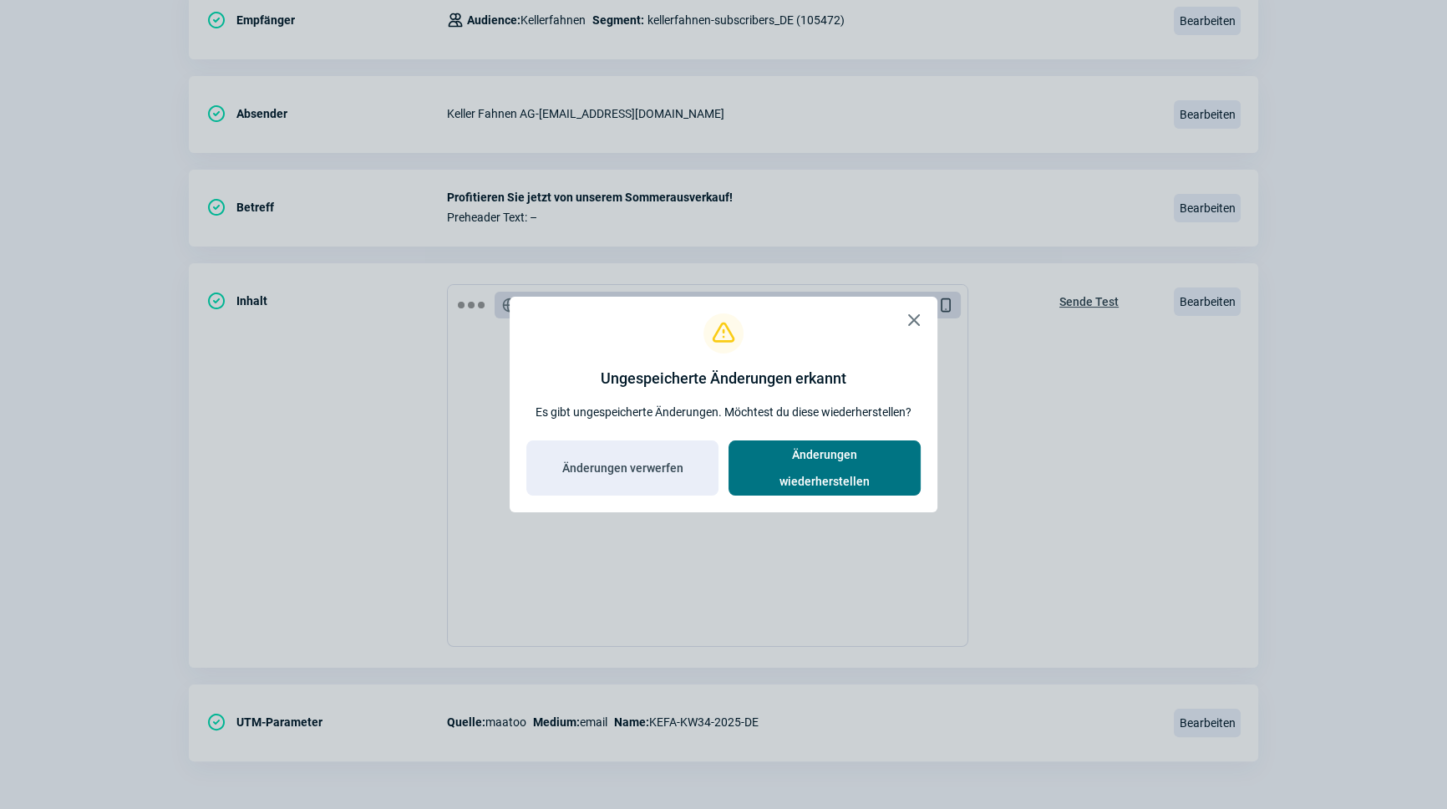
click at [821, 471] on span "Änderungen wiederherstellen" at bounding box center [824, 467] width 157 height 53
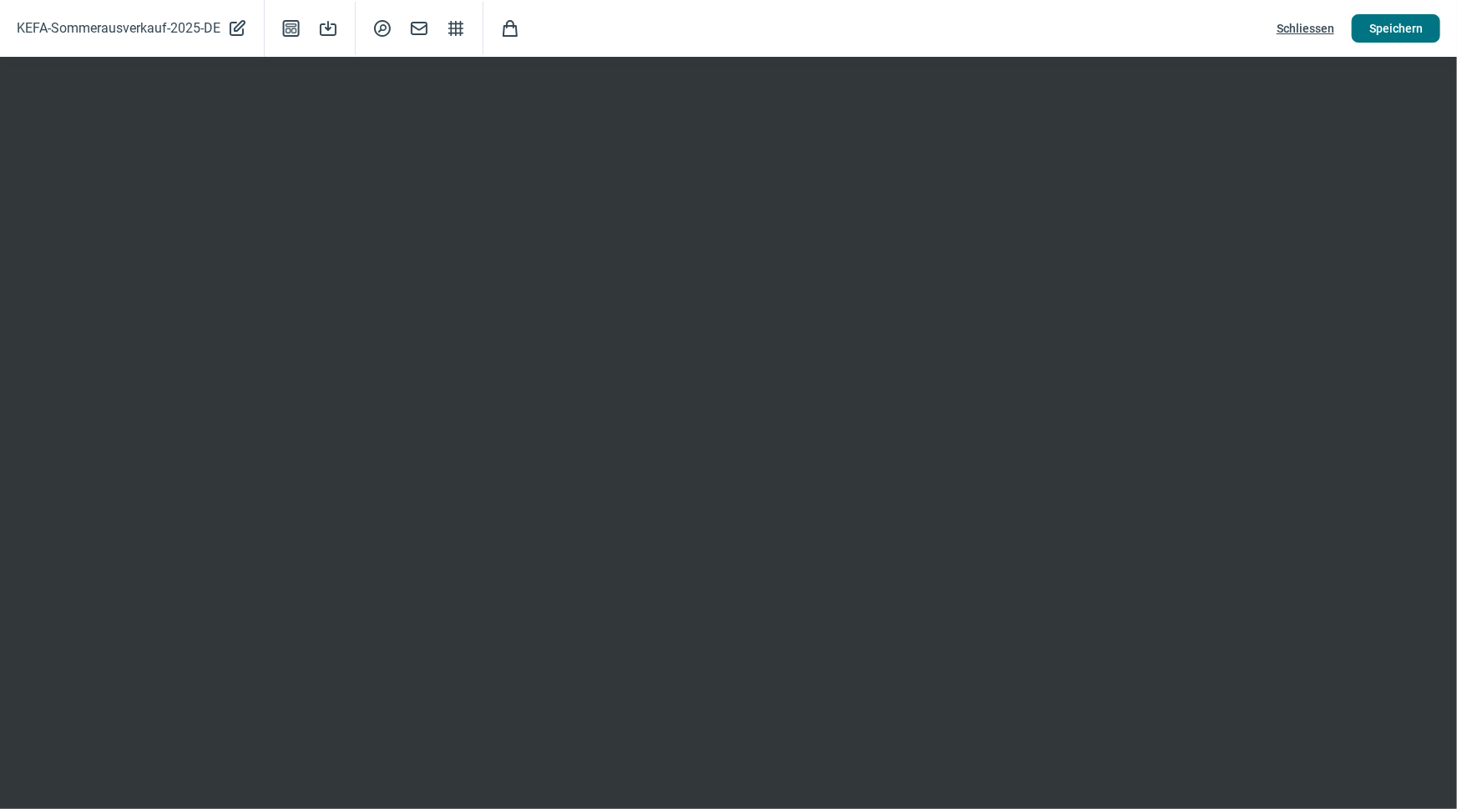
click at [1423, 26] on button "Speichern" at bounding box center [1396, 28] width 89 height 28
click at [1389, 24] on span "Speichern" at bounding box center [1396, 28] width 53 height 27
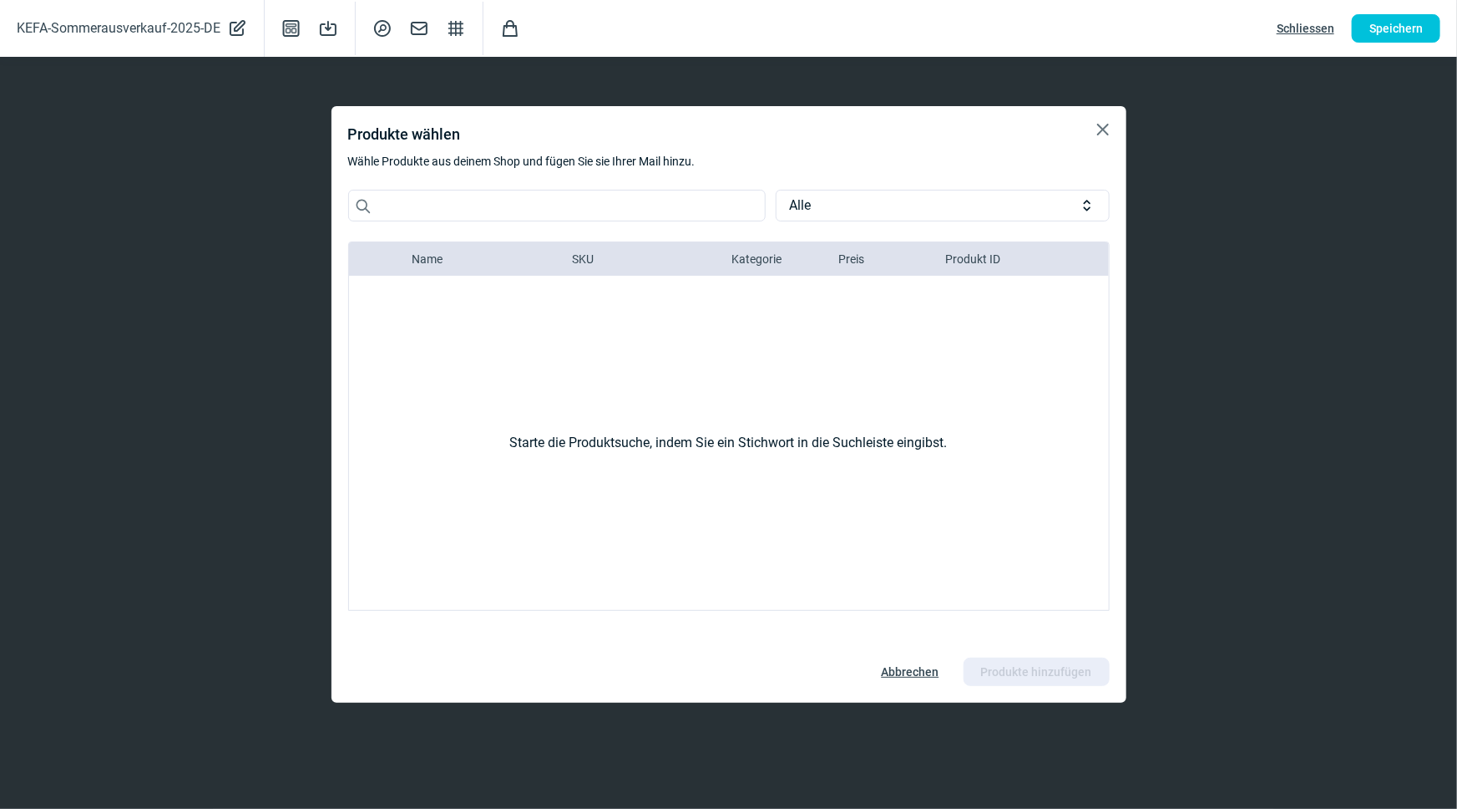
click at [1104, 134] on span "X icon" at bounding box center [1103, 129] width 20 height 20
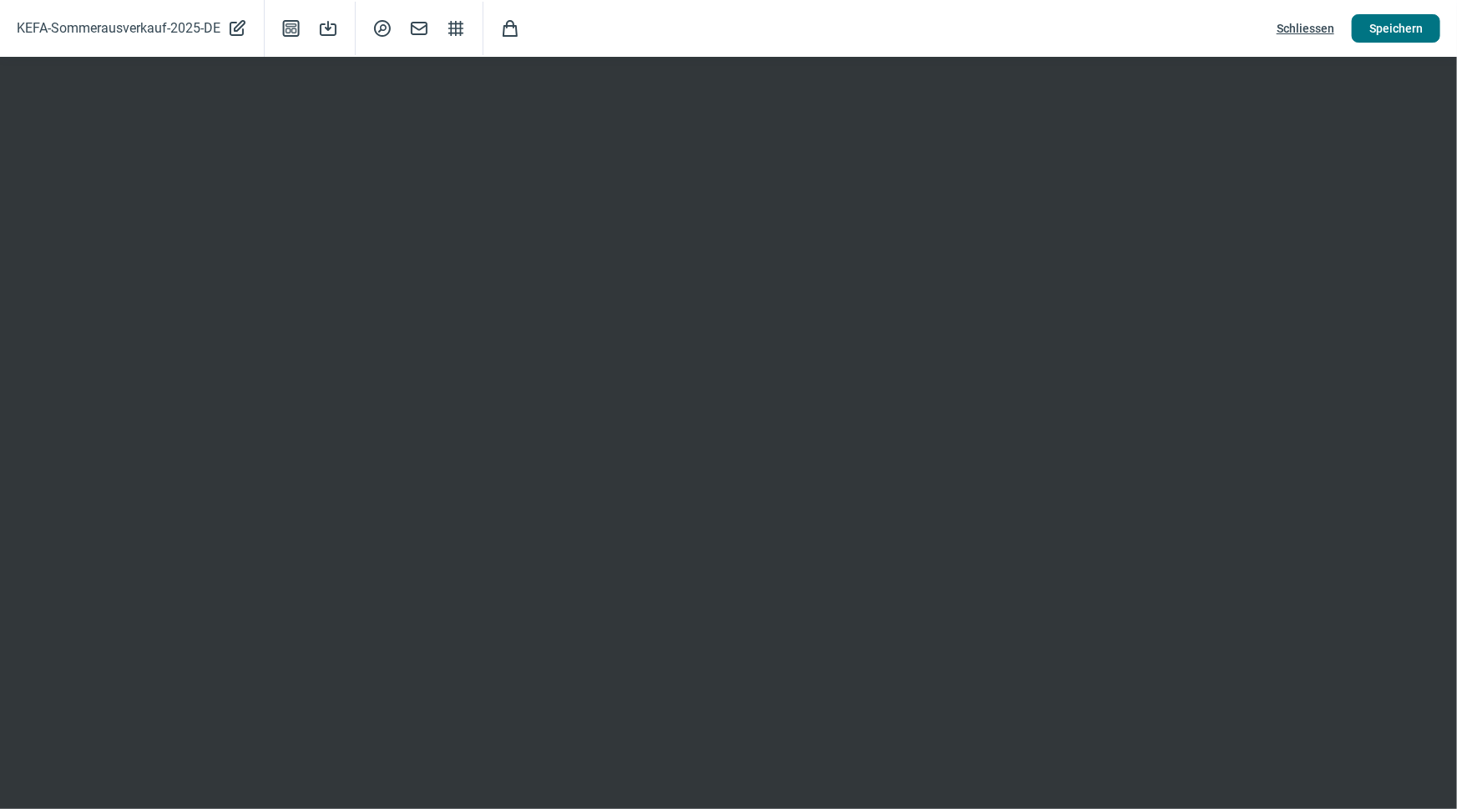
click at [1433, 29] on button "Speichern" at bounding box center [1396, 28] width 89 height 28
click at [1332, 27] on span "Schliessen" at bounding box center [1306, 28] width 58 height 27
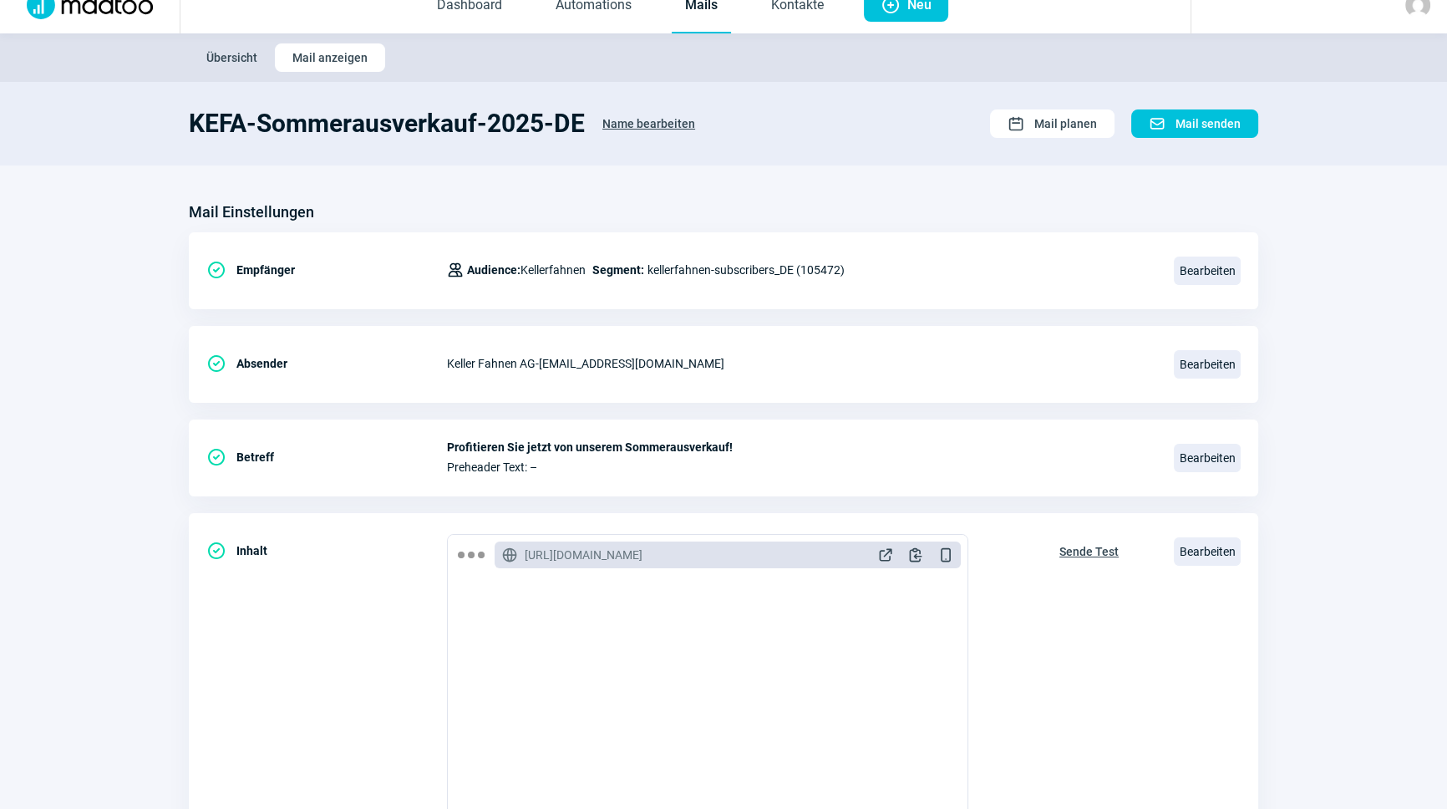
scroll to position [0, 0]
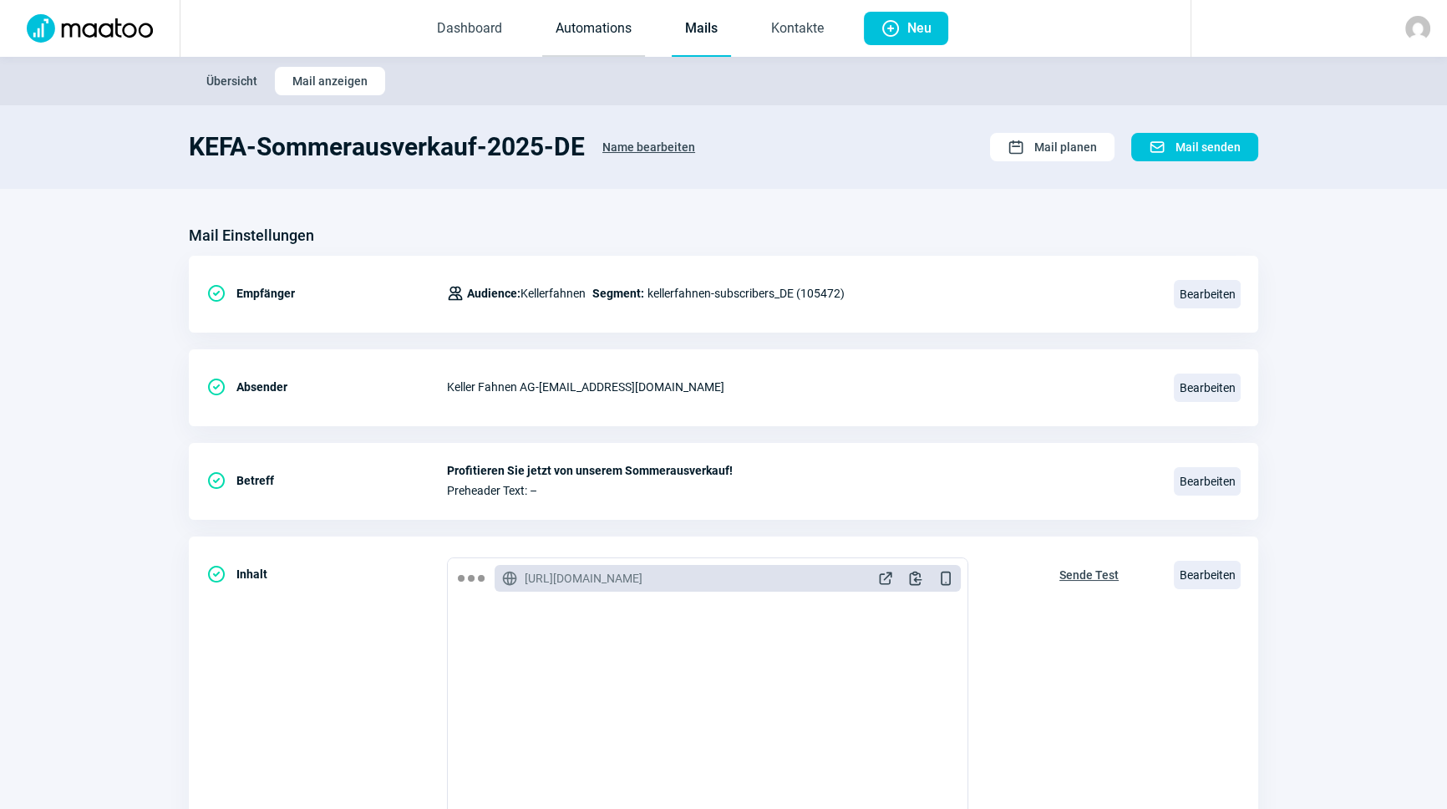
click at [590, 32] on link "Automations" at bounding box center [593, 29] width 103 height 55
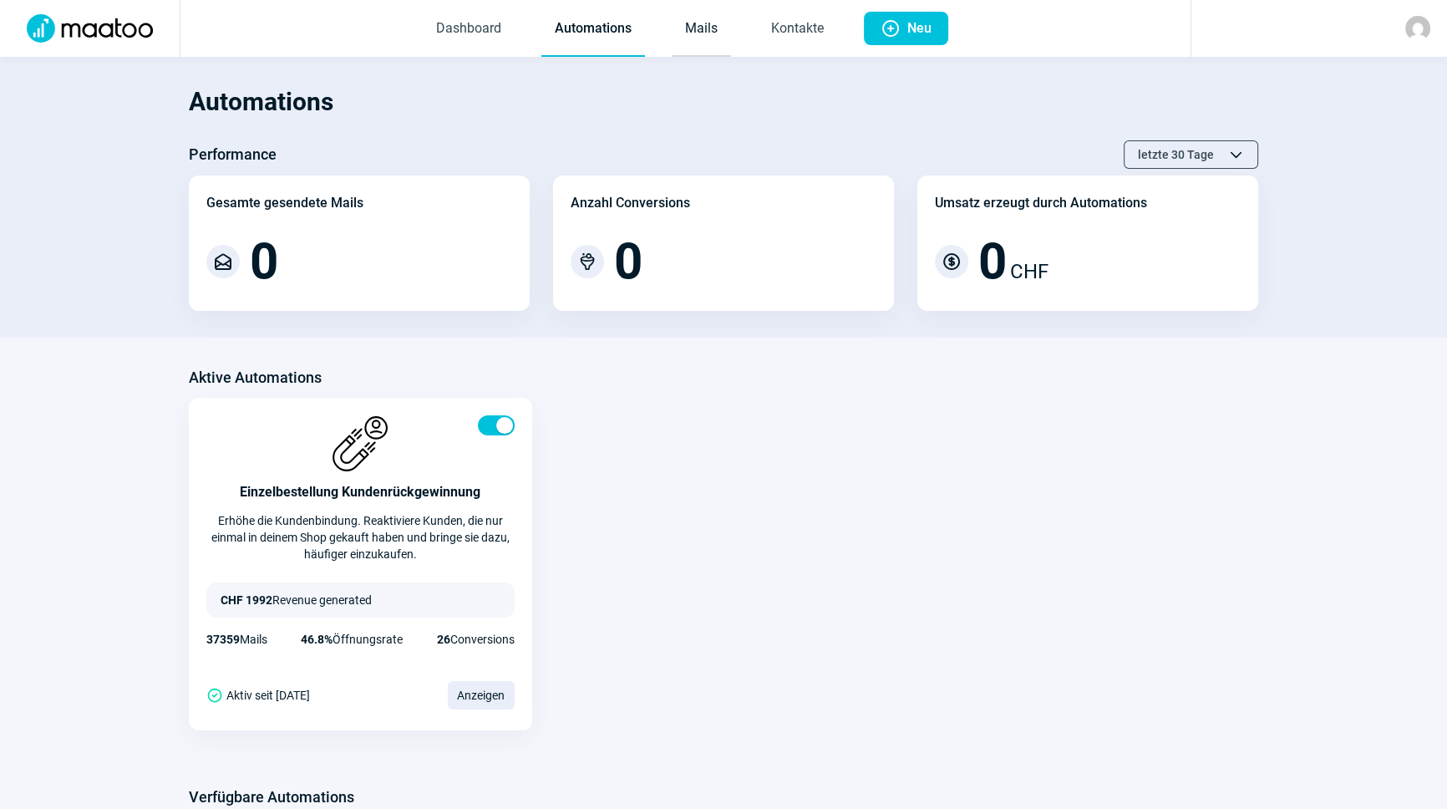
click at [708, 41] on link "Mails" at bounding box center [701, 29] width 59 height 55
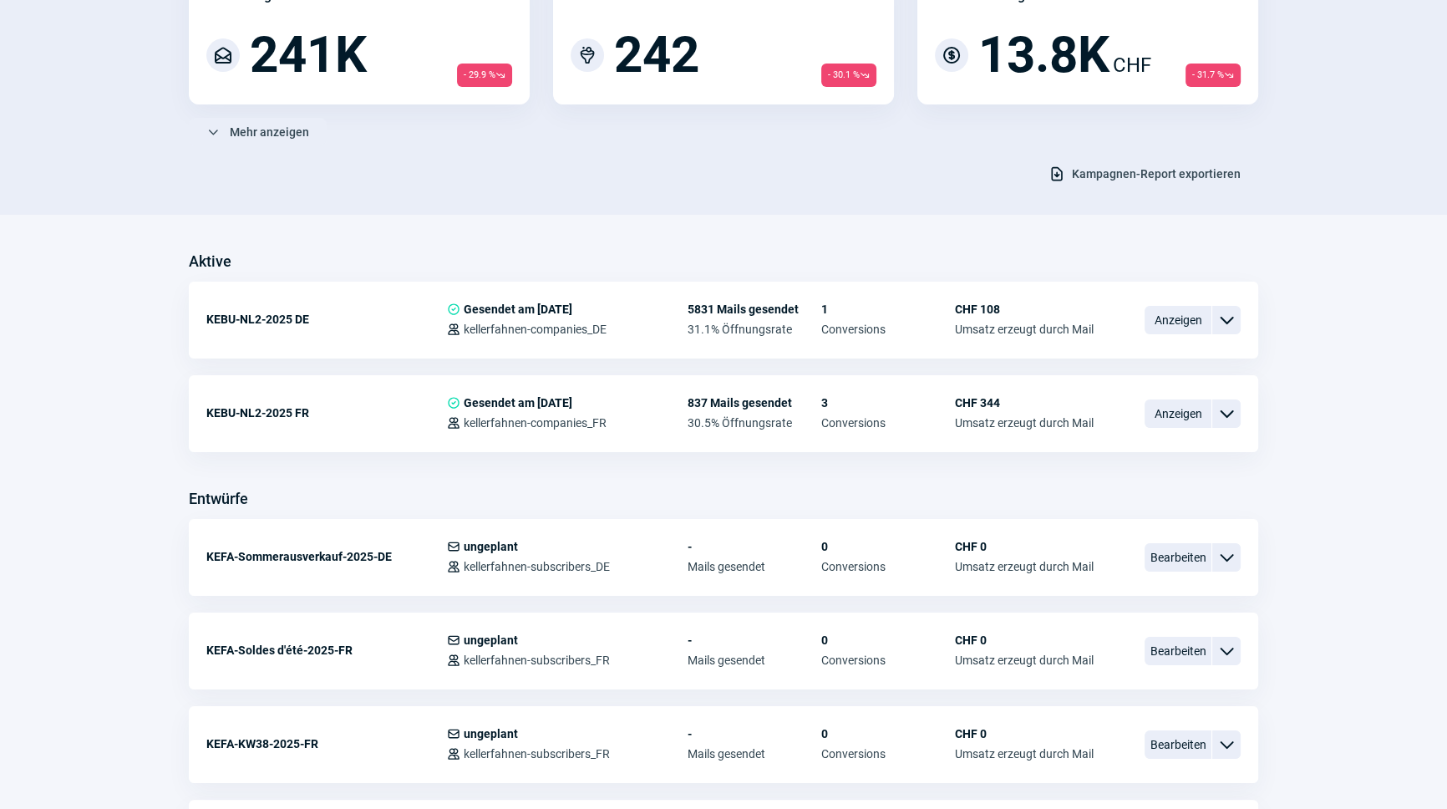
scroll to position [303, 0]
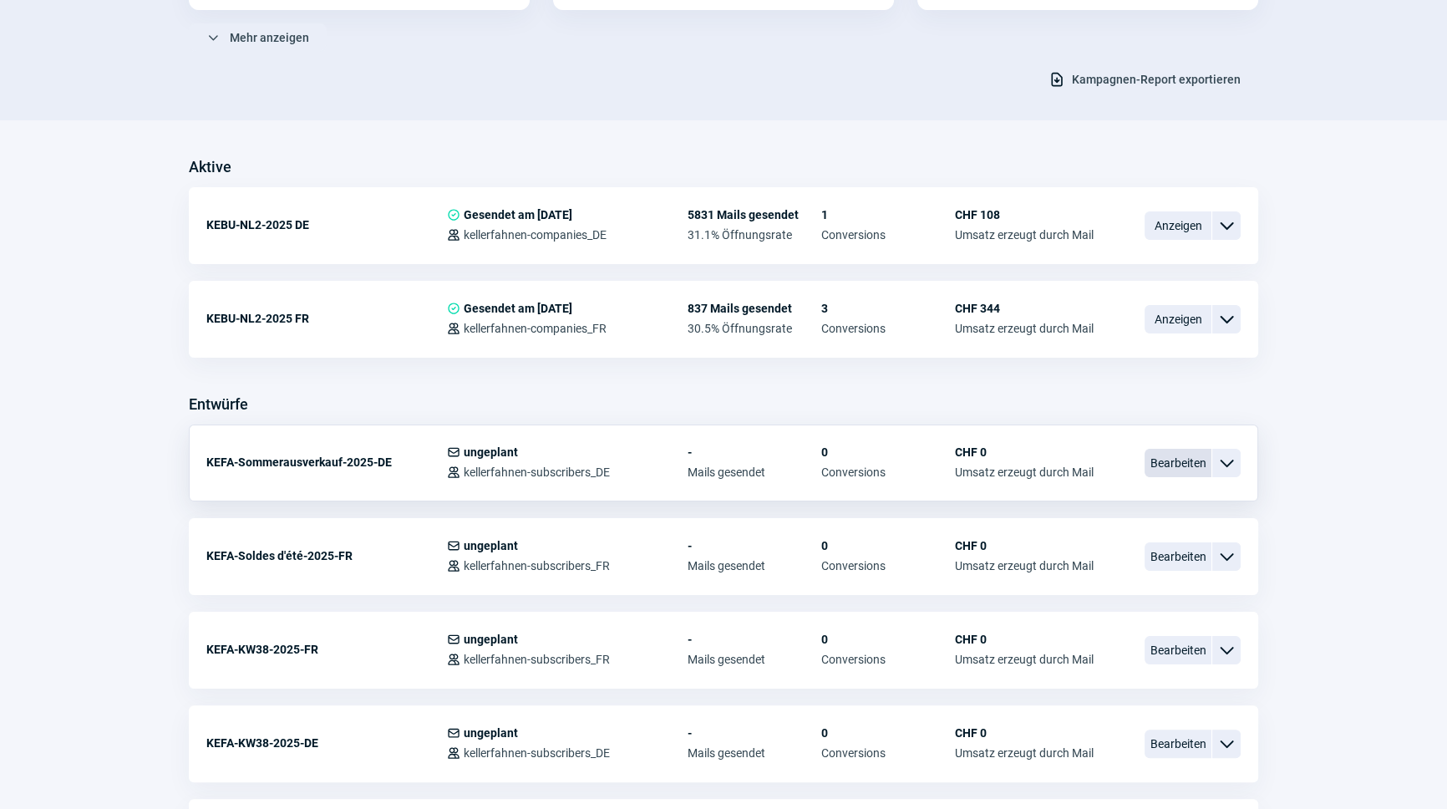
click at [1166, 458] on span "Bearbeiten" at bounding box center [1177, 463] width 67 height 28
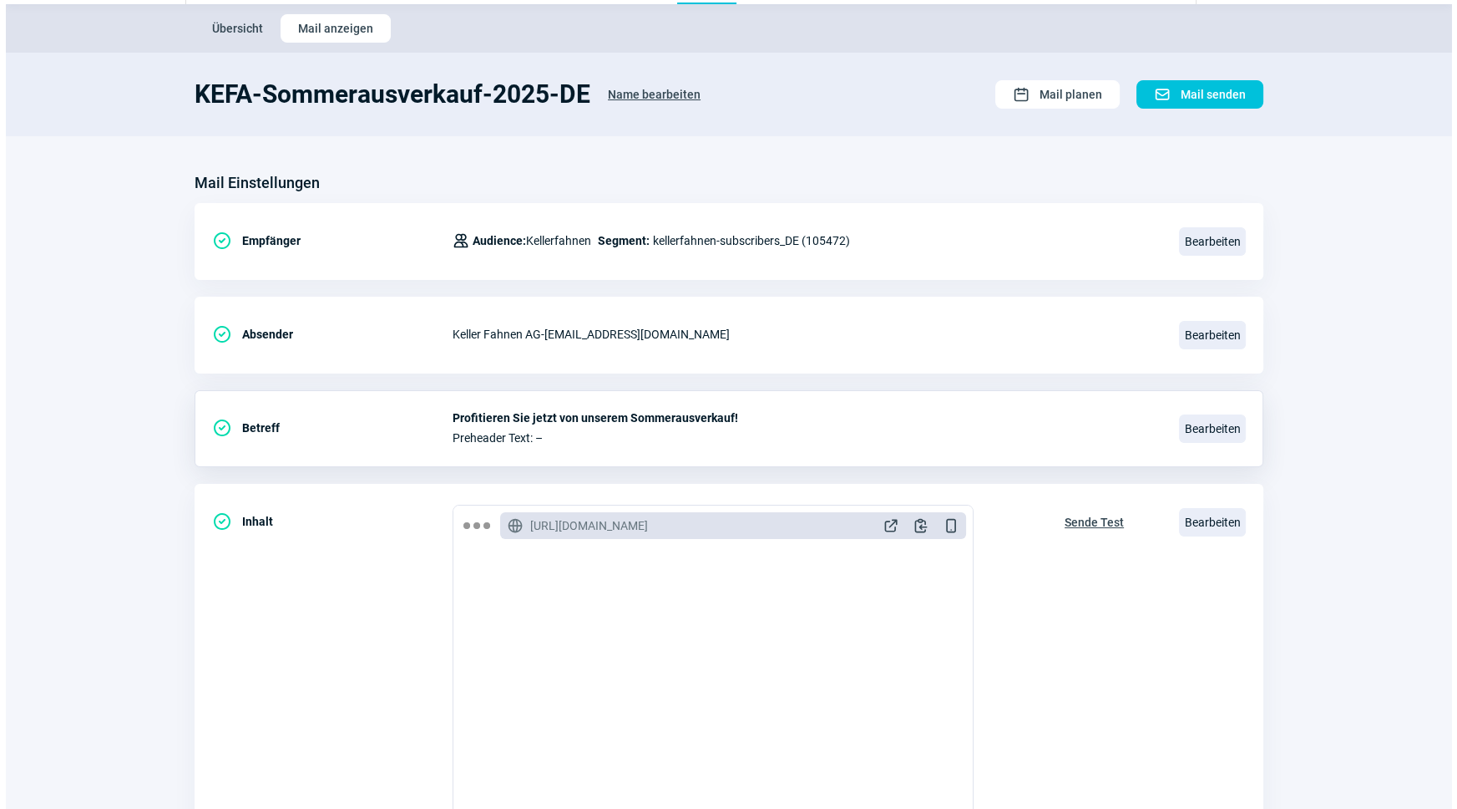
scroll to position [273, 0]
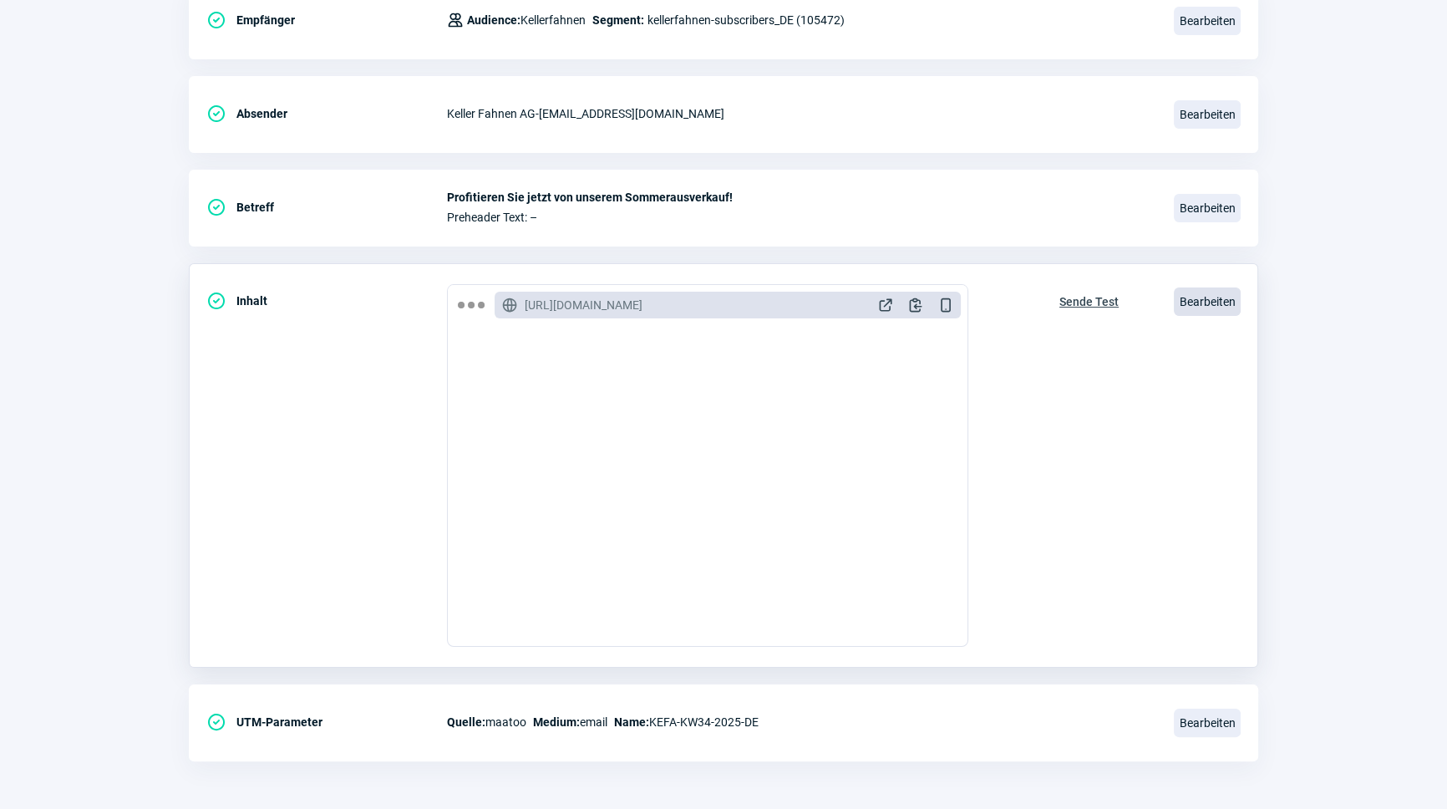
click at [1193, 309] on span "Bearbeiten" at bounding box center [1207, 301] width 67 height 28
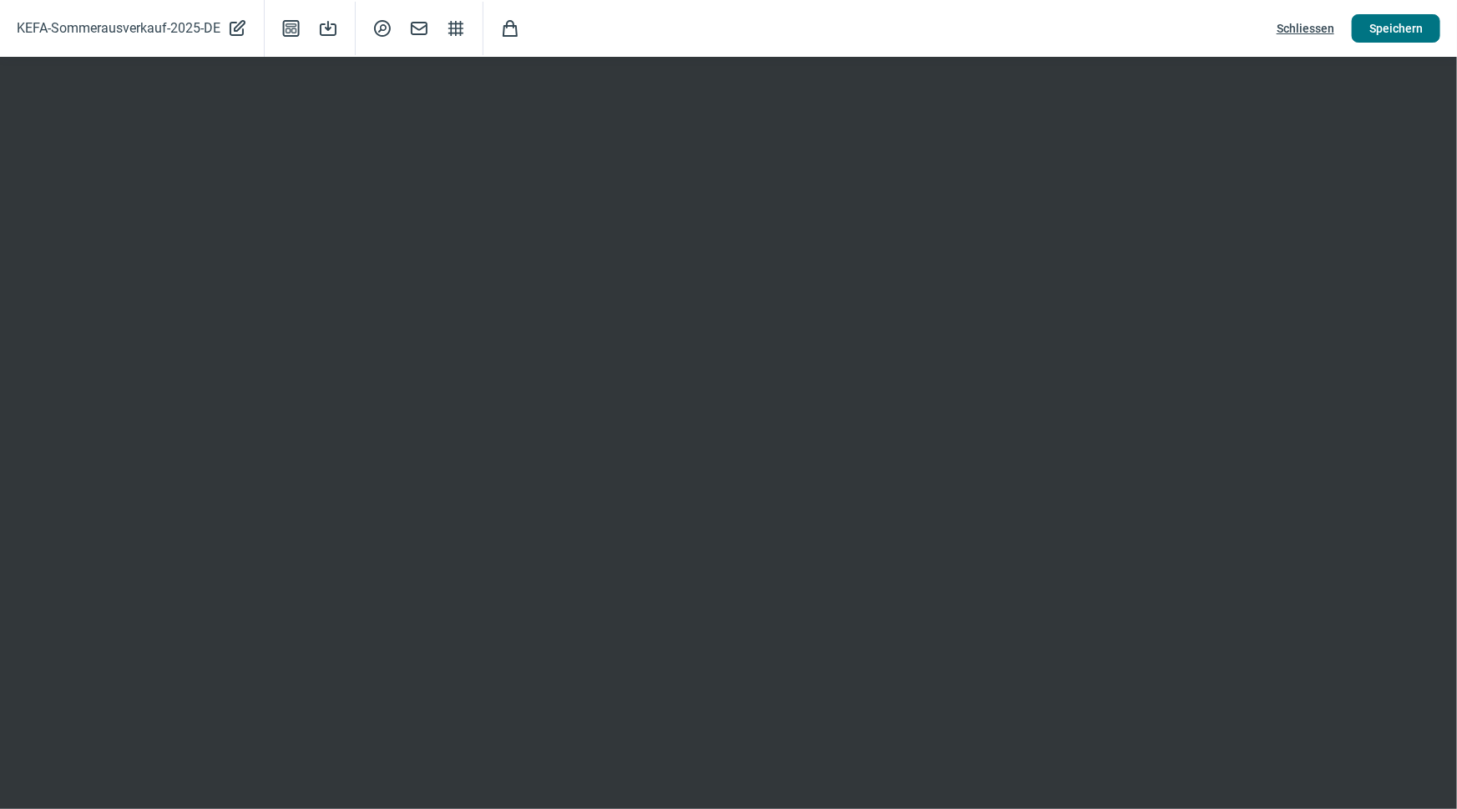
click at [1403, 30] on span "Speichern" at bounding box center [1396, 28] width 53 height 27
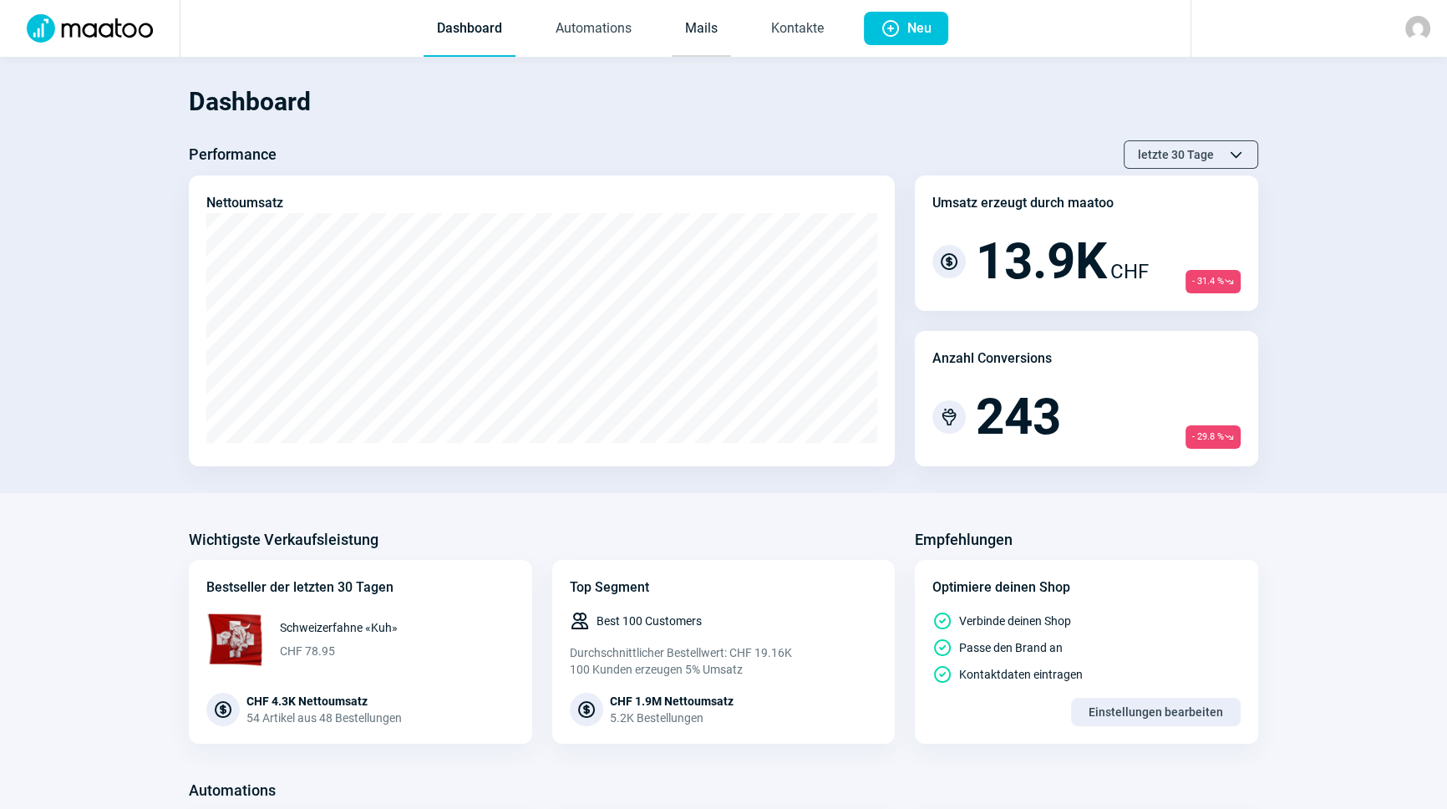
click at [720, 31] on link "Mails" at bounding box center [701, 29] width 59 height 55
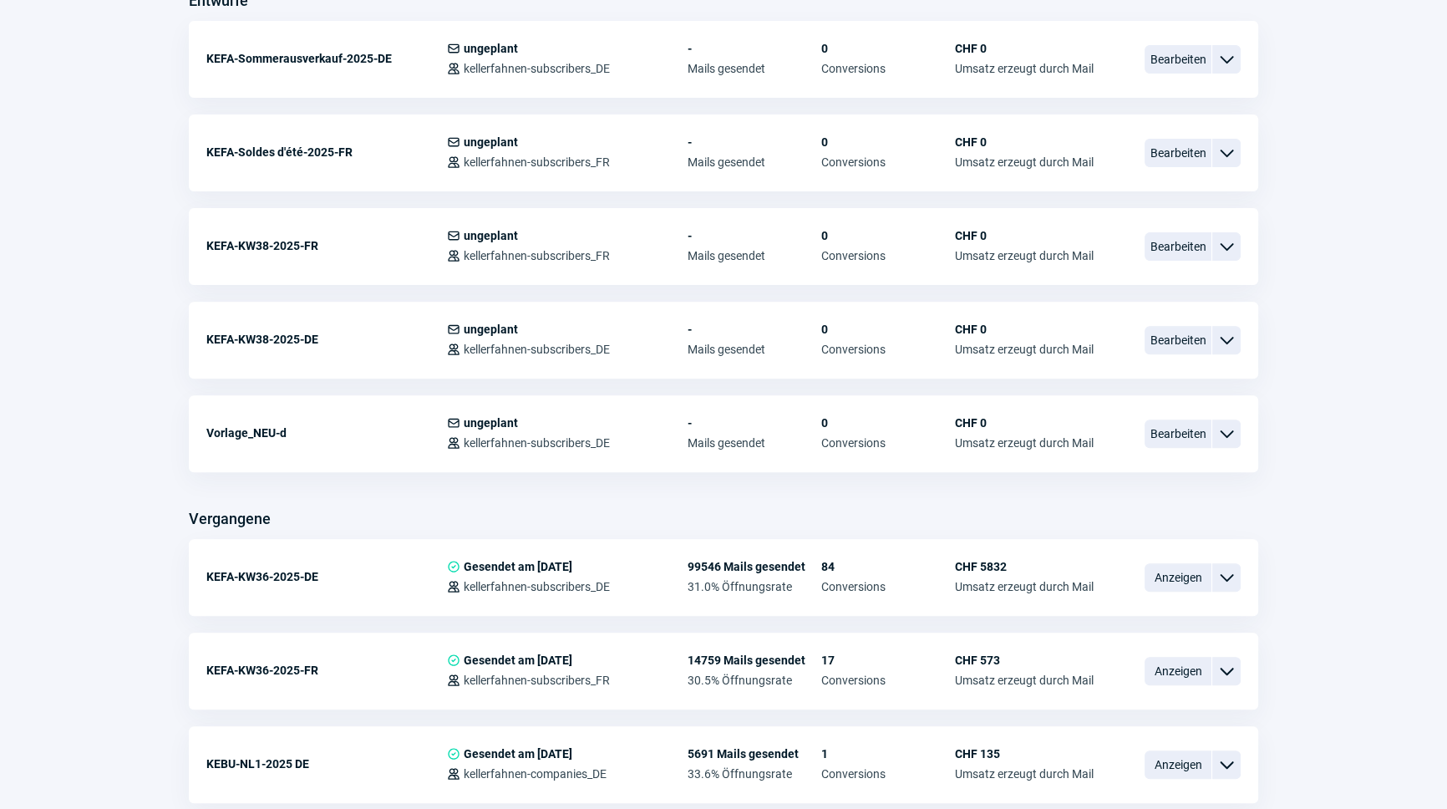
scroll to position [683, 0]
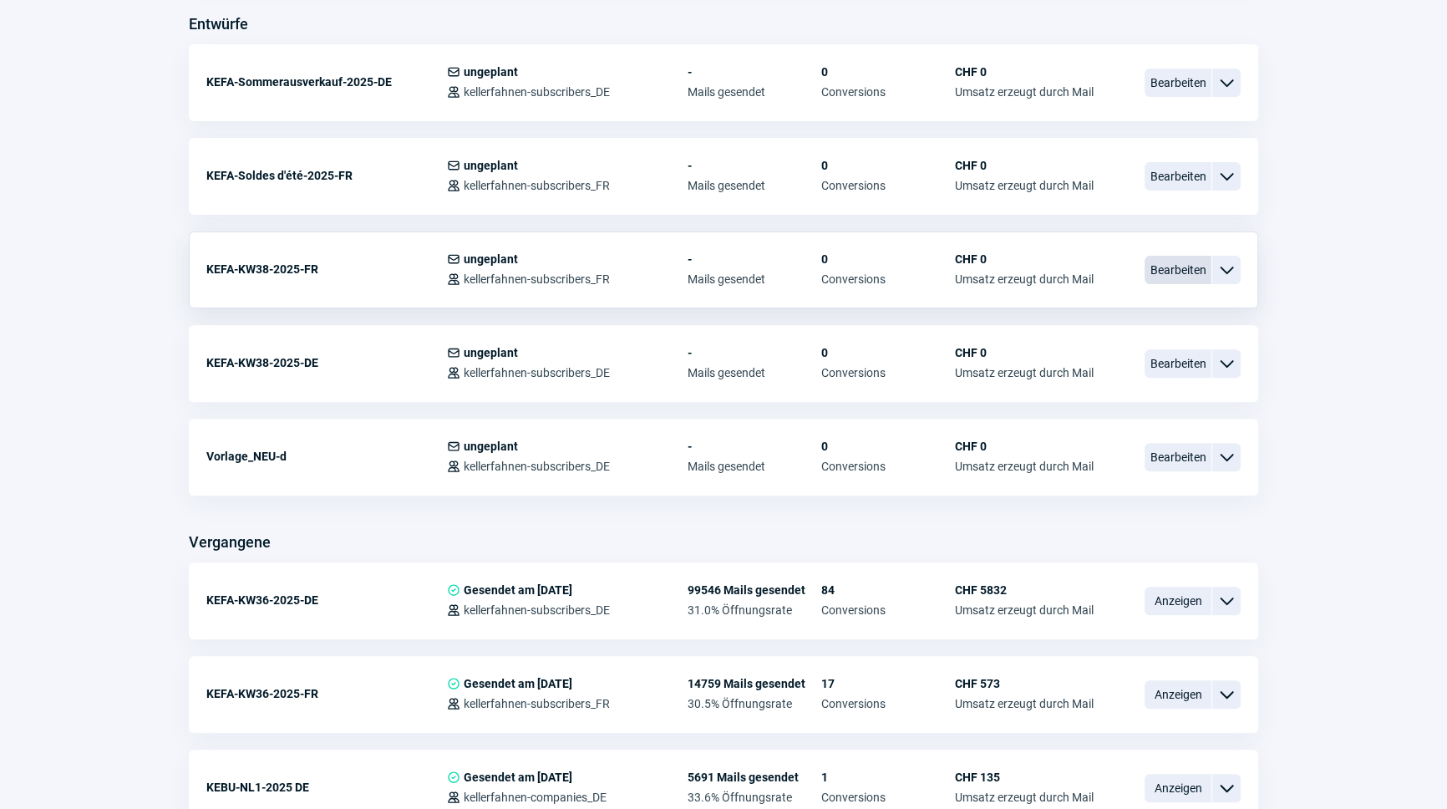
click at [1182, 267] on span "Bearbeiten" at bounding box center [1177, 270] width 67 height 28
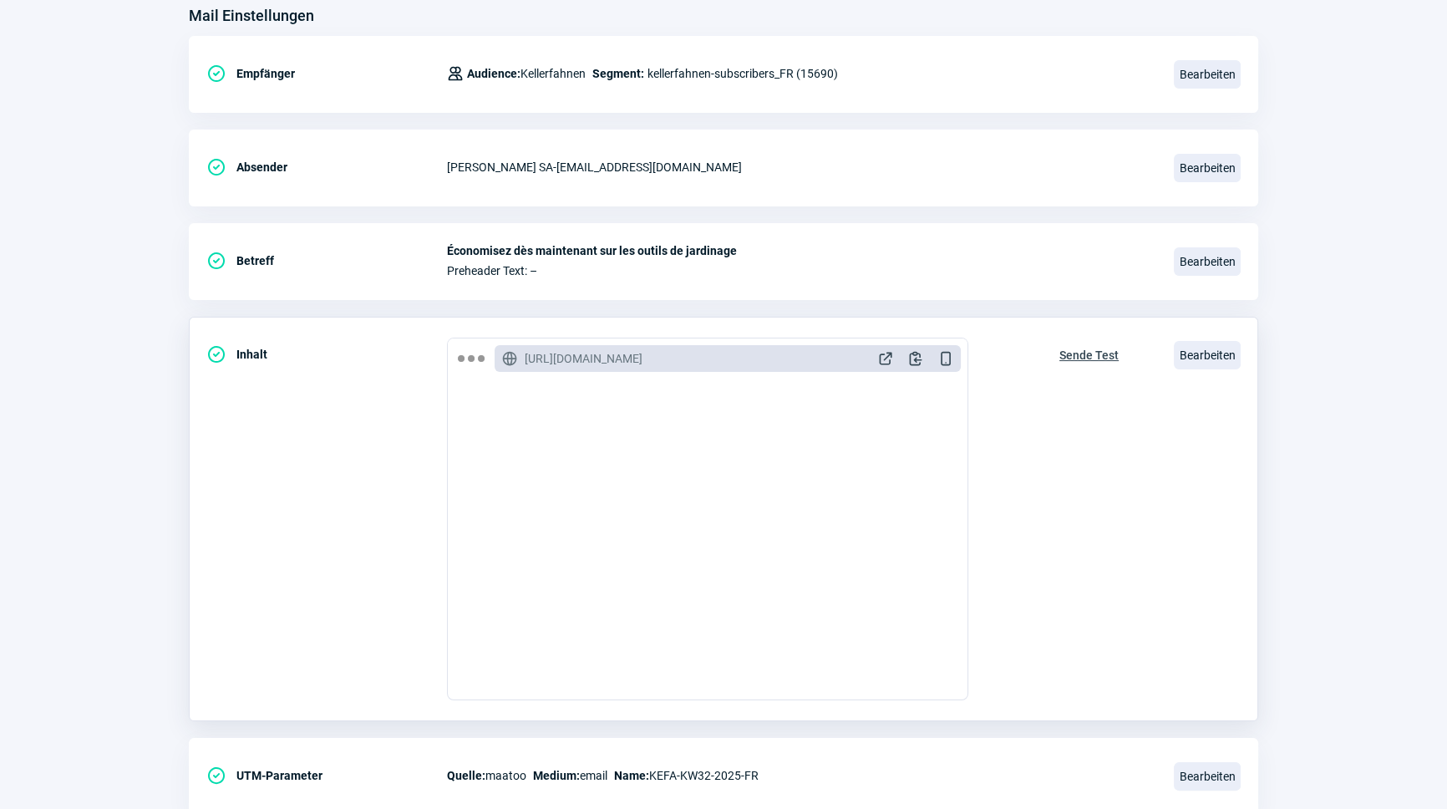
scroll to position [227, 0]
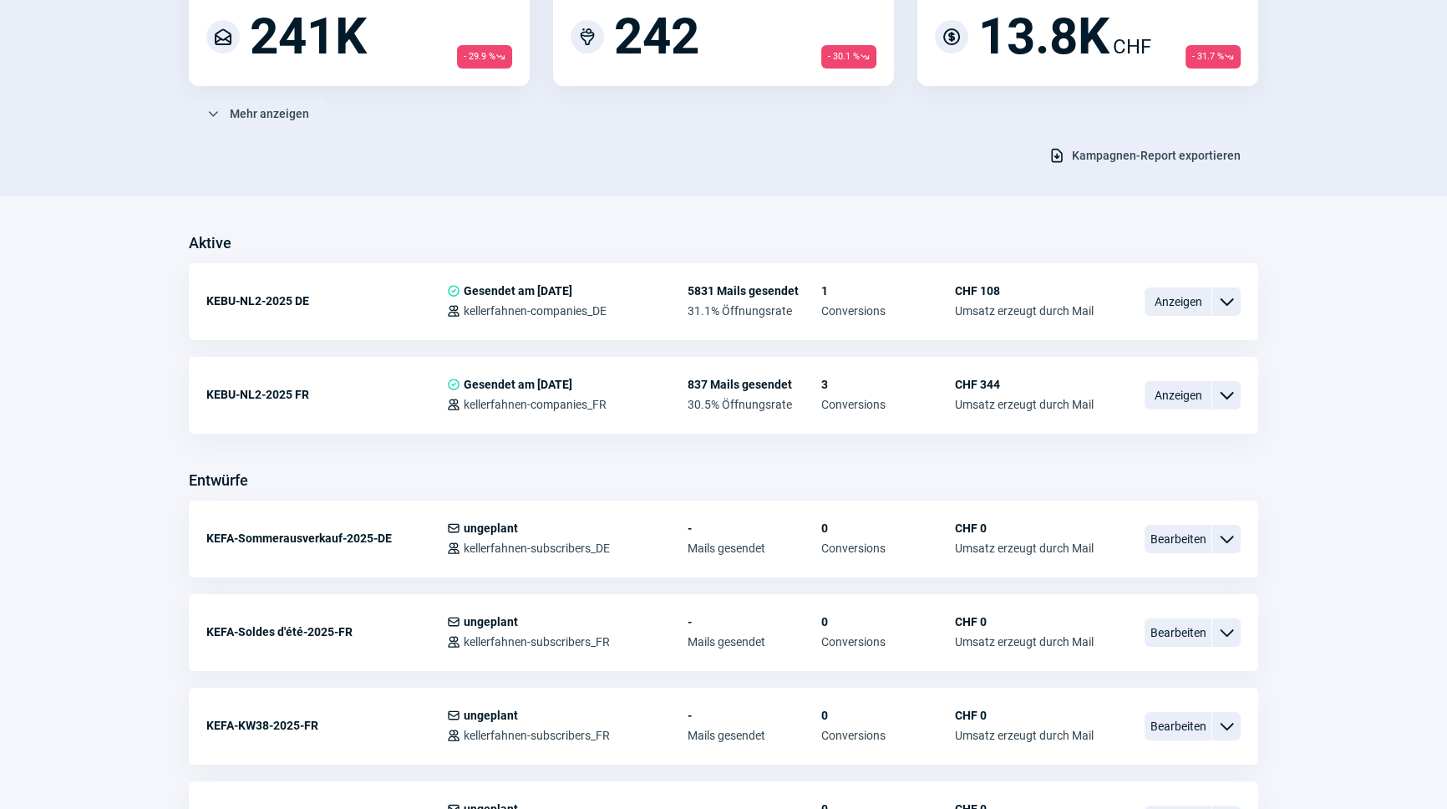
scroll to position [683, 0]
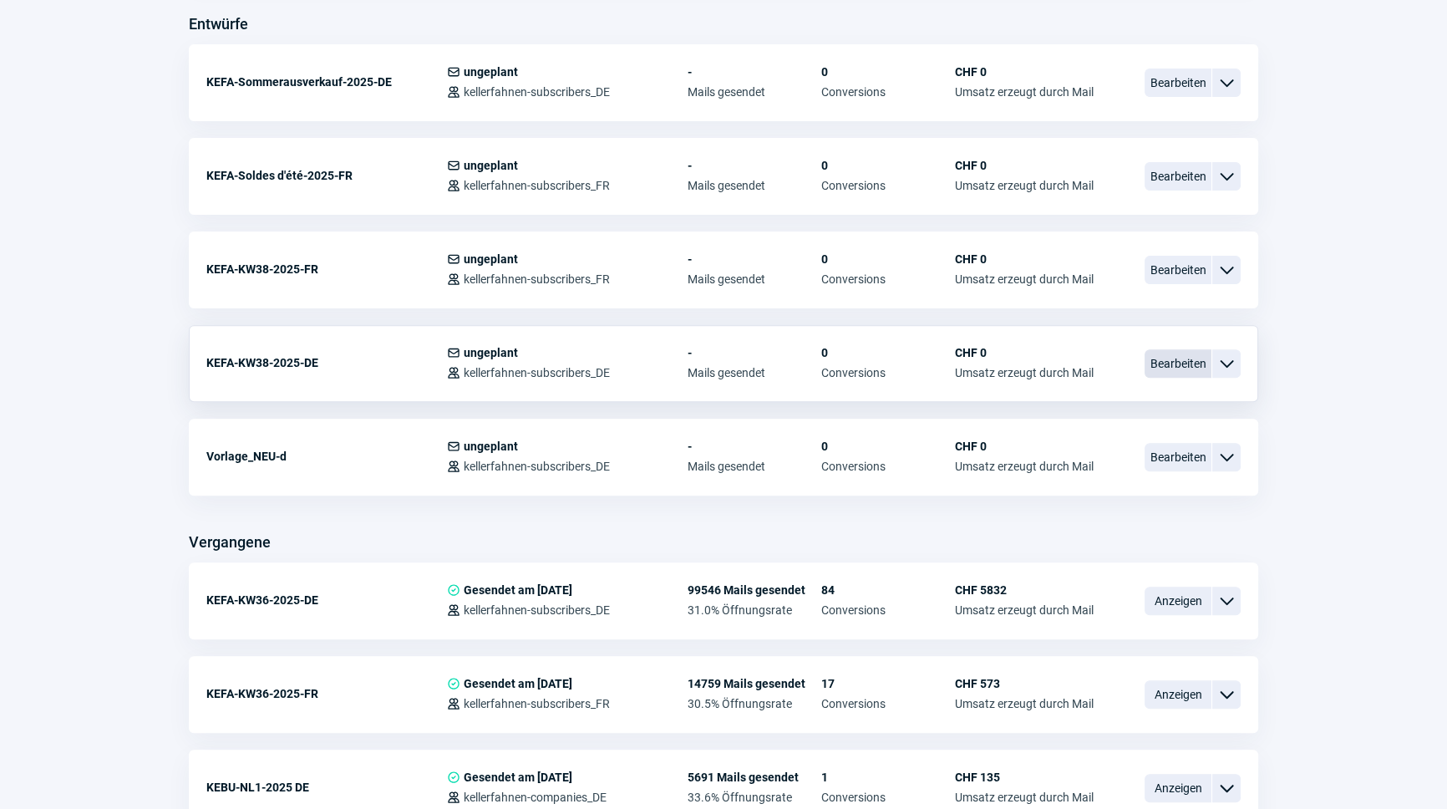
click at [1164, 353] on span "Bearbeiten" at bounding box center [1177, 363] width 67 height 28
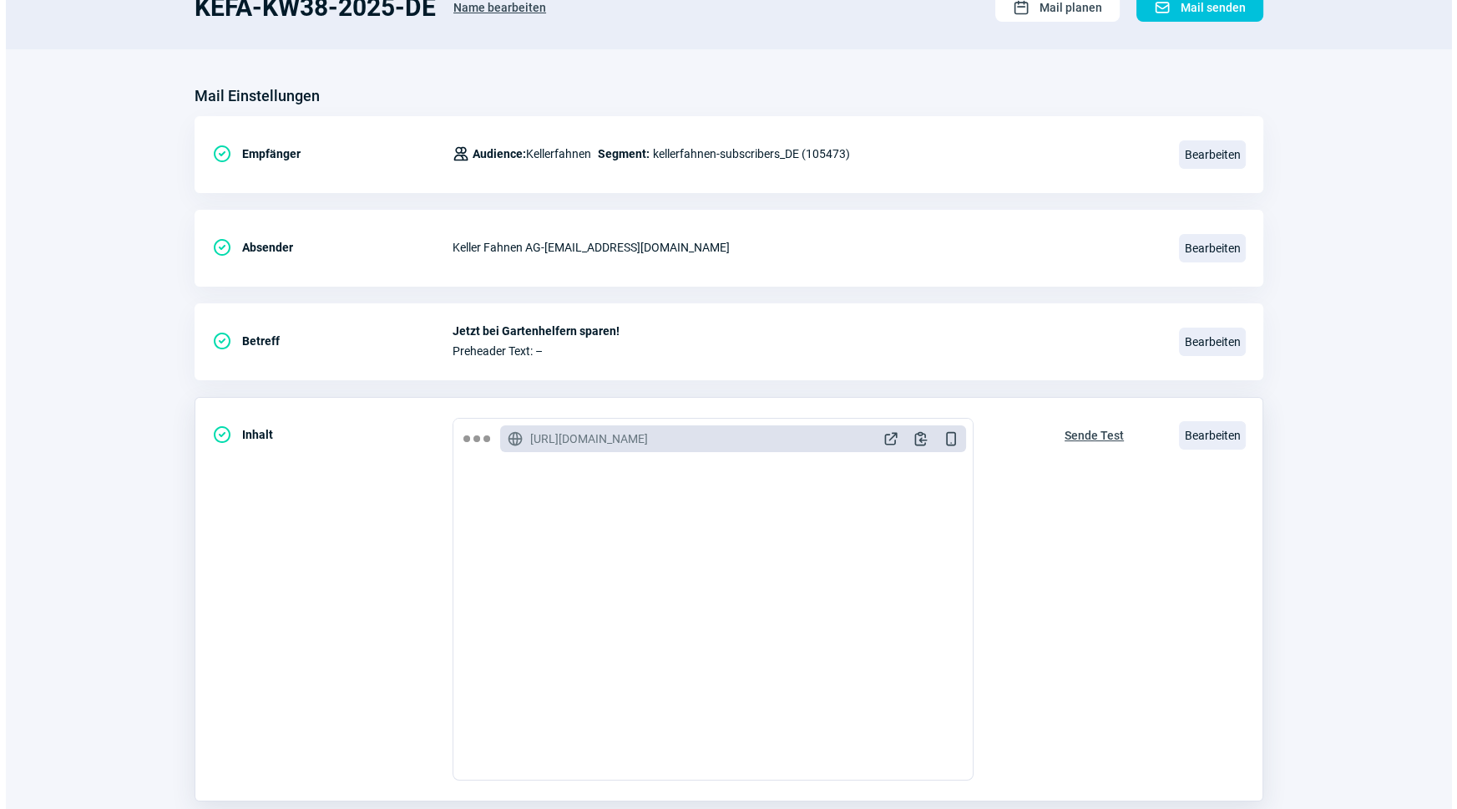
scroll to position [273, 0]
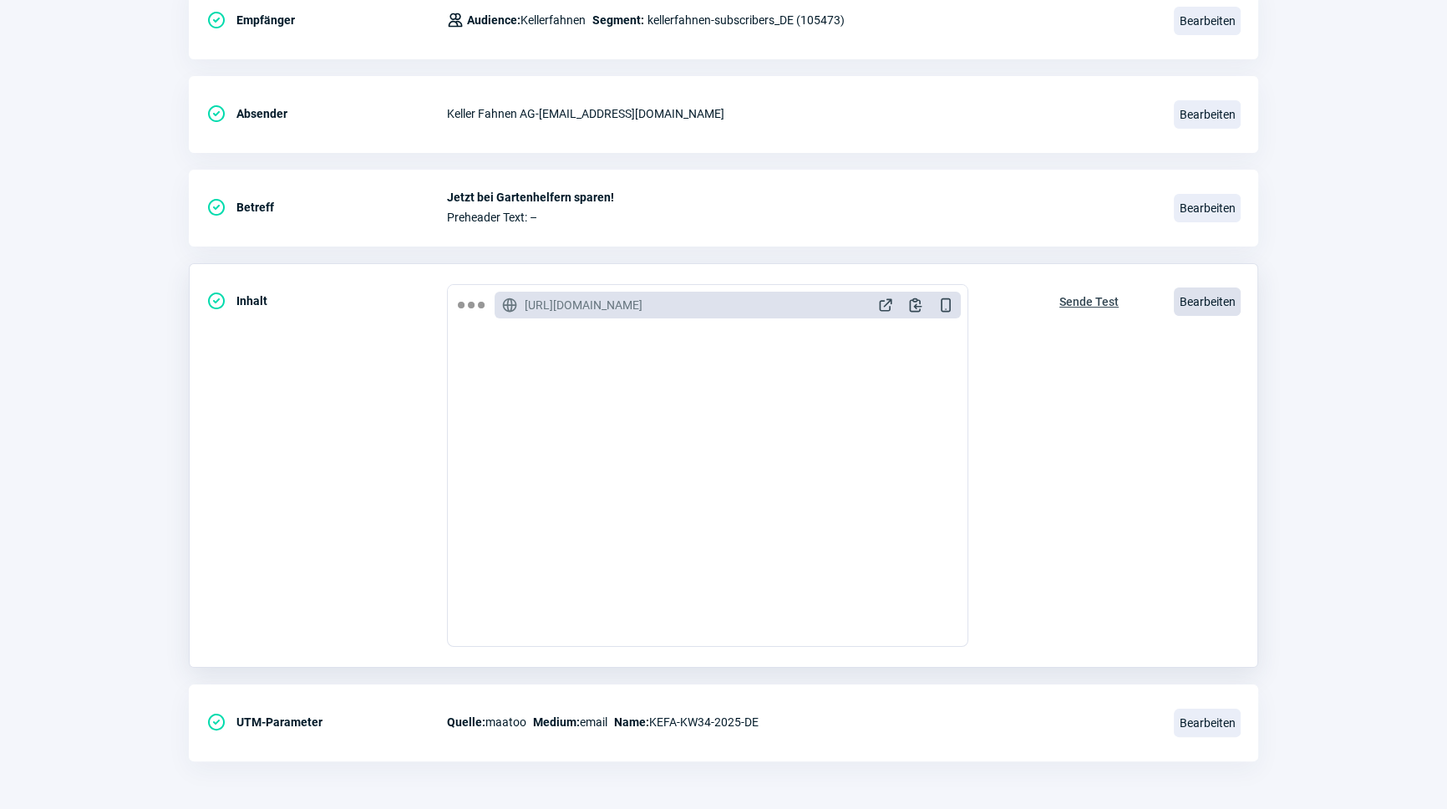
click at [1210, 304] on span "Bearbeiten" at bounding box center [1207, 301] width 67 height 28
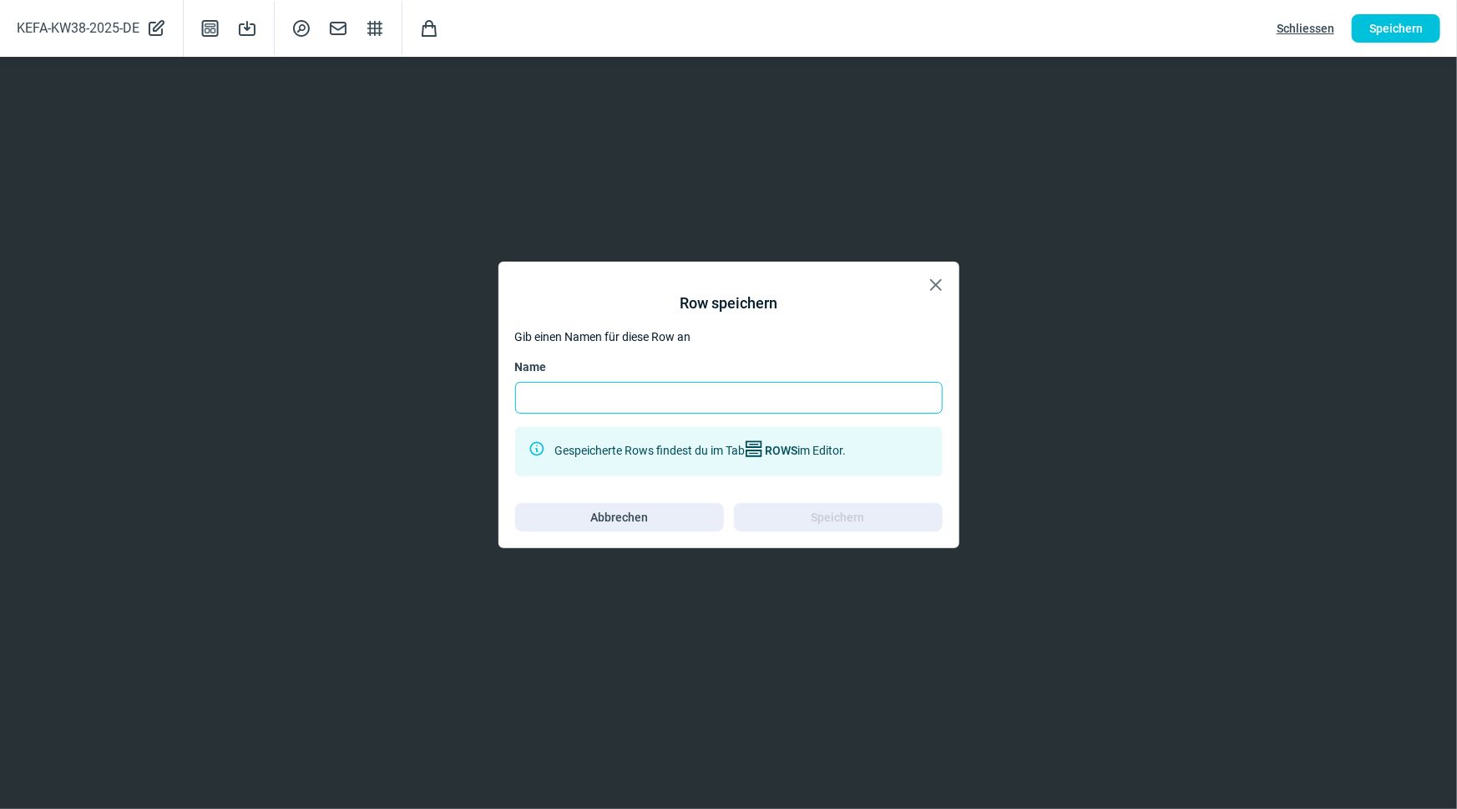
click at [645, 400] on input "Name" at bounding box center [729, 398] width 428 height 32
type input "S"
type input "Fahnen Banner"
click at [862, 517] on span "Speichern" at bounding box center [838, 517] width 53 height 27
